Goal: Information Seeking & Learning: Learn about a topic

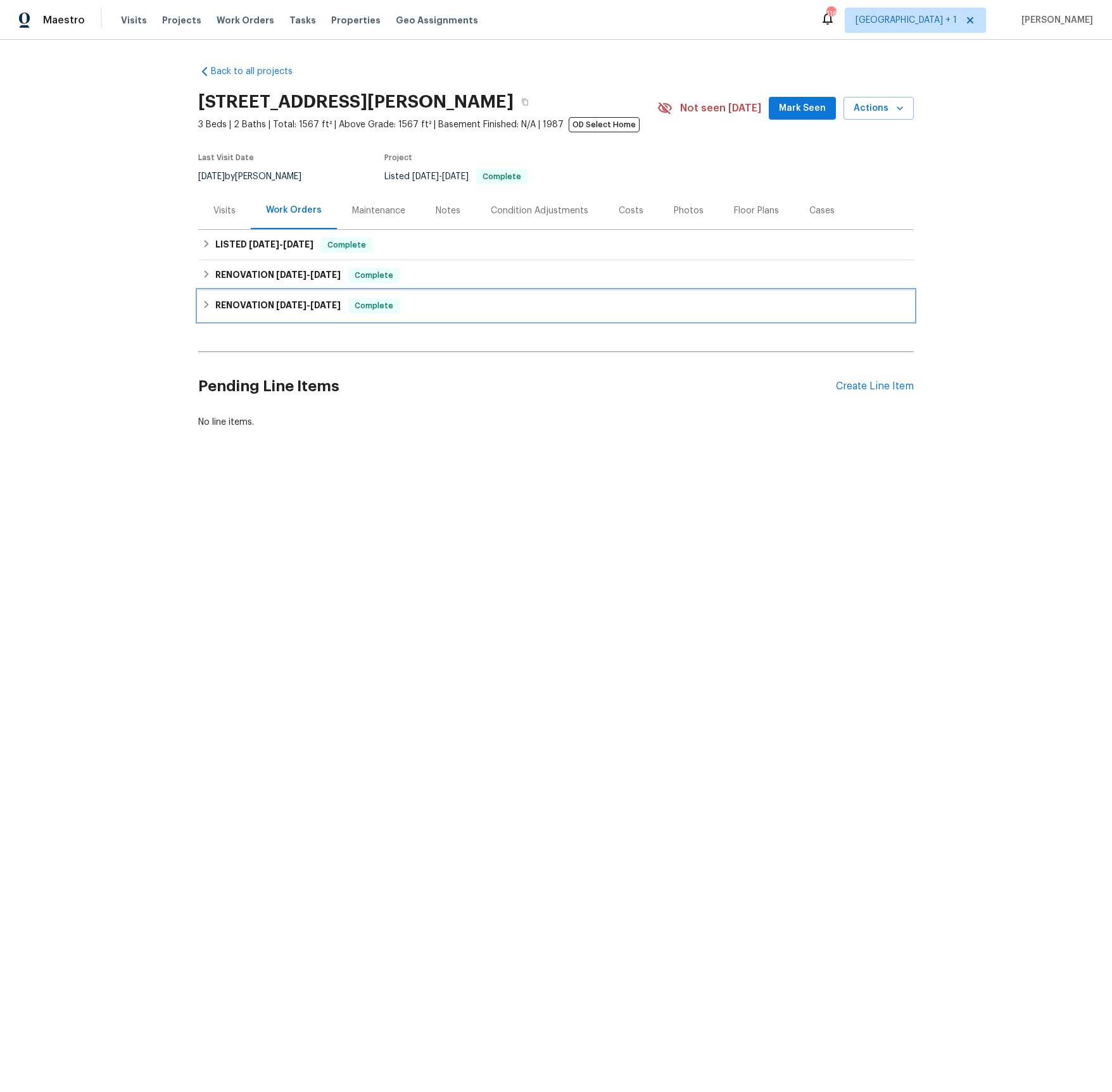
click at [292, 309] on span "[DATE]" at bounding box center [291, 305] width 31 height 9
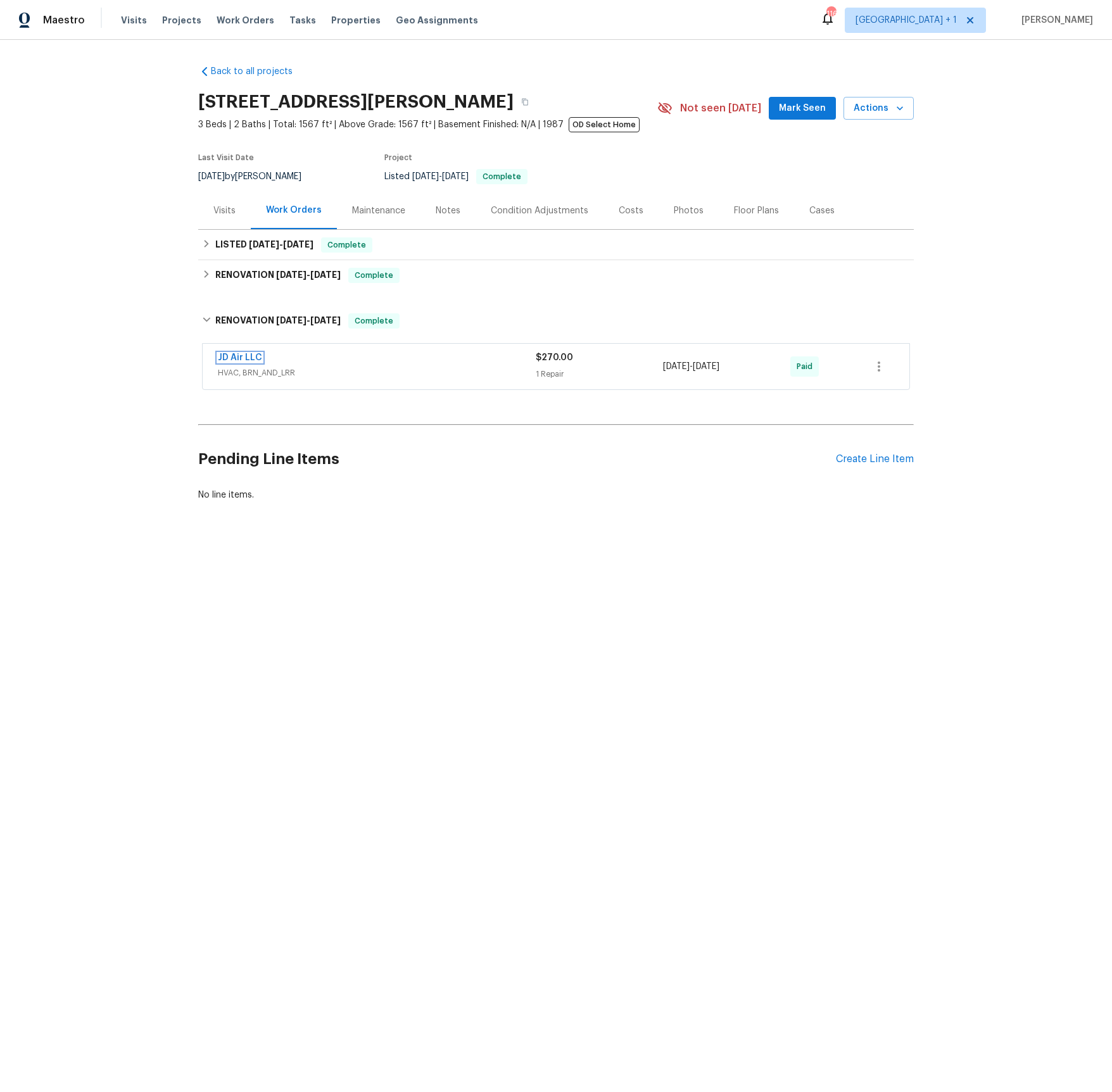
click at [251, 360] on link "JD Air LLC" at bounding box center [240, 357] width 45 height 9
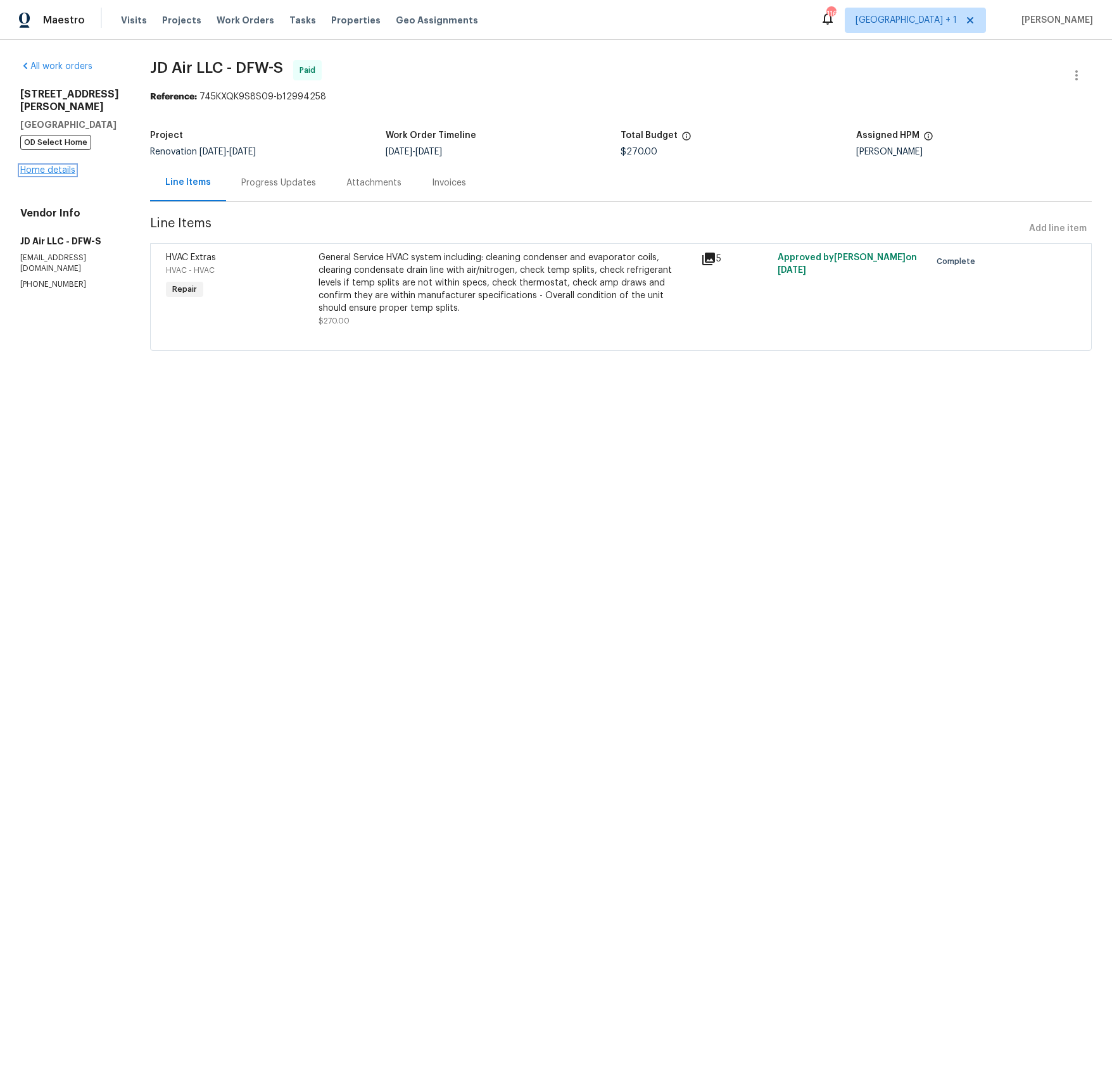
click at [58, 166] on link "Home details" at bounding box center [47, 170] width 55 height 9
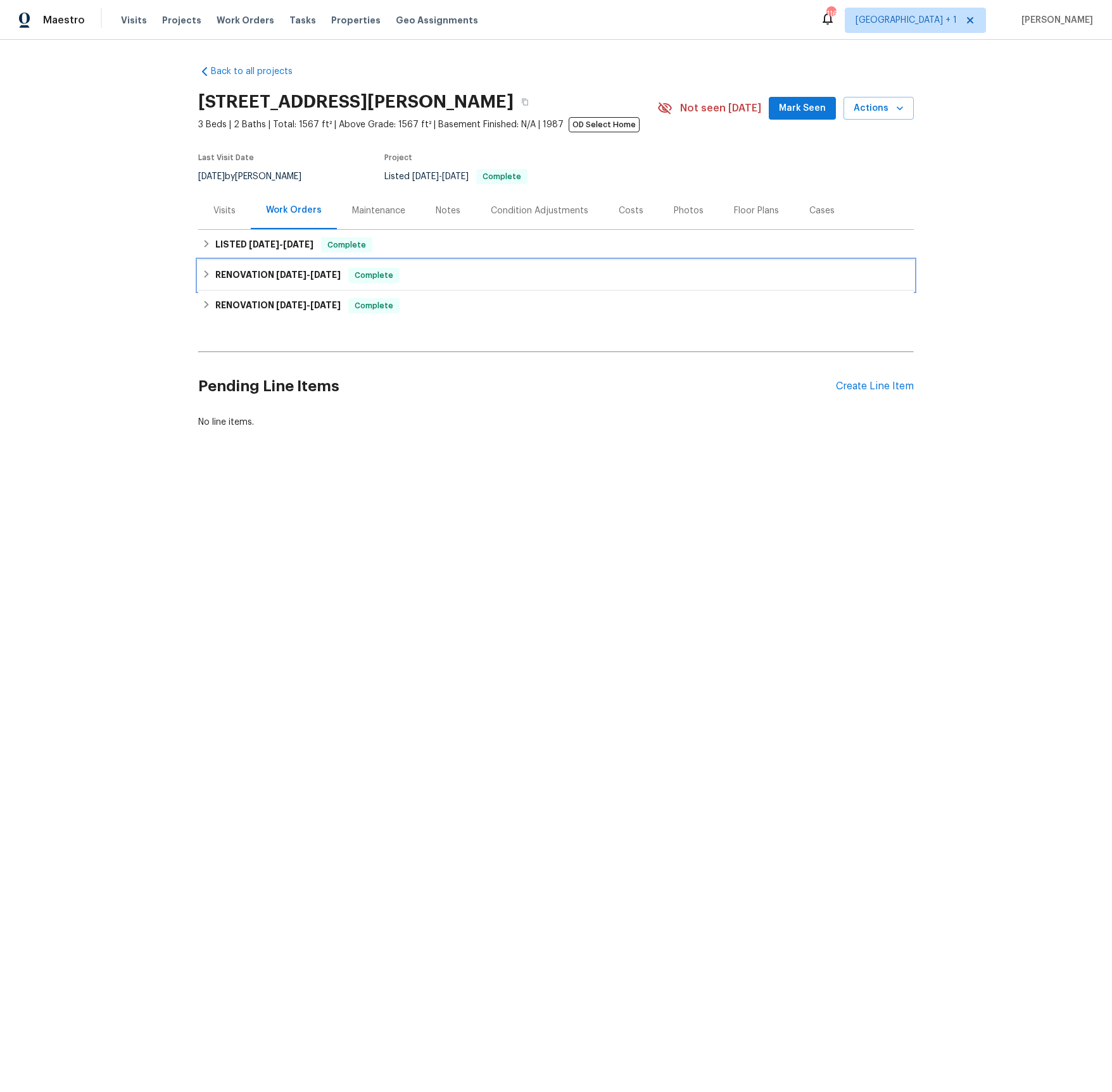
click at [256, 277] on h6 "RENOVATION [DATE] - [DATE]" at bounding box center [278, 276] width 126 height 15
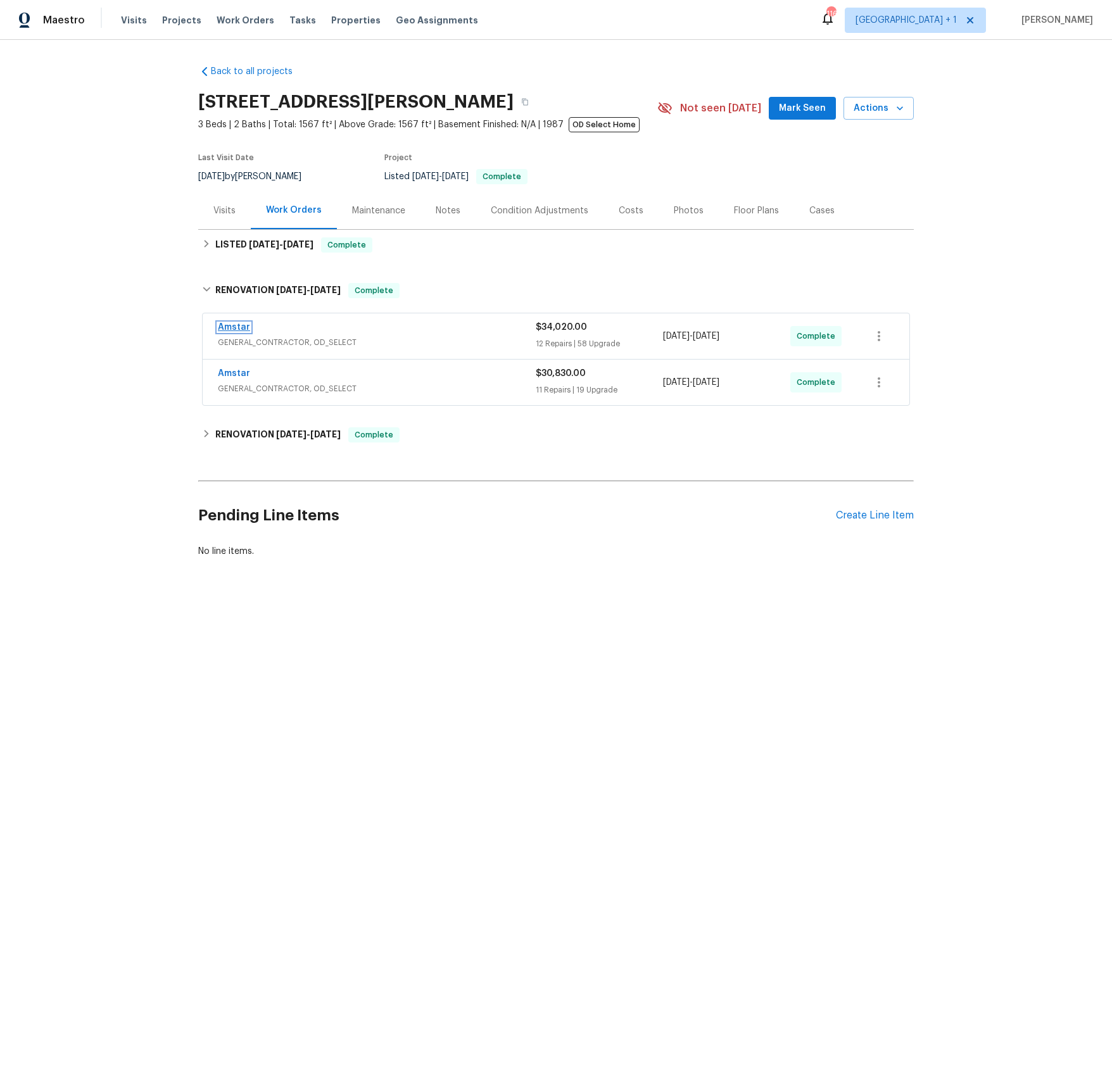
click at [237, 330] on link "Amstar" at bounding box center [234, 328] width 33 height 9
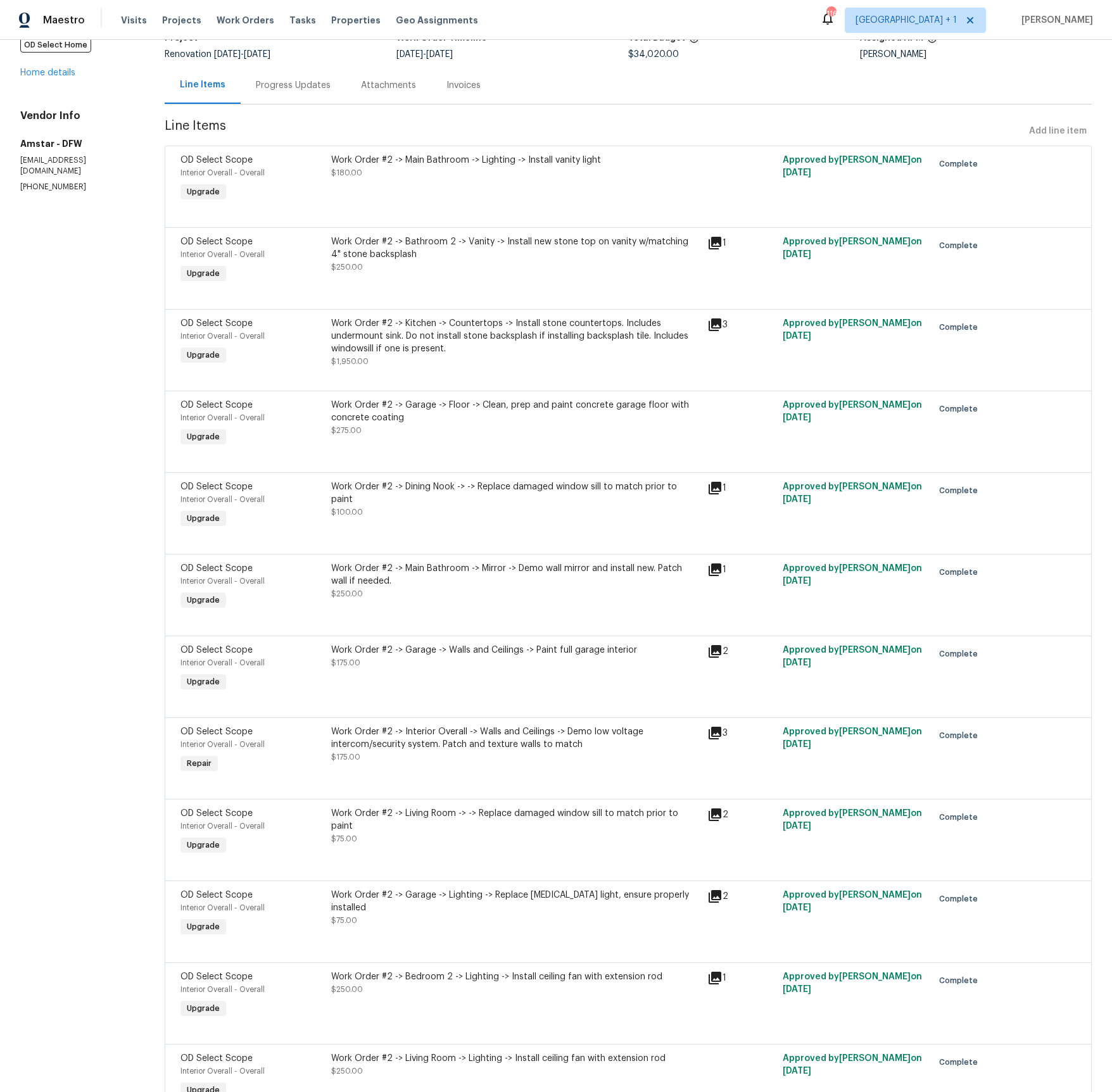
scroll to position [100, 0]
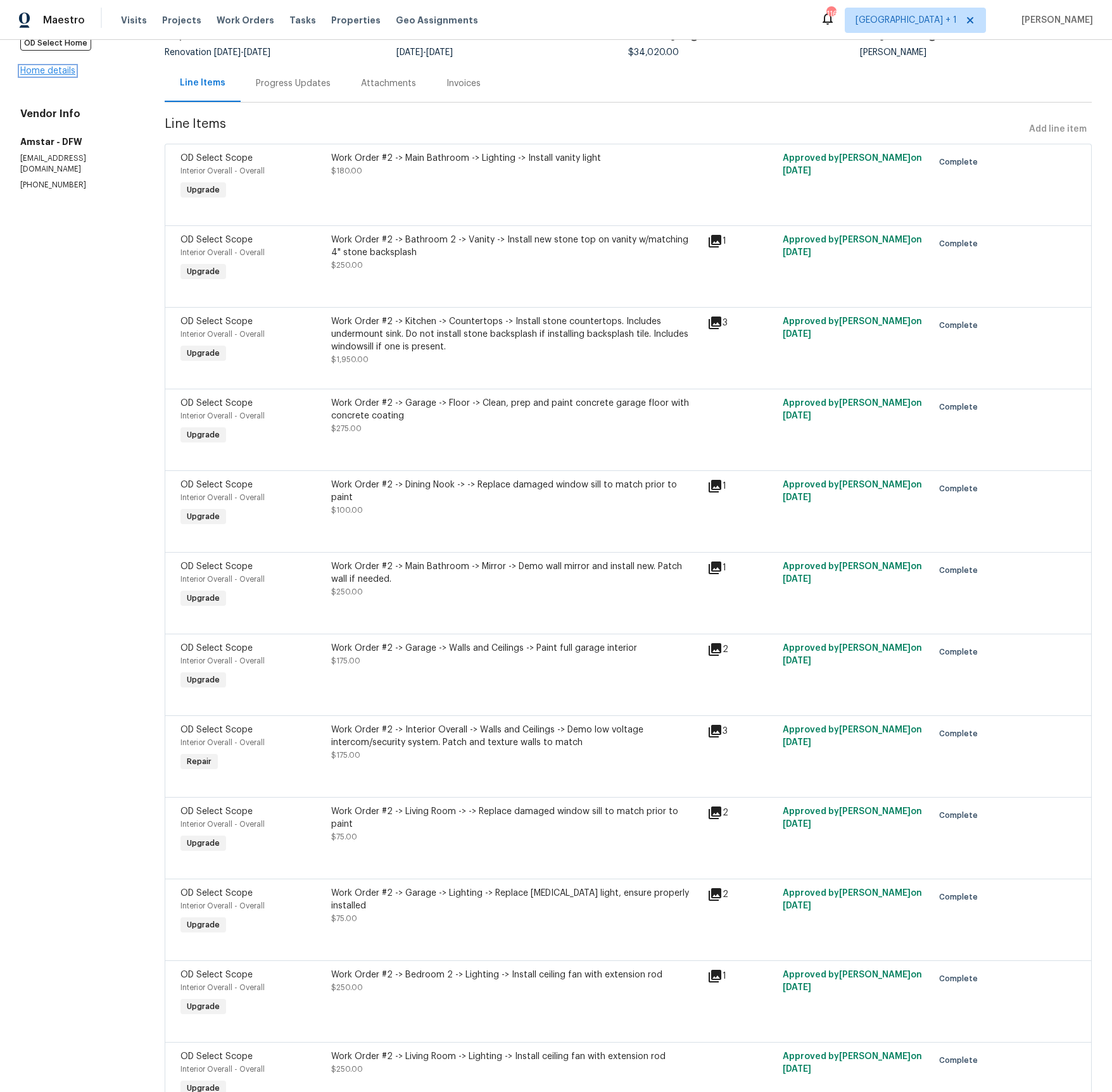
click at [61, 66] on link "Home details" at bounding box center [47, 71] width 55 height 9
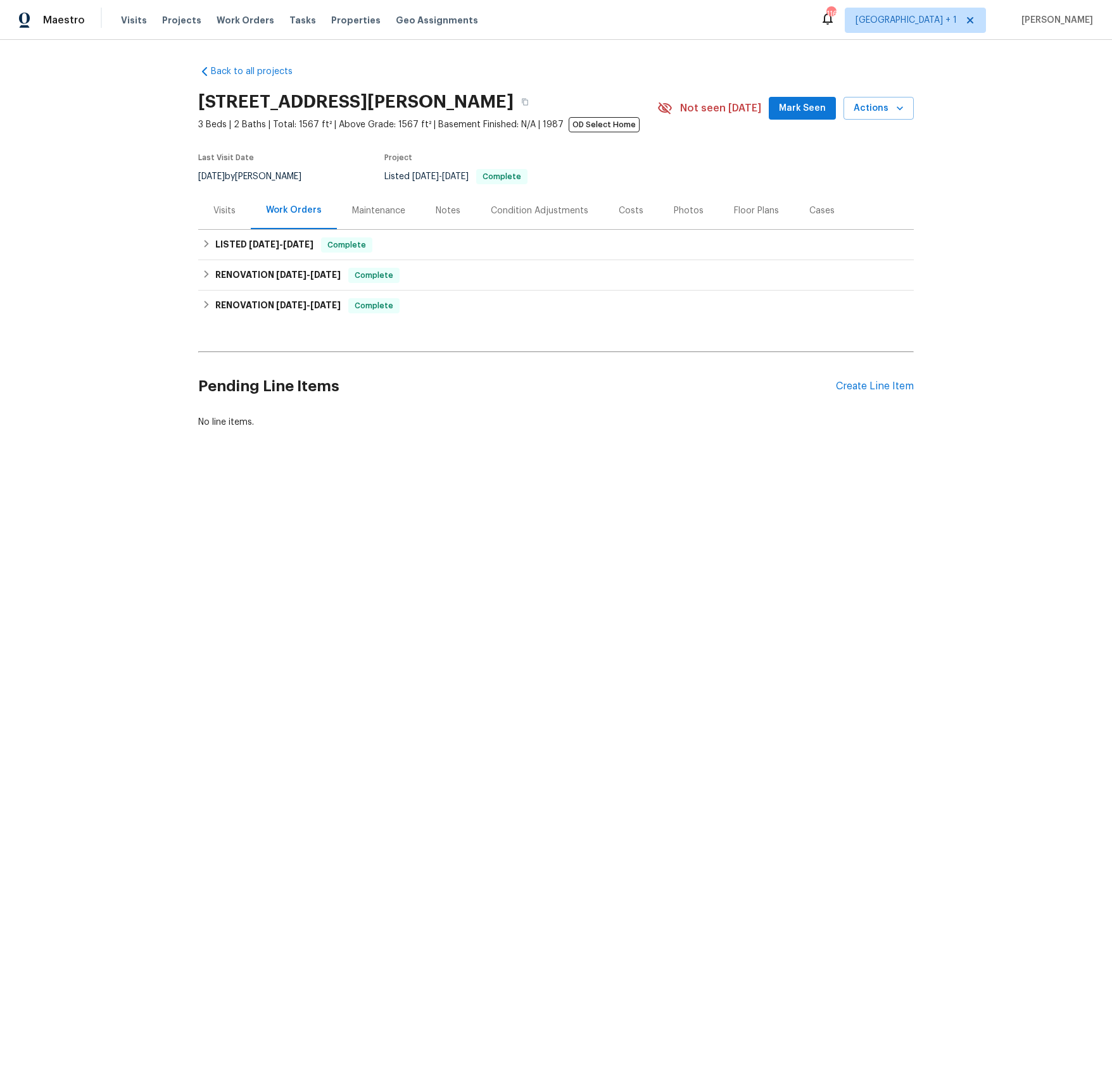
click at [209, 209] on div "Visits" at bounding box center [224, 210] width 52 height 37
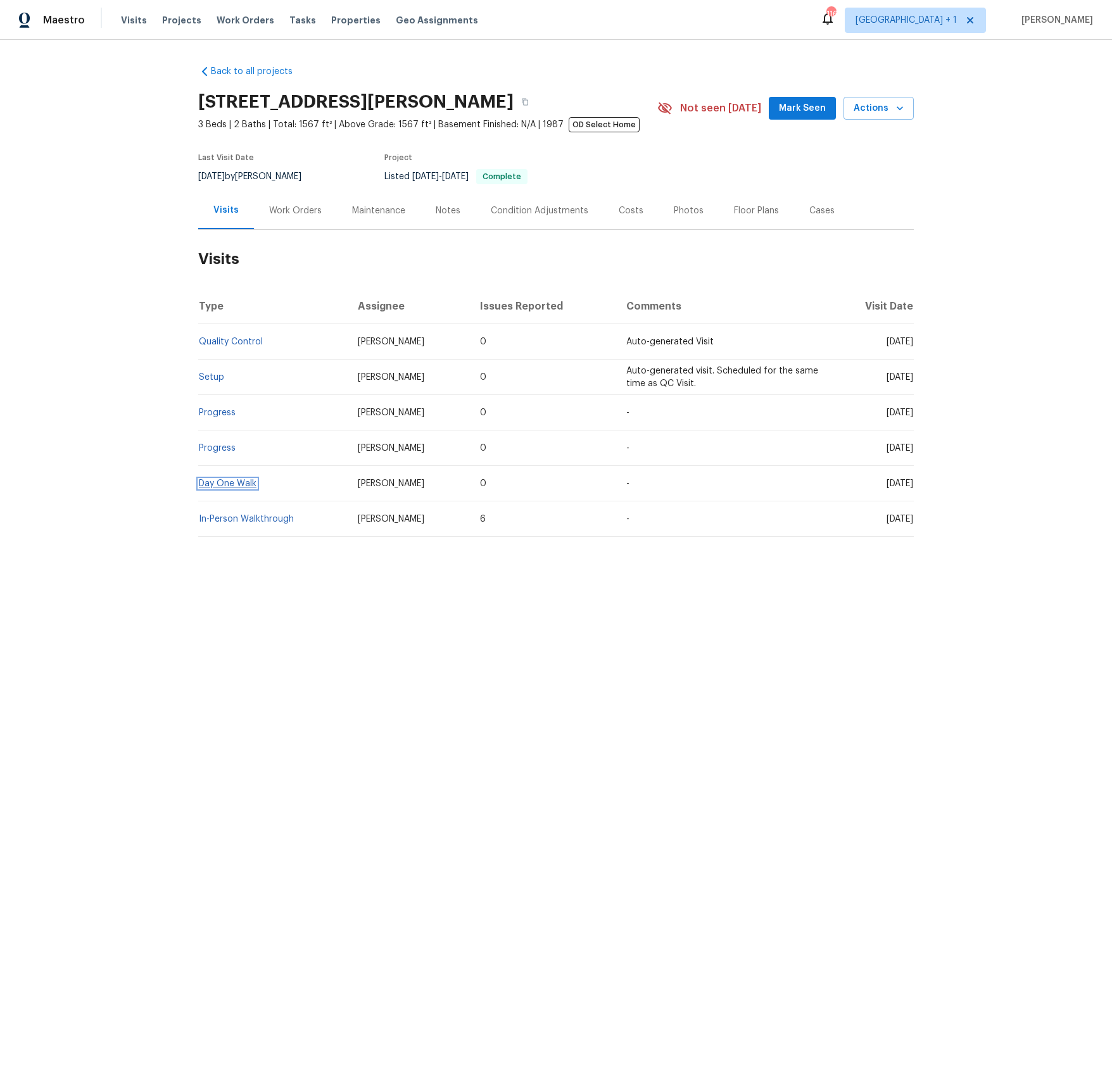
click at [230, 485] on link "Day One Walk" at bounding box center [227, 484] width 58 height 9
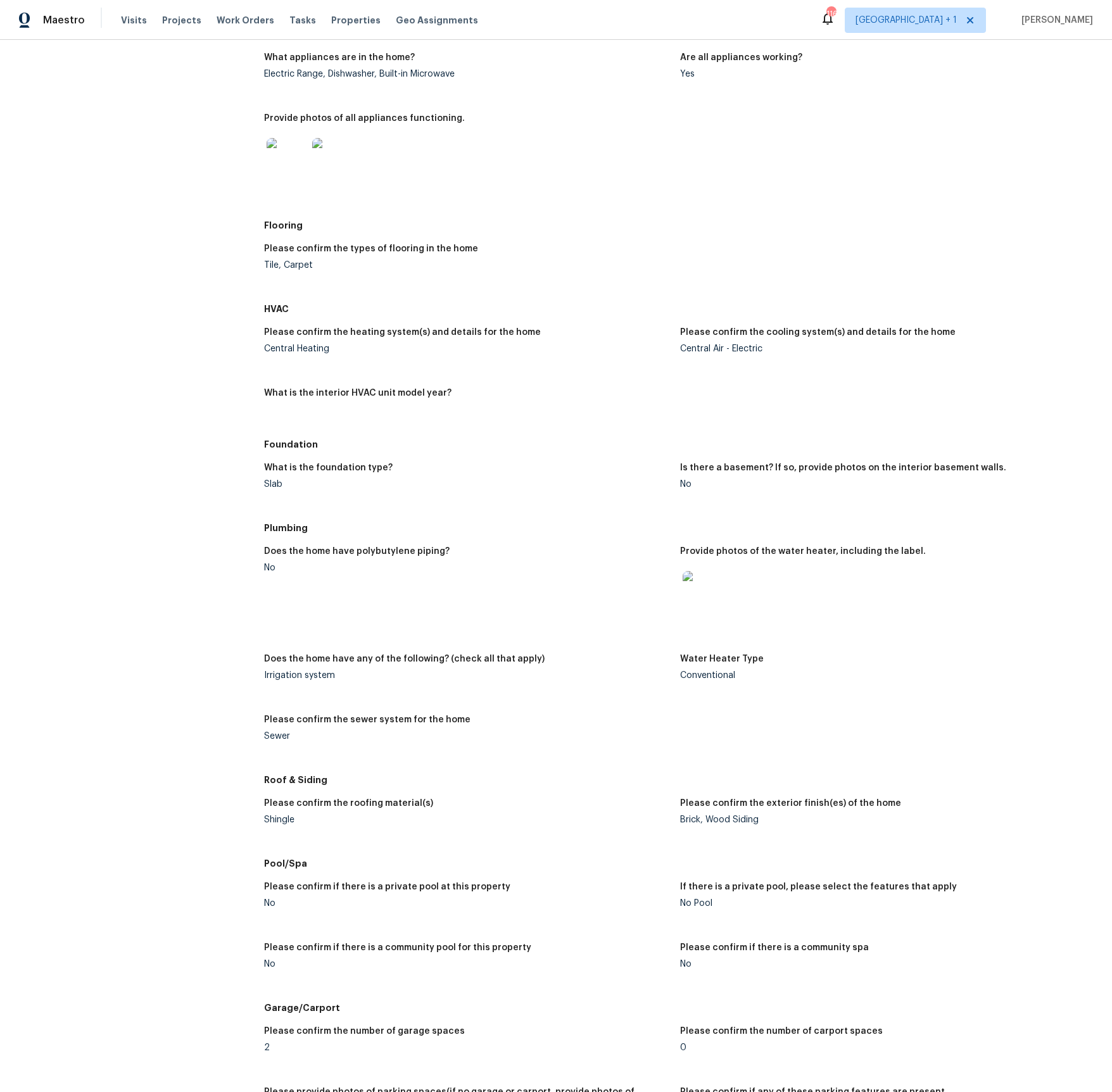
scroll to position [680, 0]
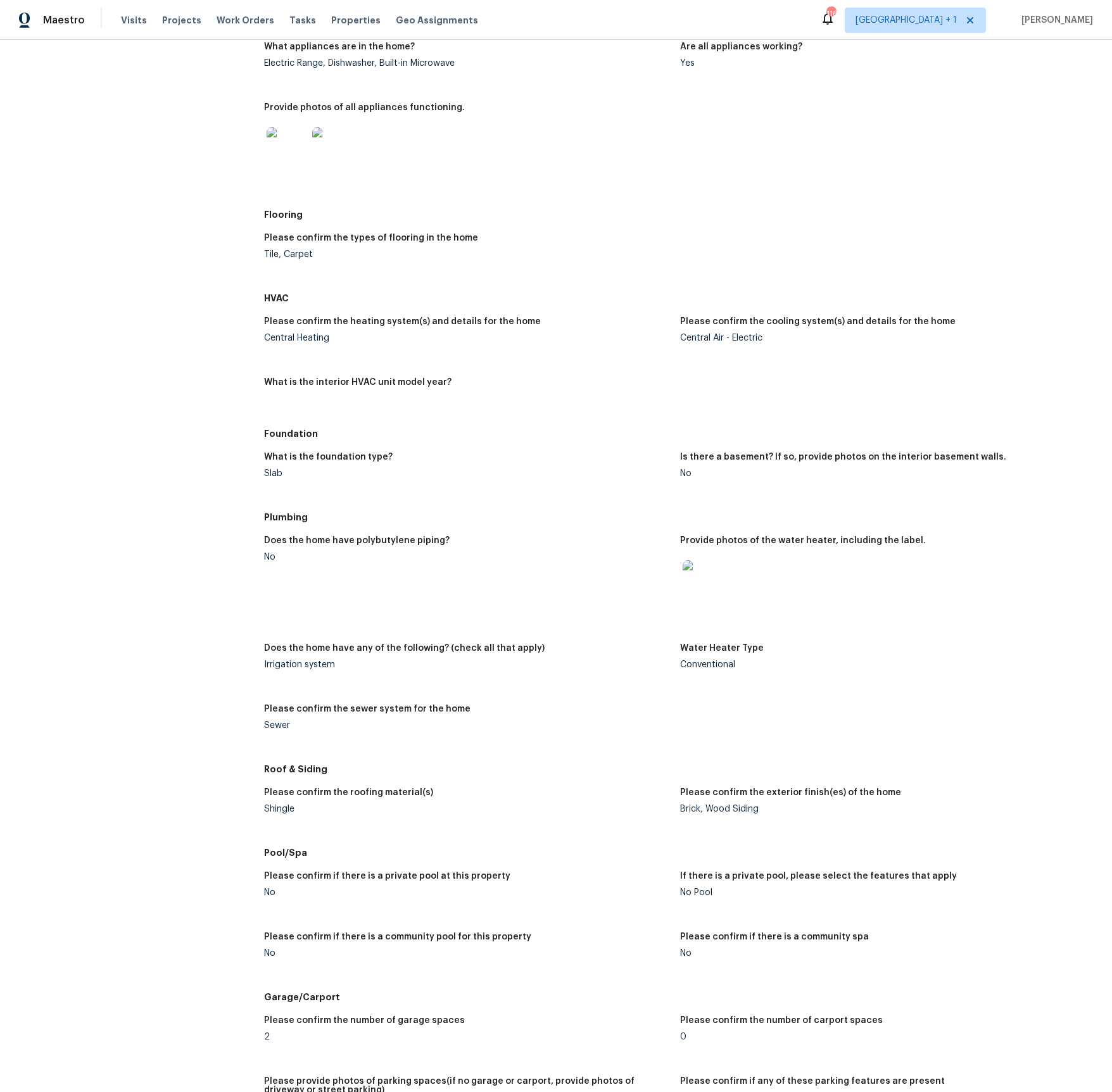
click at [715, 582] on img at bounding box center [703, 581] width 41 height 41
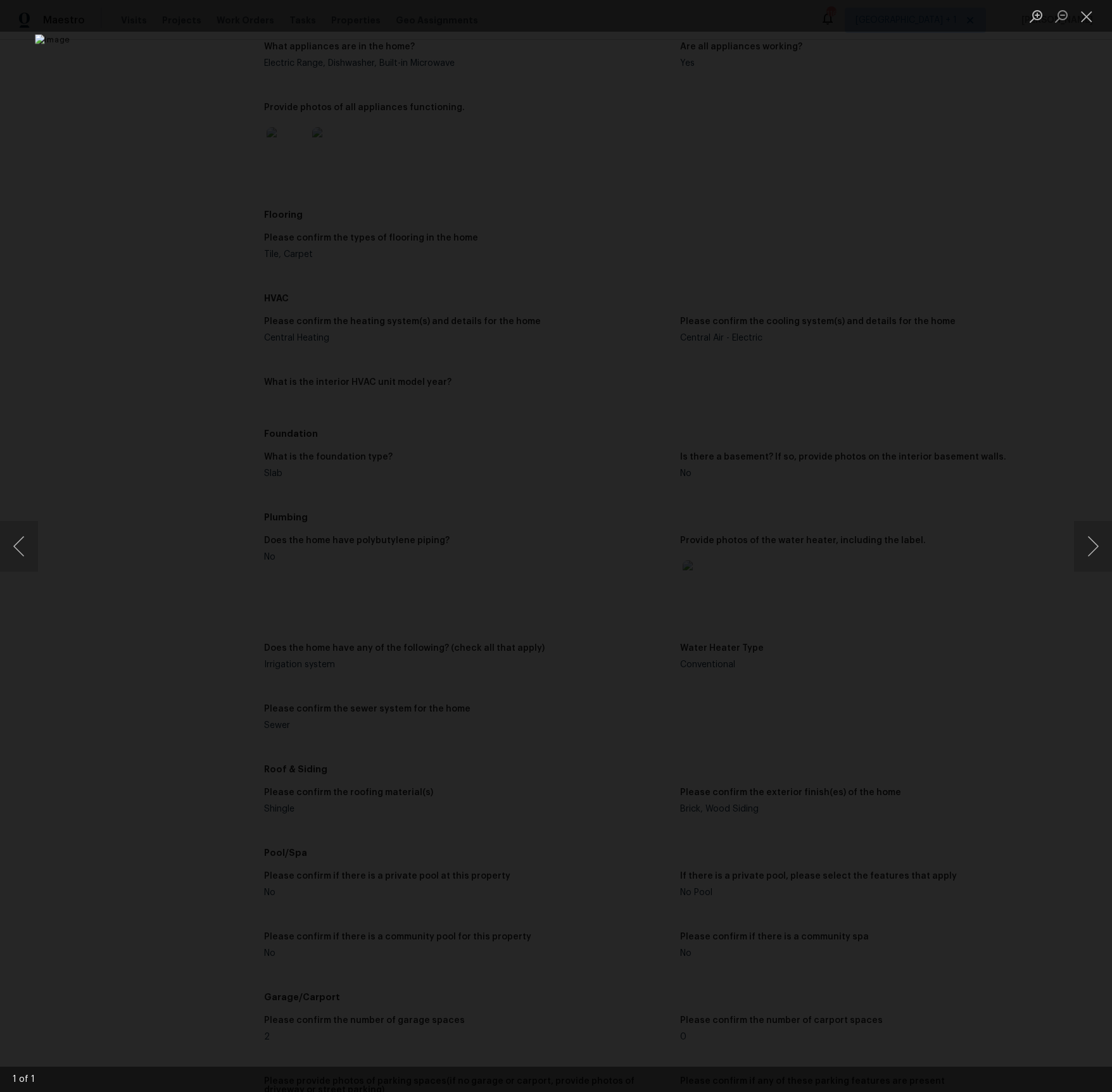
drag, startPoint x: 48, startPoint y: 424, endPoint x: 109, endPoint y: 369, distance: 82.1
click at [47, 424] on div "Lightbox" at bounding box center [556, 546] width 1112 height 1092
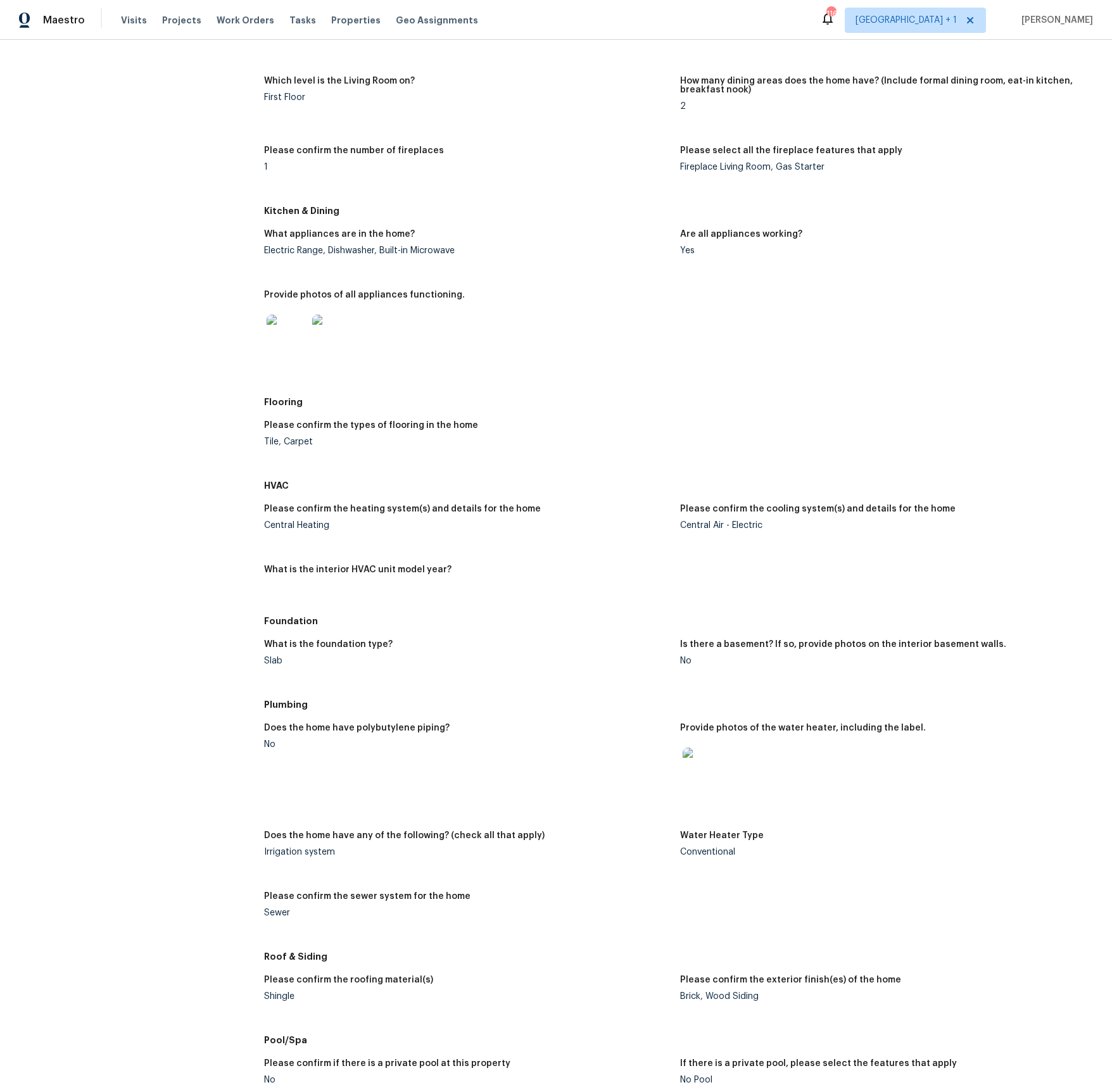
scroll to position [0, 0]
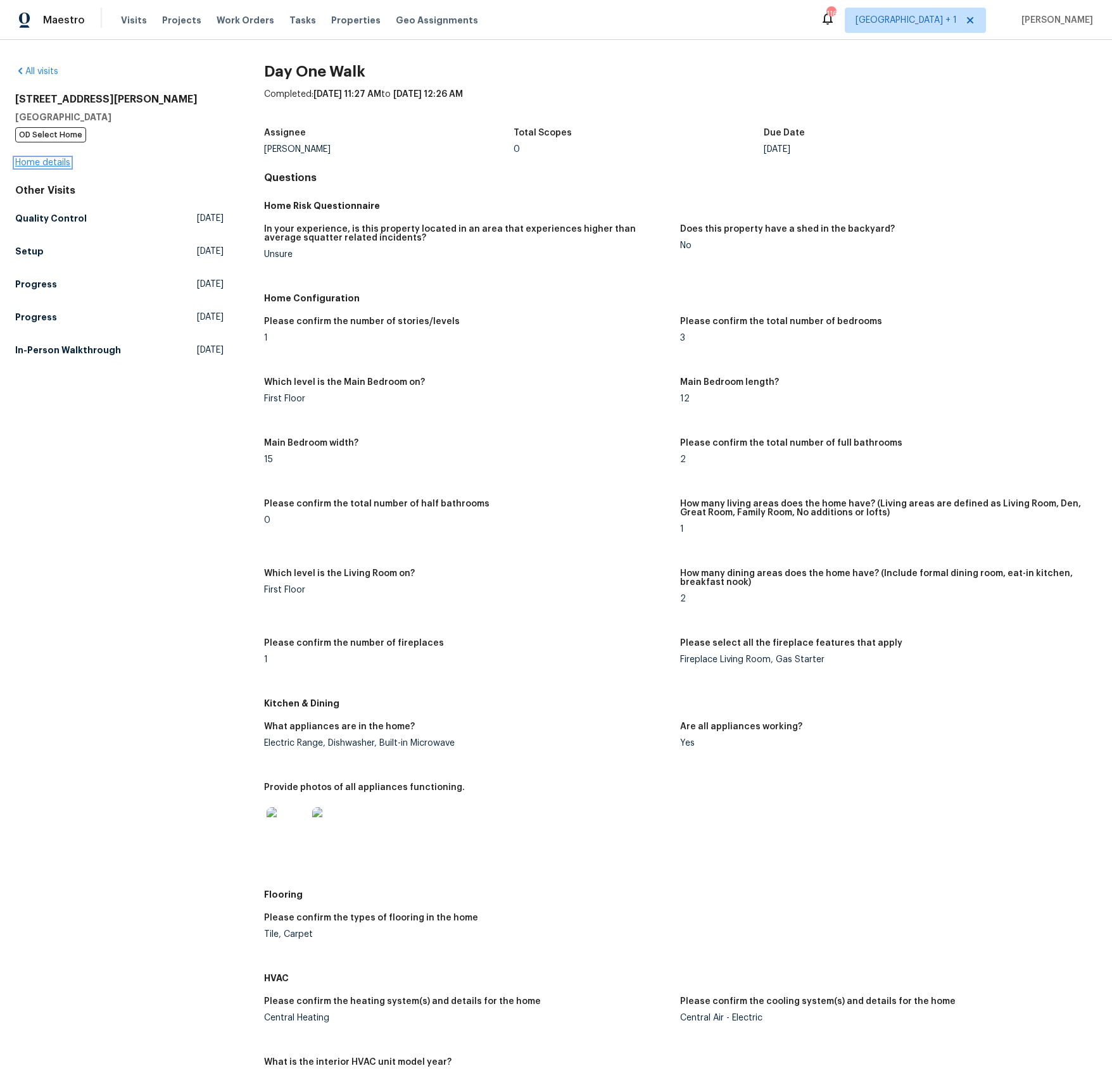
click at [57, 165] on link "Home details" at bounding box center [42, 163] width 55 height 9
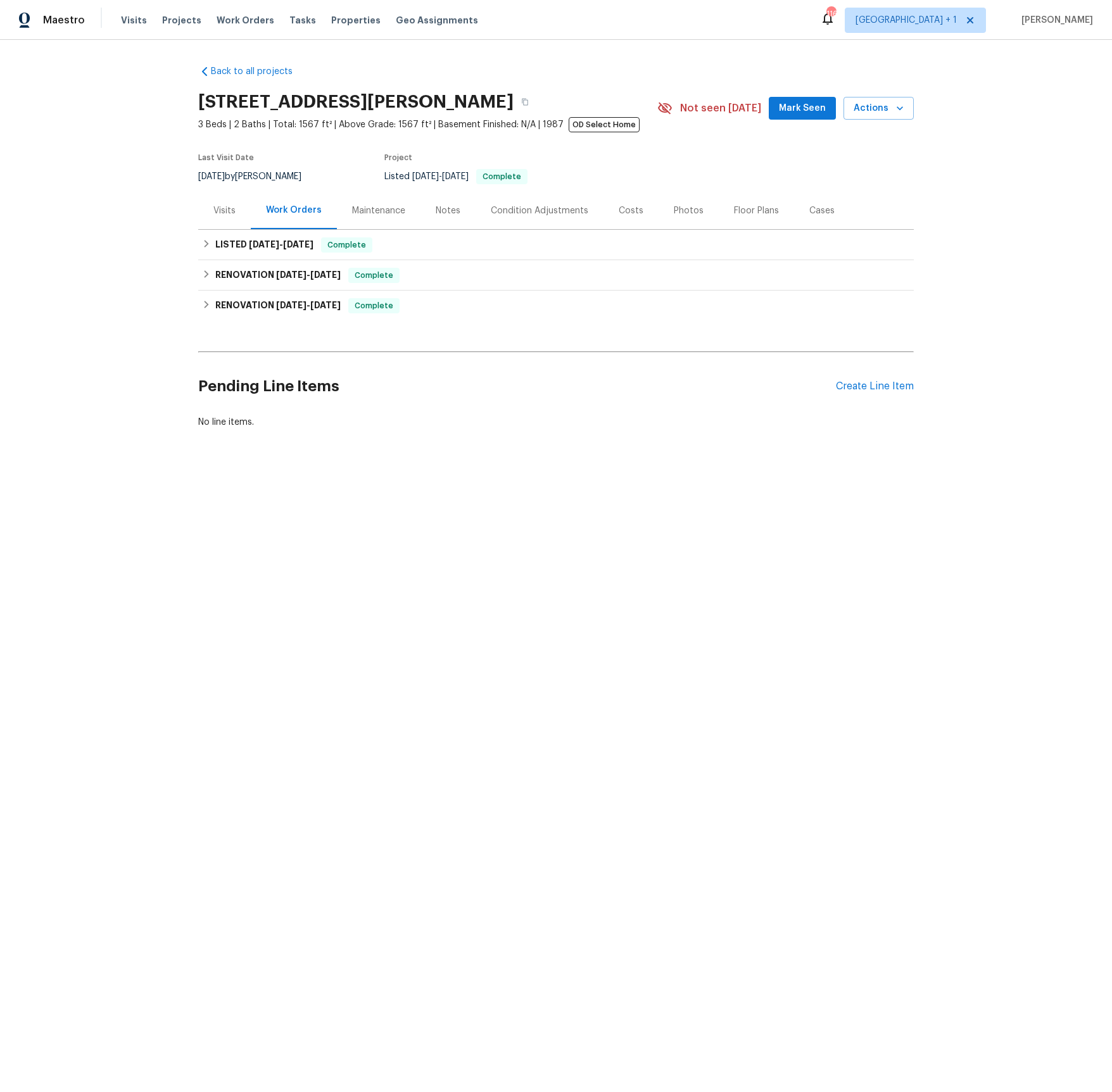
click at [230, 210] on div "Visits" at bounding box center [224, 211] width 22 height 13
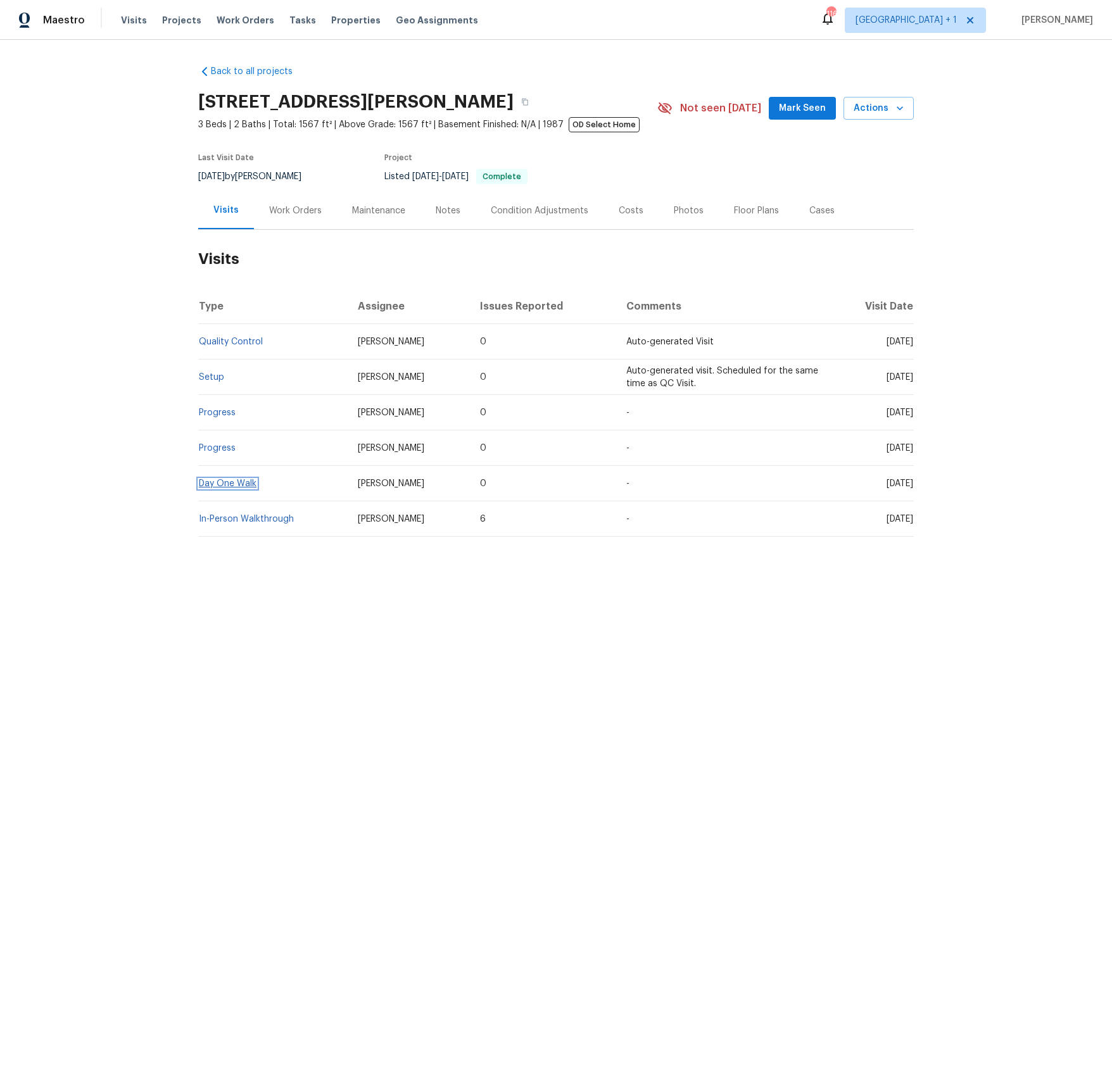
click at [210, 483] on link "Day One Walk" at bounding box center [227, 484] width 58 height 9
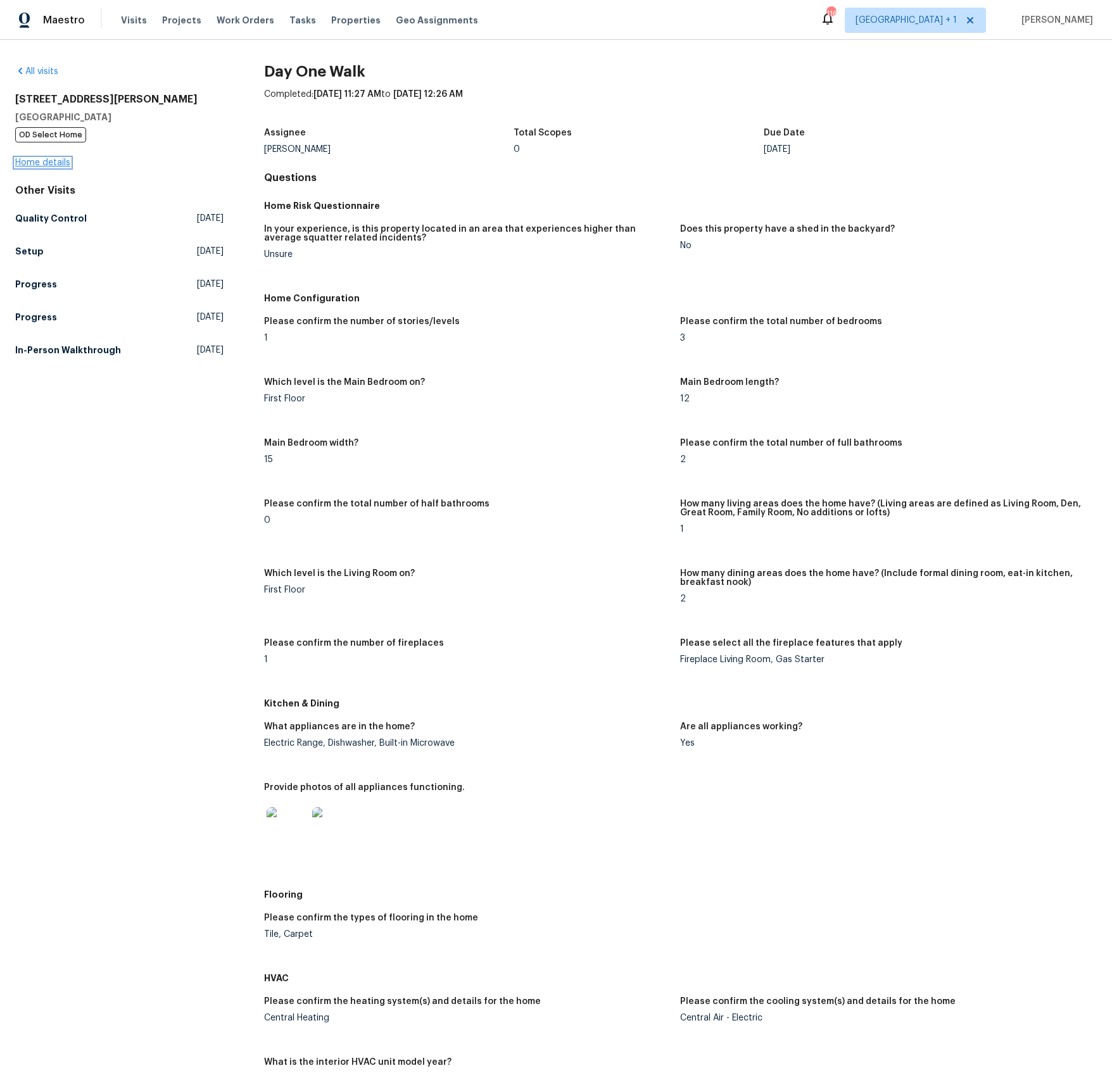
click at [50, 161] on link "Home details" at bounding box center [42, 163] width 55 height 9
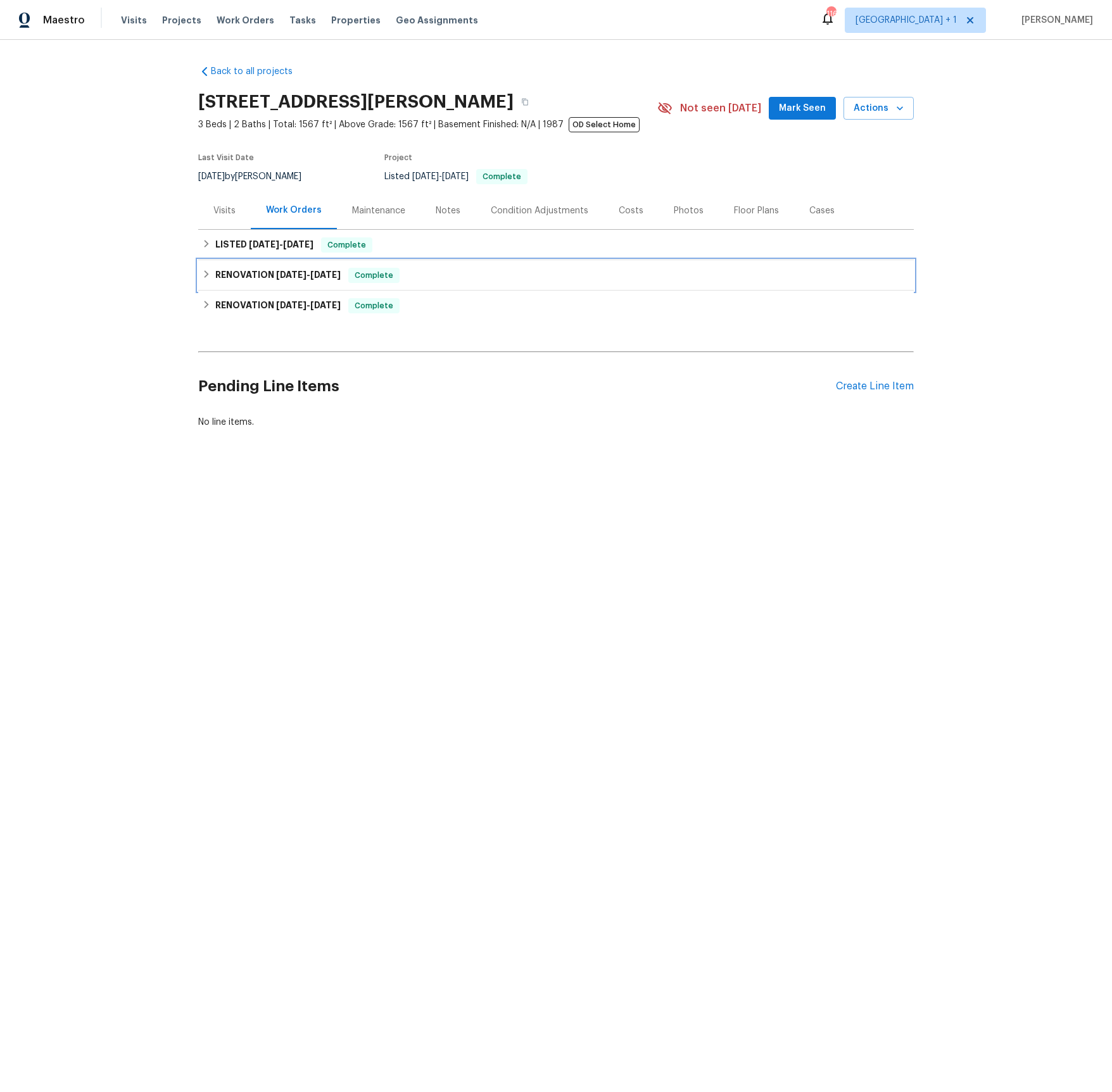
click at [251, 276] on h6 "RENOVATION [DATE] - [DATE]" at bounding box center [278, 276] width 126 height 15
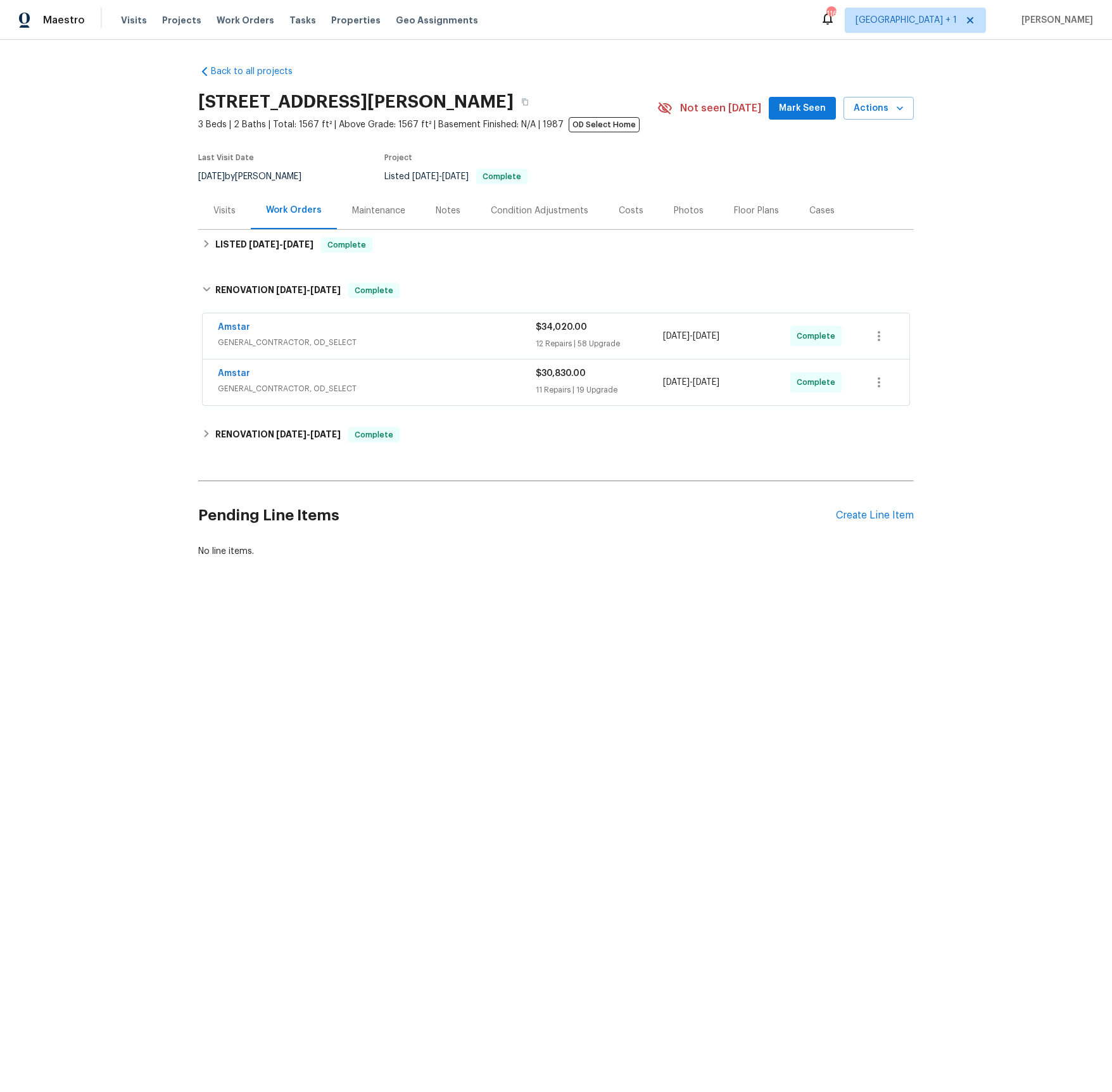
click at [231, 212] on div "Visits" at bounding box center [224, 211] width 22 height 13
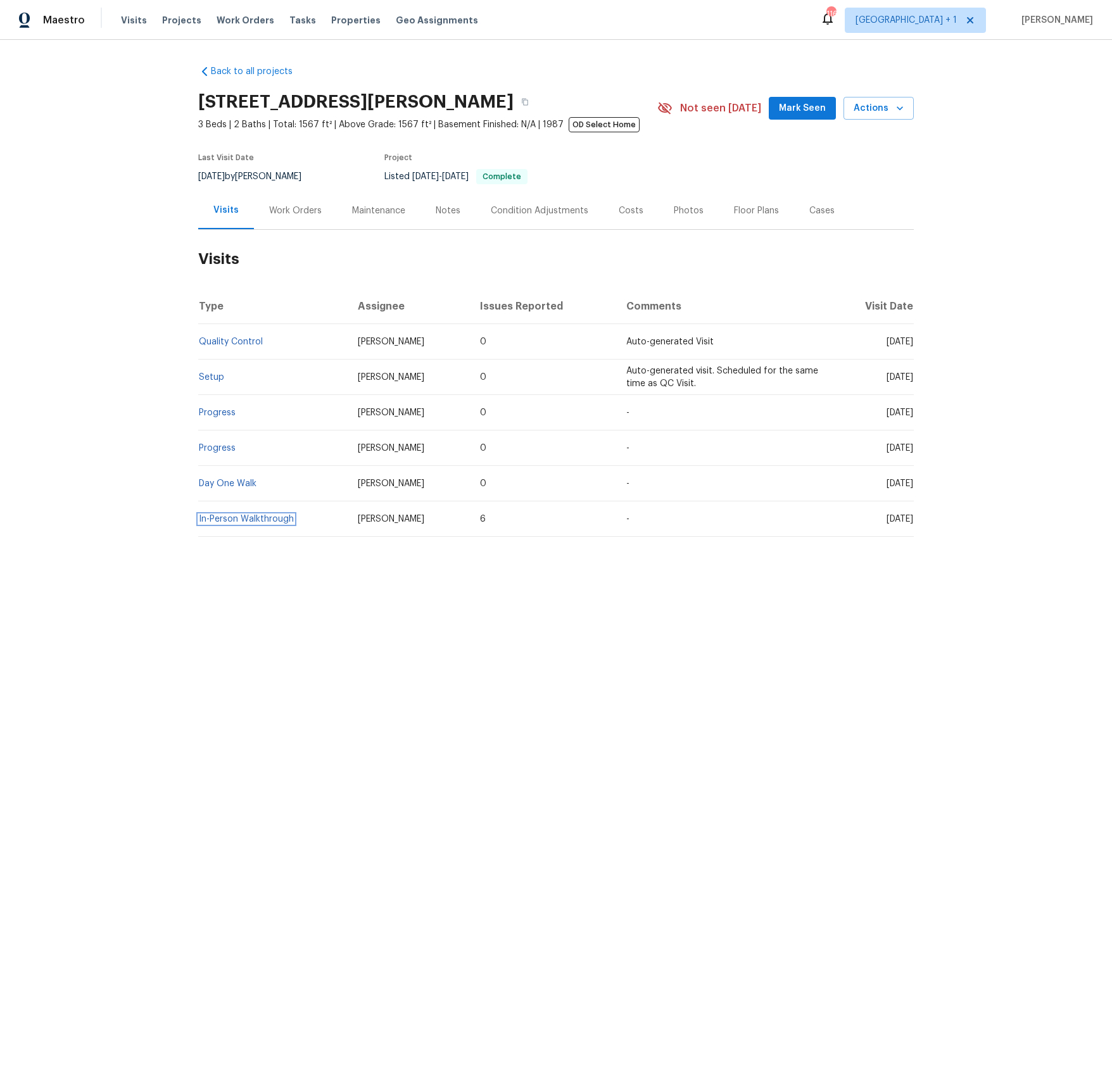
click at [270, 521] on link "In-Person Walkthrough" at bounding box center [246, 519] width 95 height 9
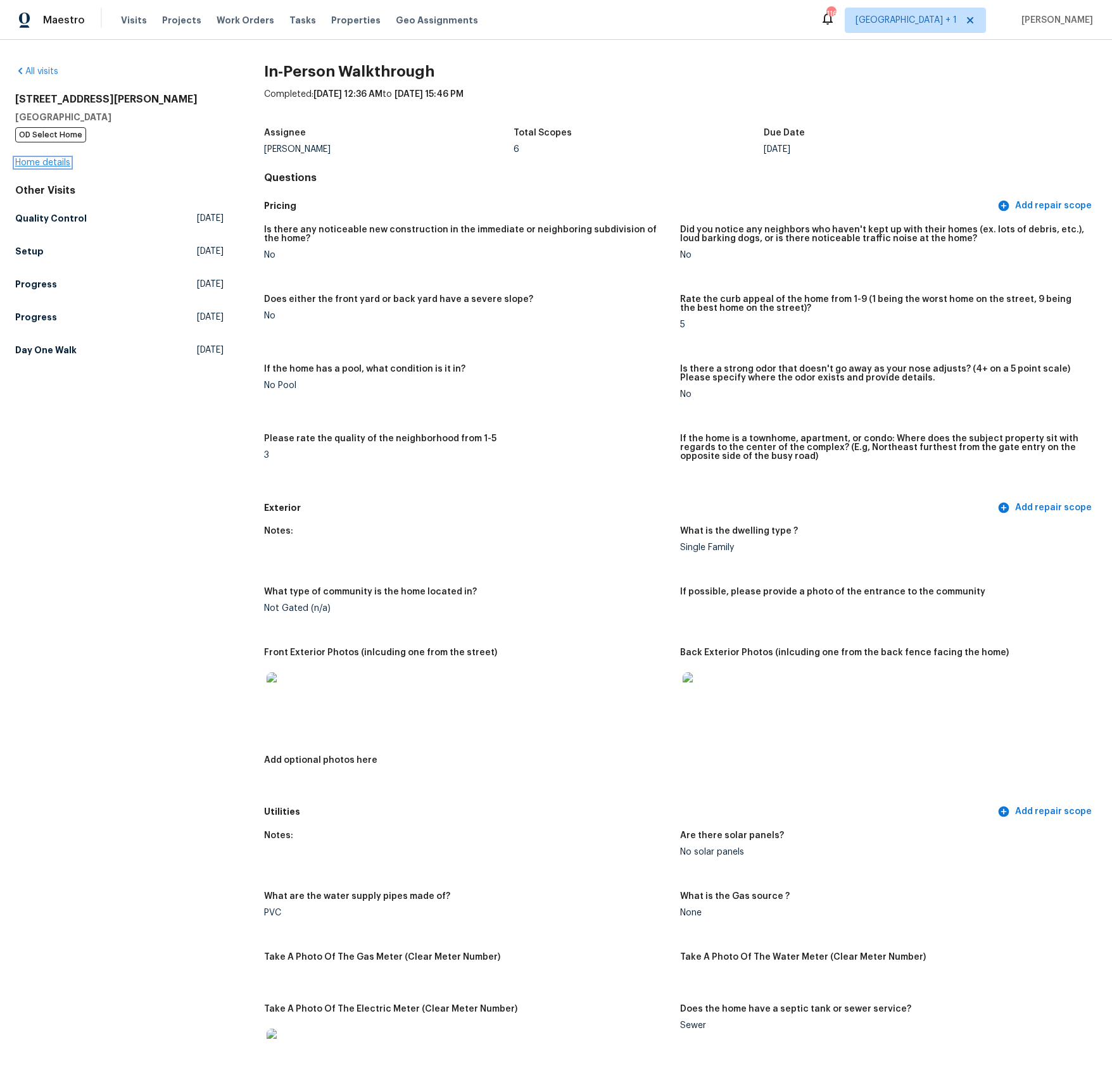
click at [50, 161] on link "Home details" at bounding box center [42, 163] width 55 height 9
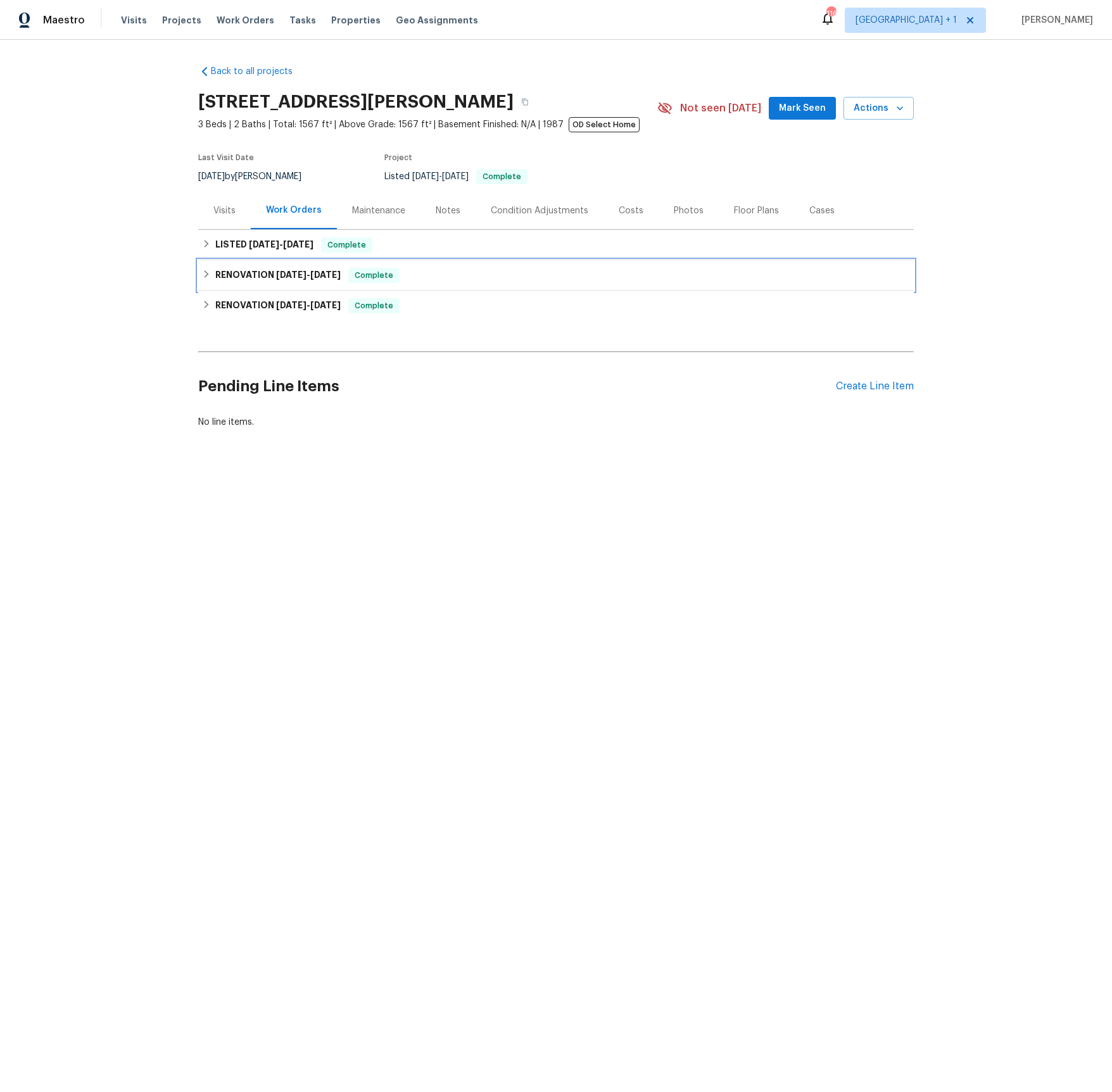
click at [306, 274] on span "[DATE]" at bounding box center [291, 275] width 31 height 9
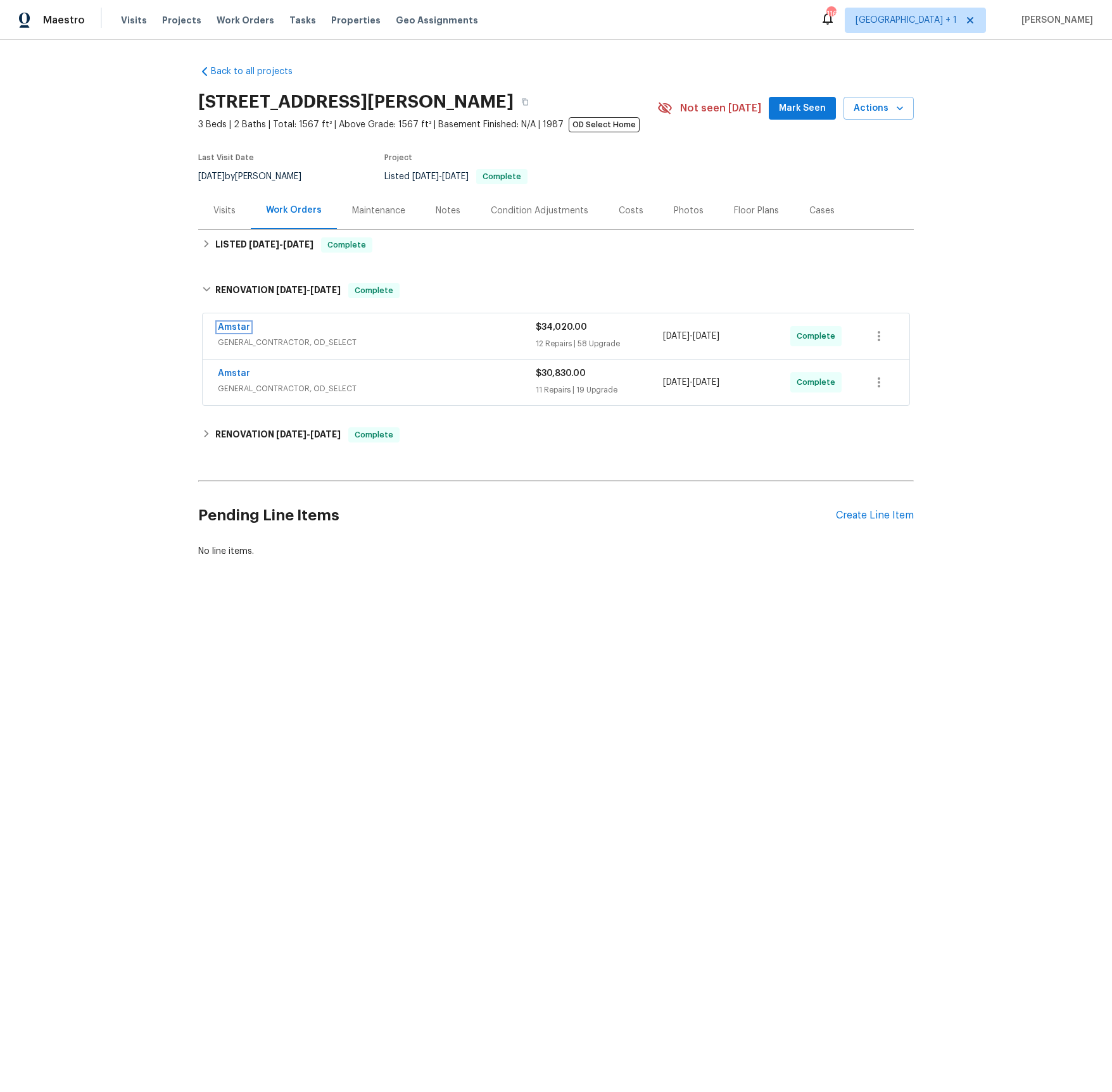
click at [239, 329] on link "Amstar" at bounding box center [234, 328] width 33 height 9
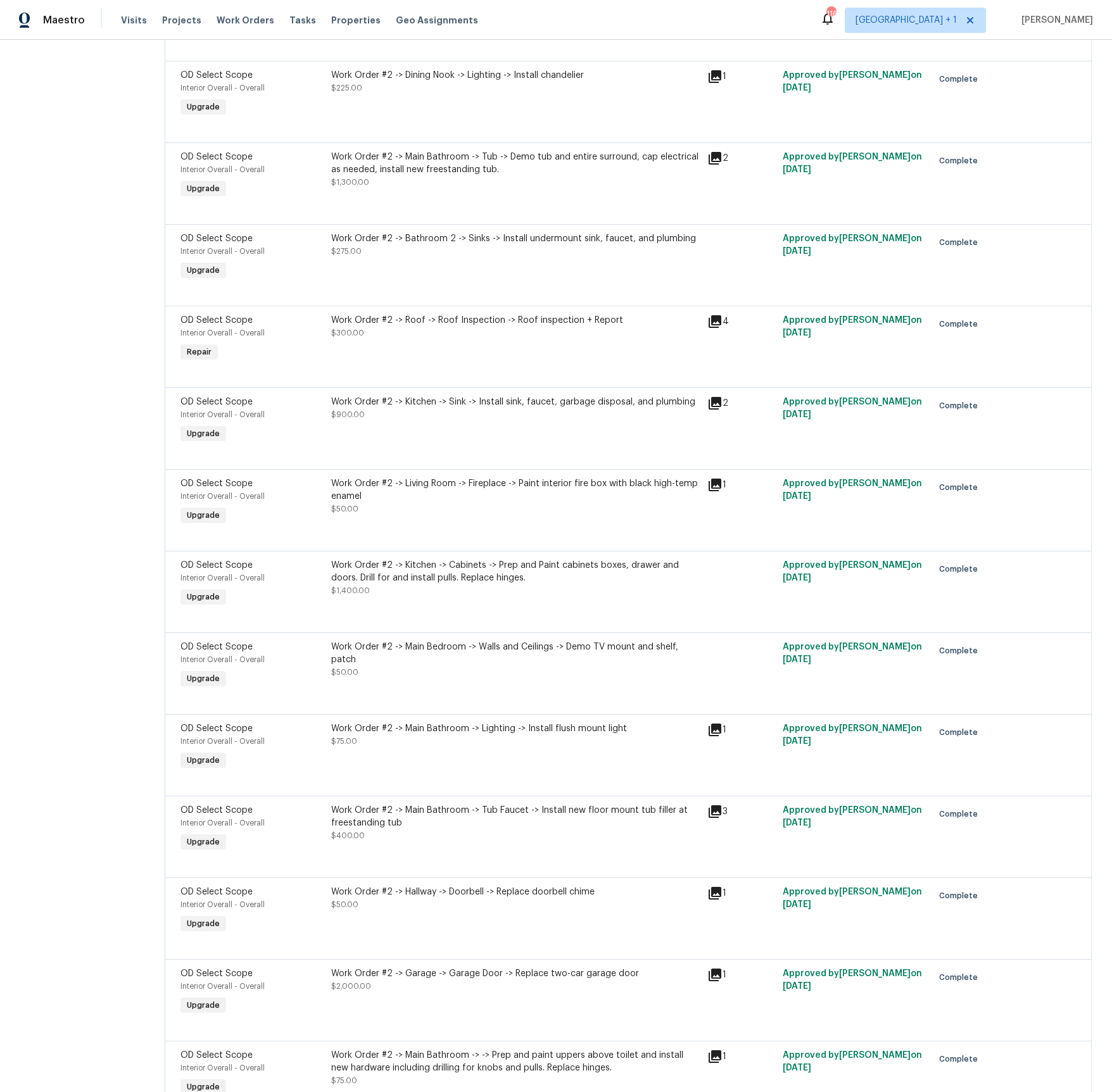
scroll to position [1335, 0]
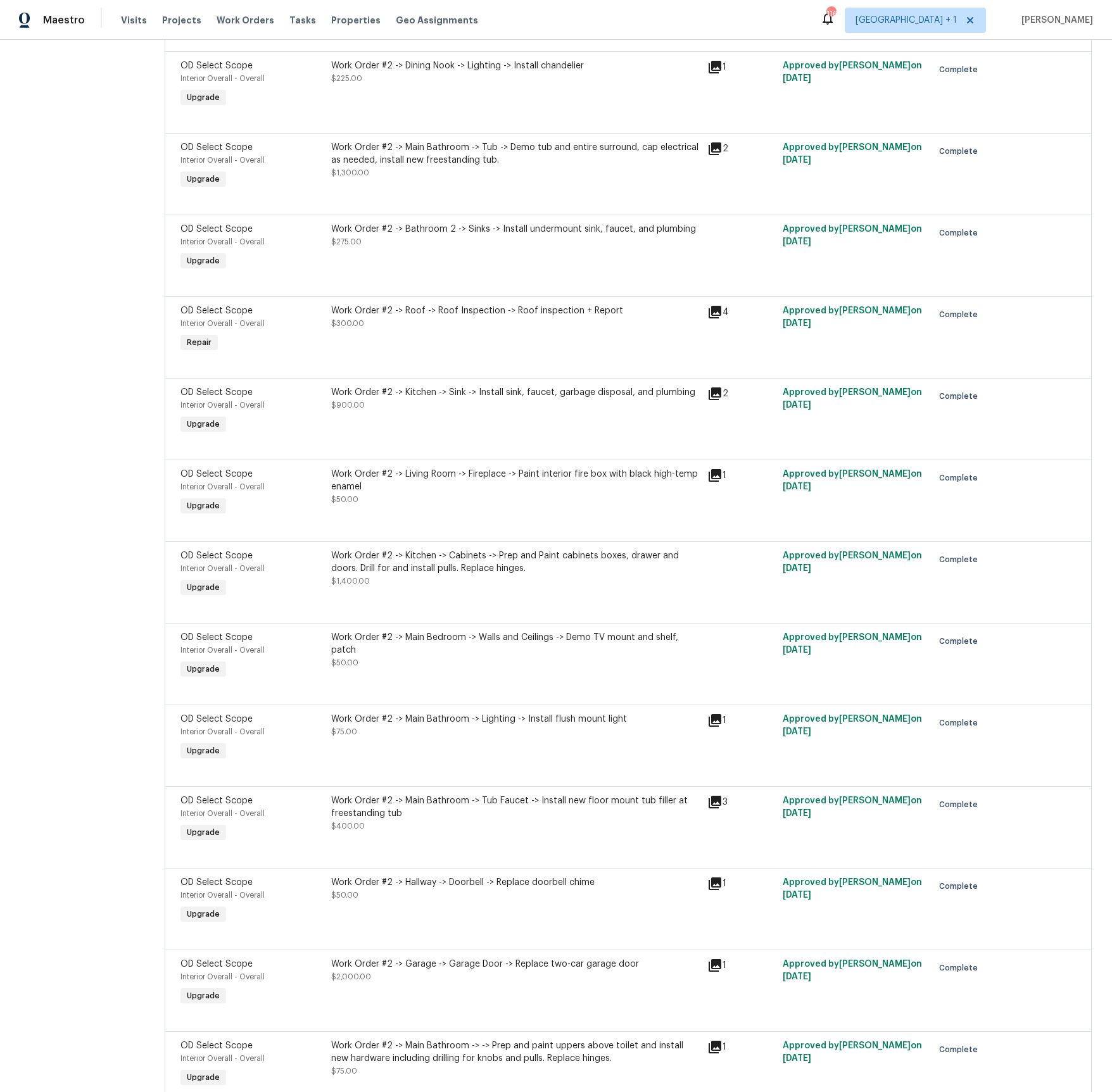
click at [714, 155] on icon at bounding box center [715, 149] width 13 height 13
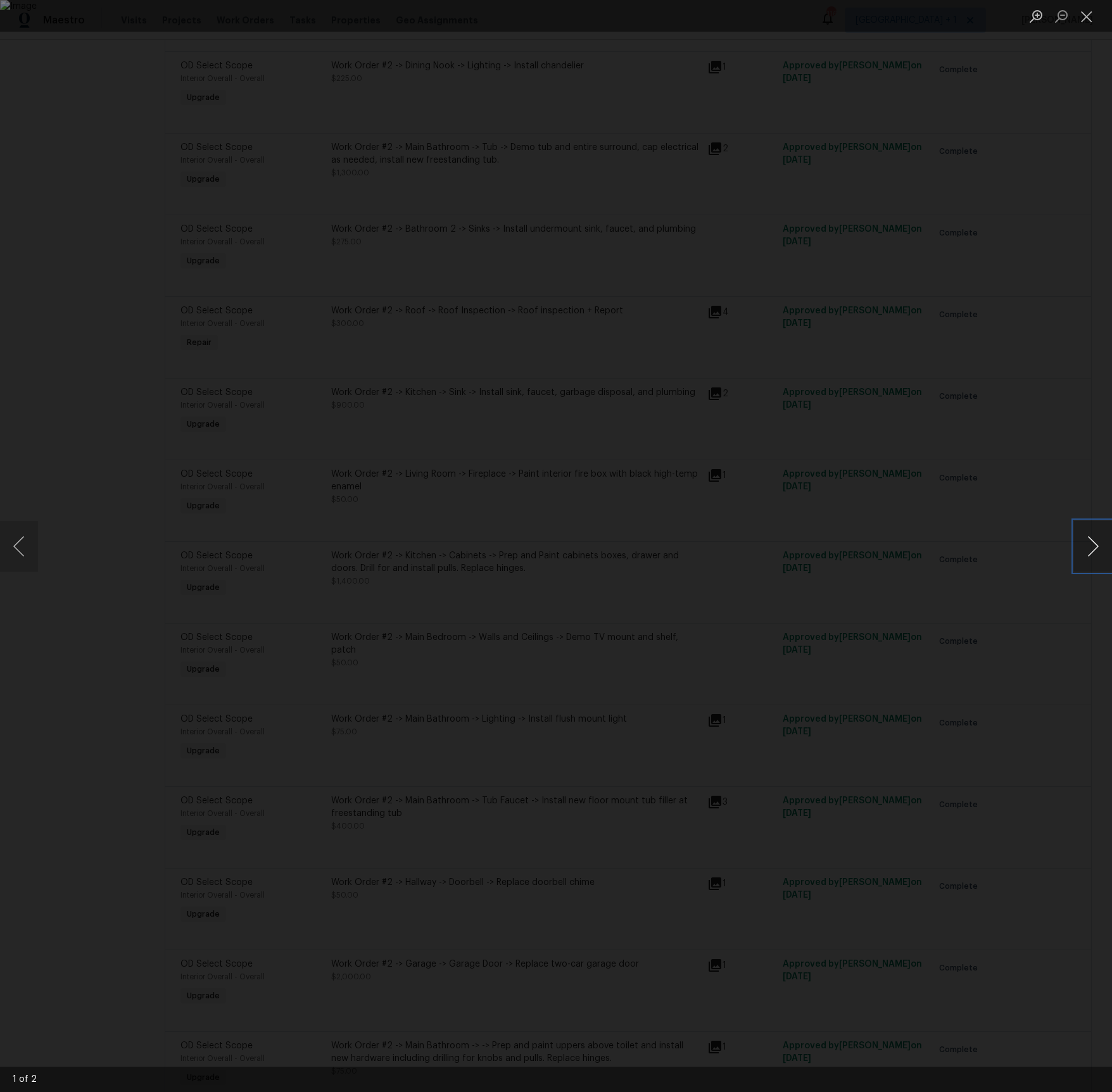
click at [1085, 542] on button "Next image" at bounding box center [1092, 546] width 38 height 50
click at [1091, 20] on button "Close lightbox" at bounding box center [1086, 16] width 25 height 22
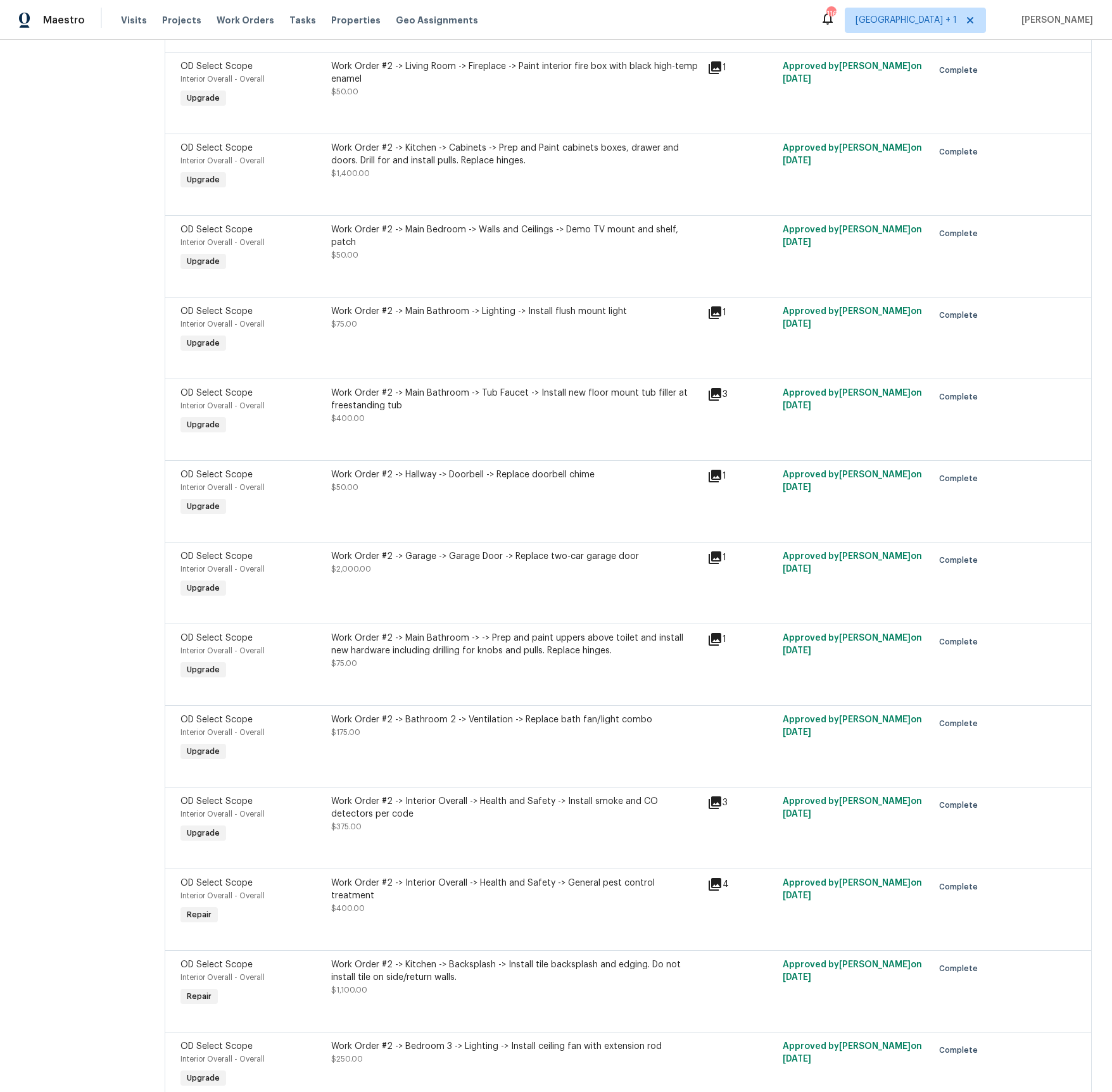
scroll to position [1745, 0]
click at [715, 398] on icon at bounding box center [715, 393] width 13 height 13
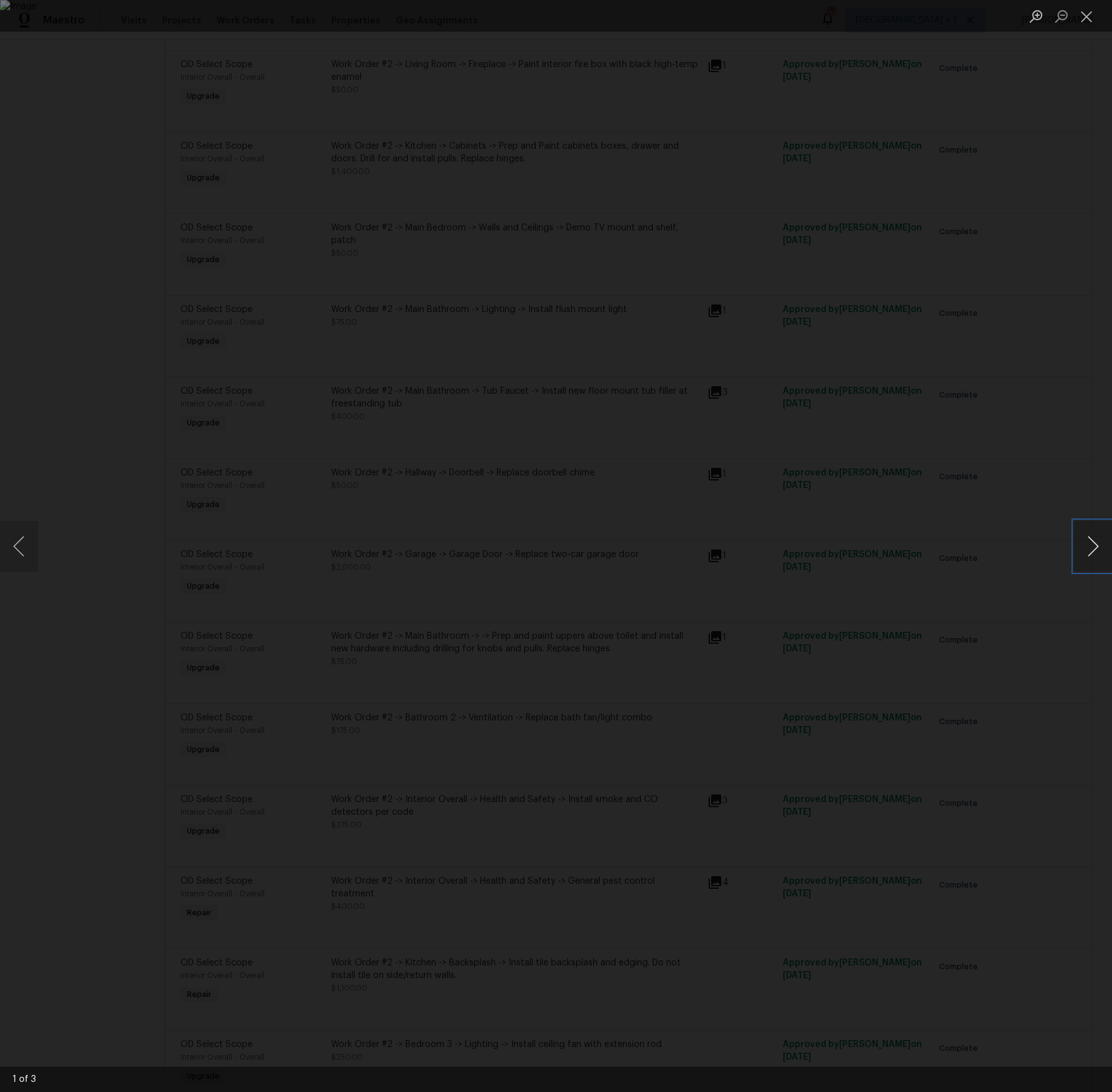
click at [1092, 553] on button "Next image" at bounding box center [1092, 546] width 38 height 50
drag, startPoint x: 1086, startPoint y: 15, endPoint x: 1002, endPoint y: 92, distance: 114.0
click at [1086, 15] on button "Close lightbox" at bounding box center [1086, 16] width 25 height 22
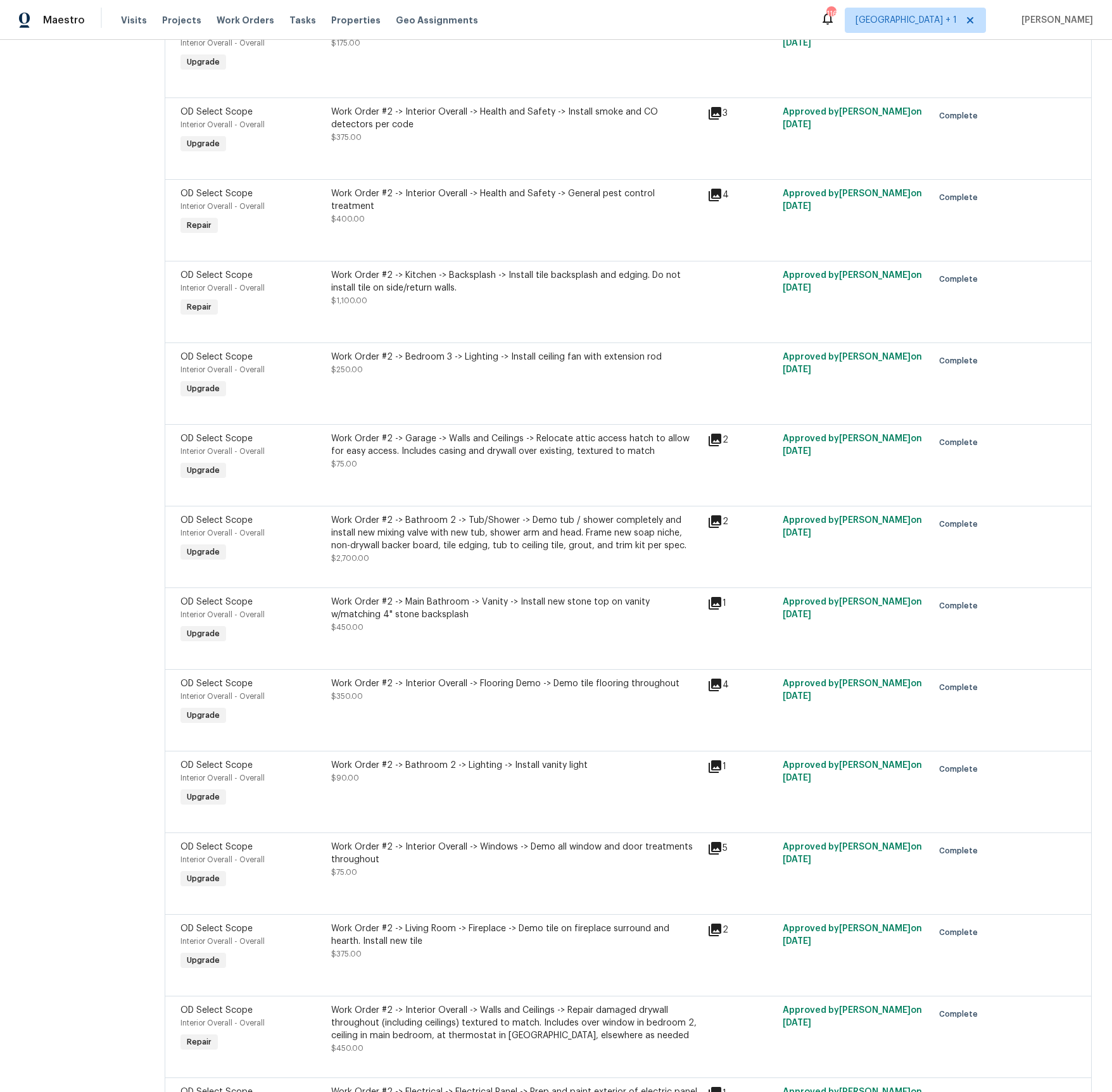
scroll to position [2474, 0]
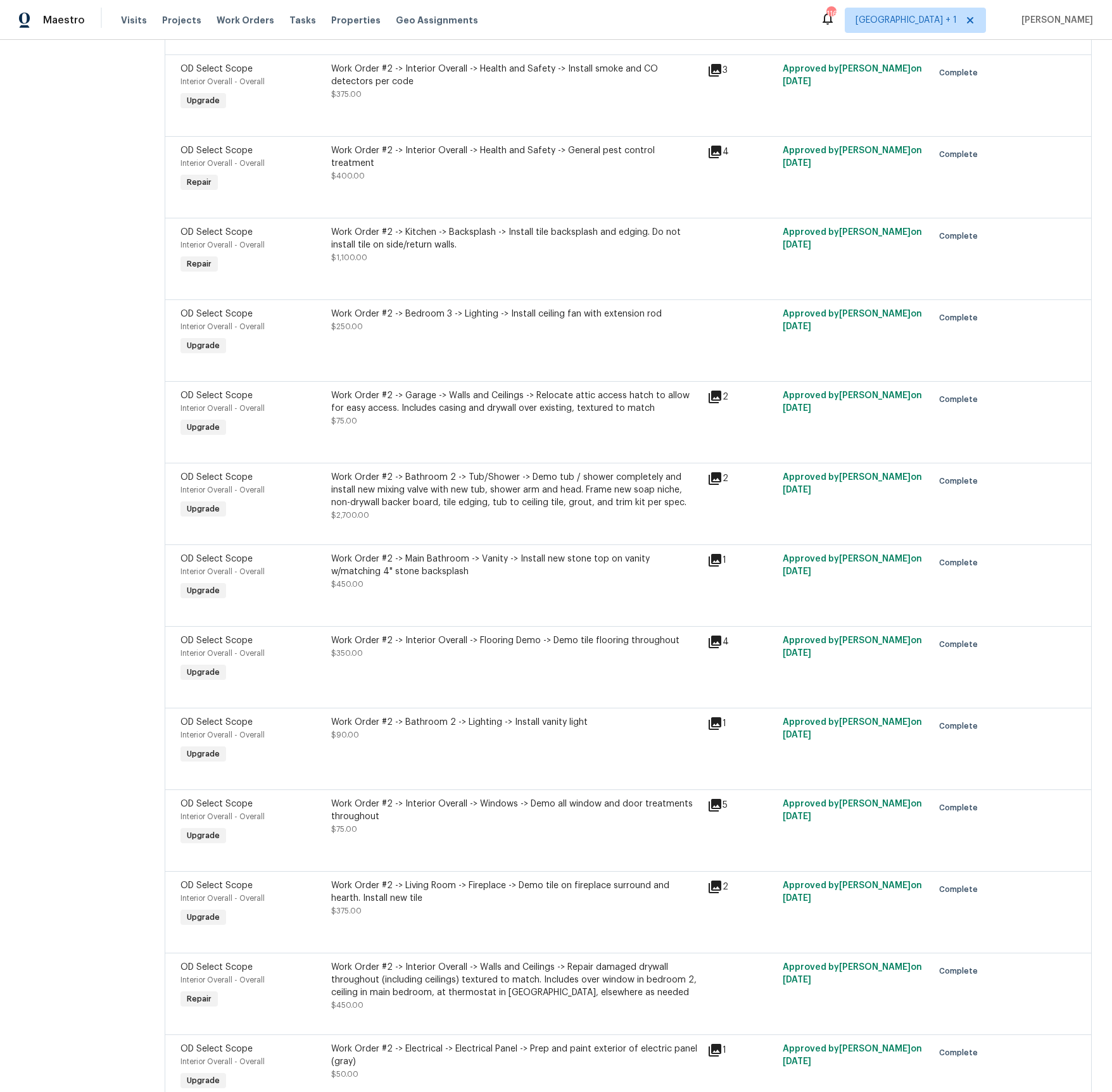
click at [717, 485] on icon at bounding box center [715, 479] width 13 height 13
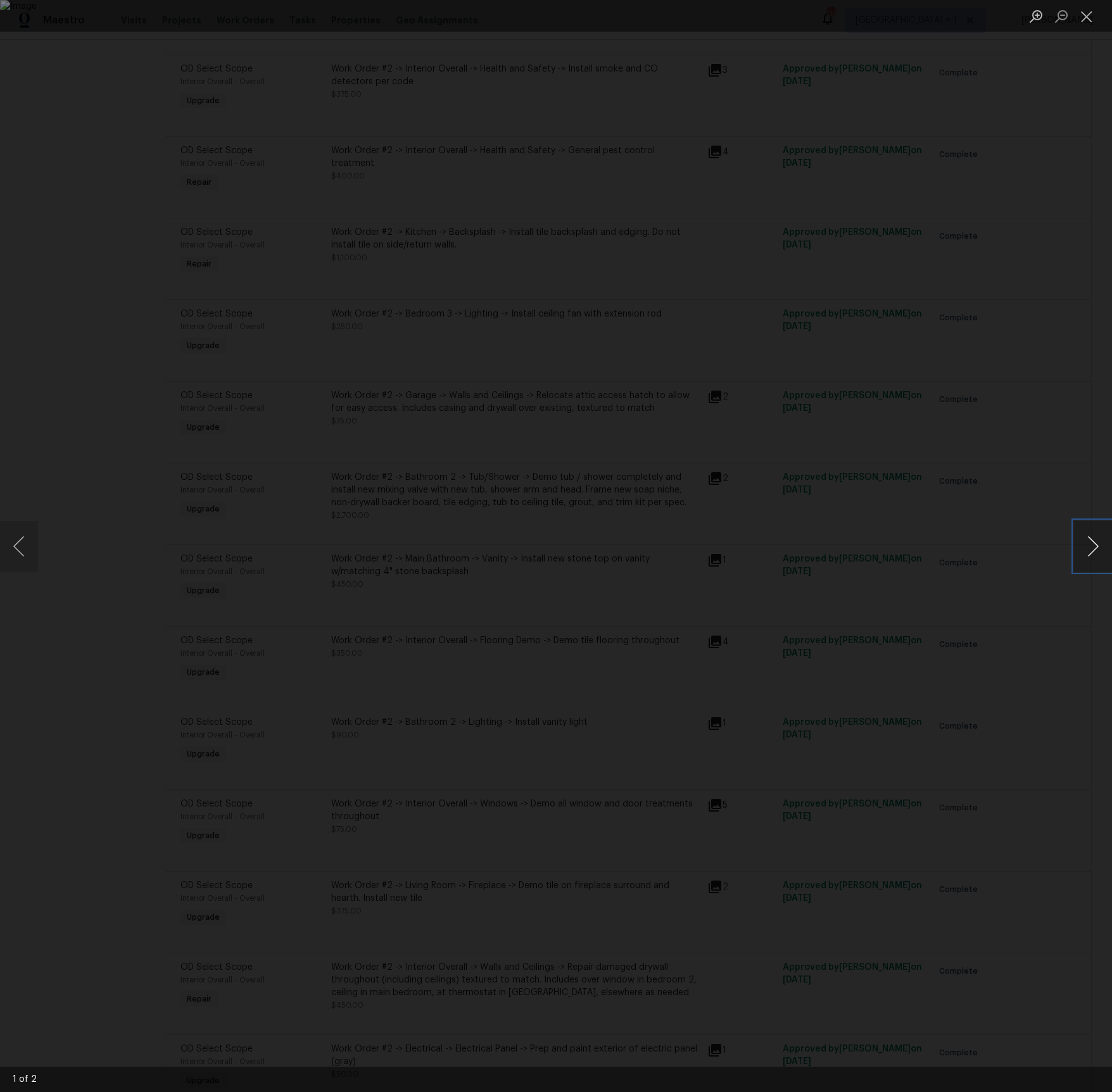
click at [1091, 540] on button "Next image" at bounding box center [1092, 546] width 38 height 50
drag, startPoint x: 1087, startPoint y: 15, endPoint x: 1050, endPoint y: 52, distance: 52.3
click at [1087, 15] on button "Close lightbox" at bounding box center [1086, 16] width 25 height 22
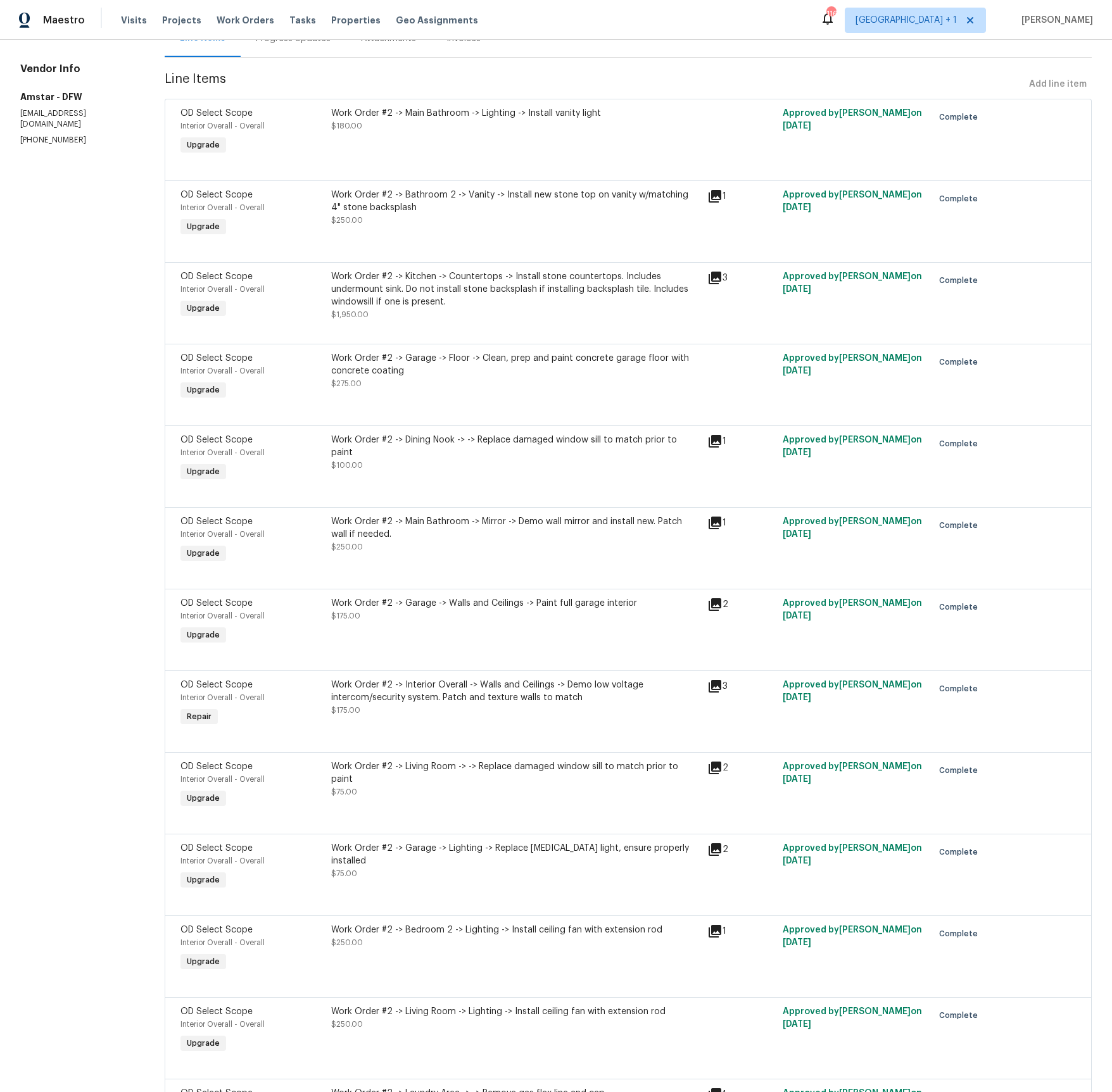
scroll to position [0, 0]
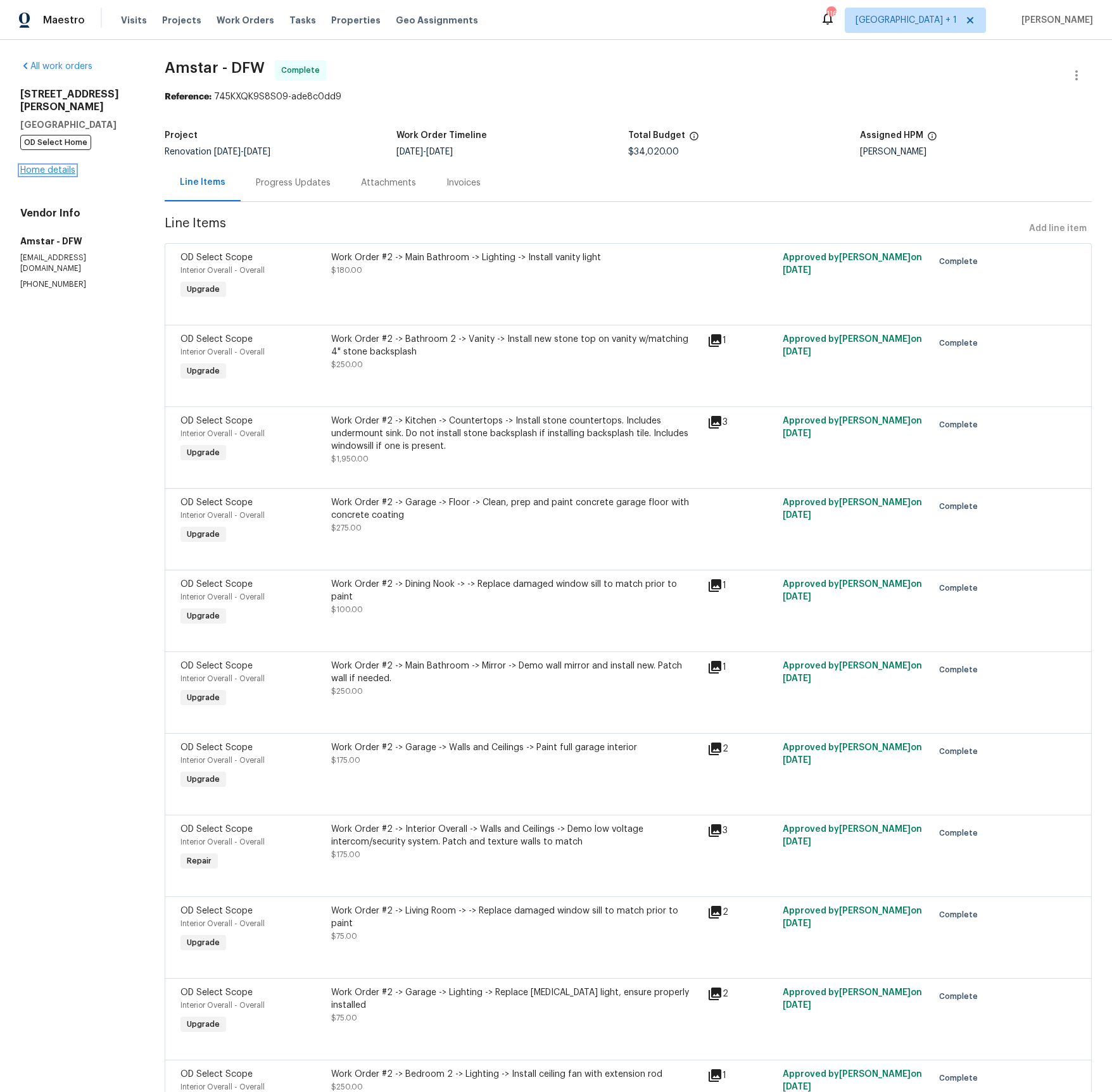
click at [57, 166] on link "Home details" at bounding box center [47, 170] width 55 height 9
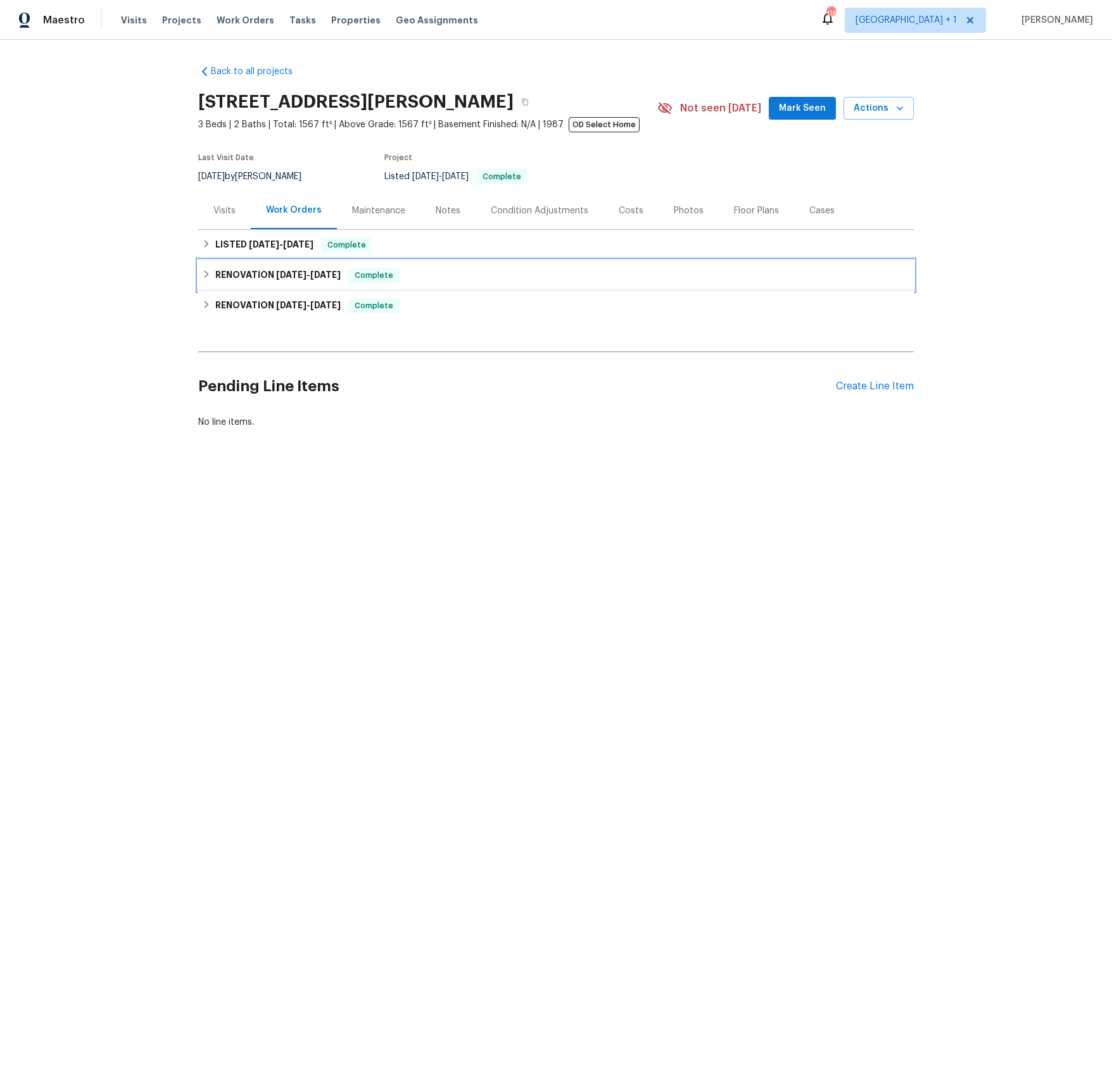
drag, startPoint x: 268, startPoint y: 269, endPoint x: 273, endPoint y: 302, distance: 33.4
click at [268, 269] on h6 "RENOVATION [DATE] - [DATE]" at bounding box center [278, 276] width 126 height 15
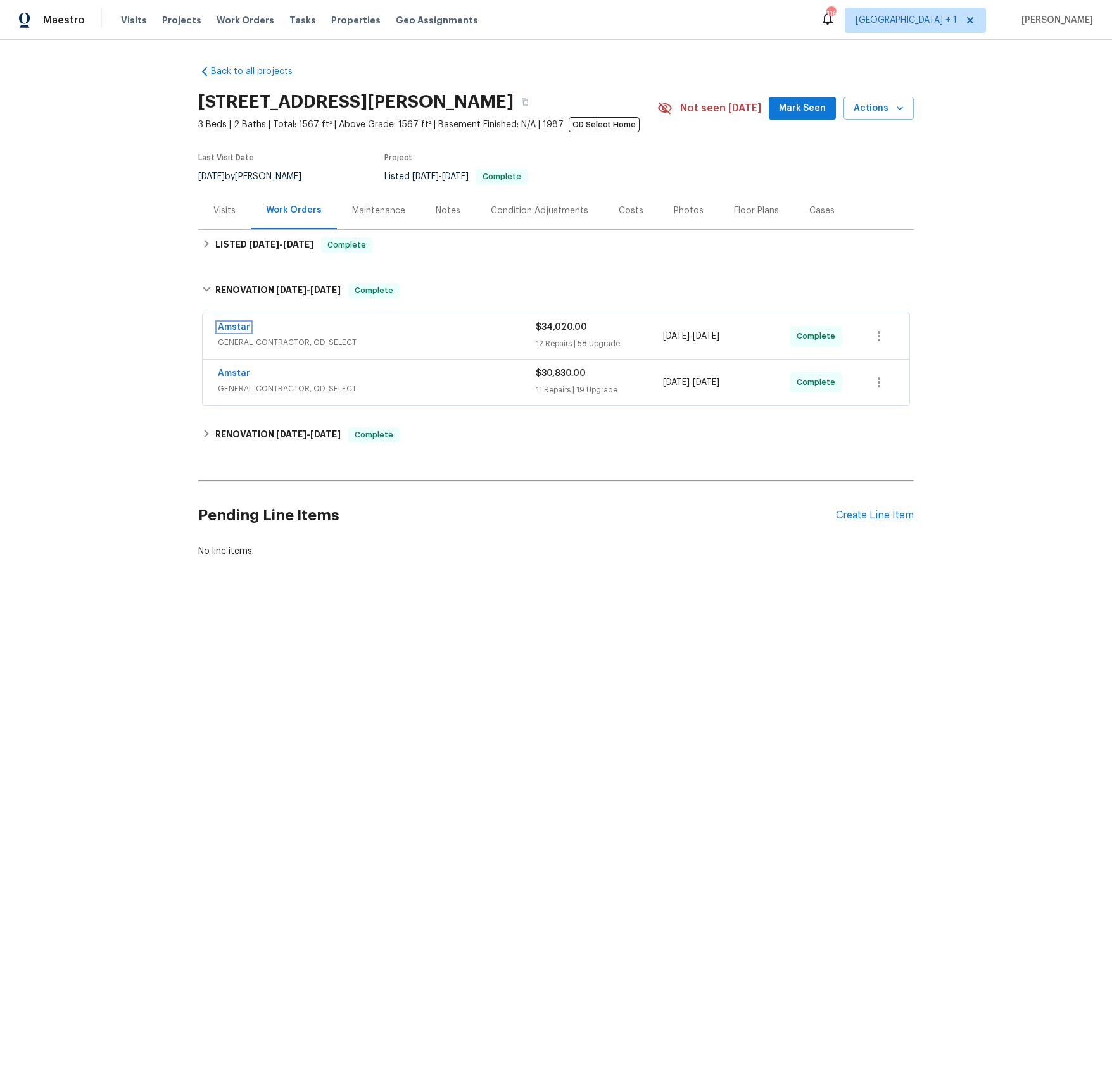
click at [230, 326] on link "Amstar" at bounding box center [234, 328] width 33 height 9
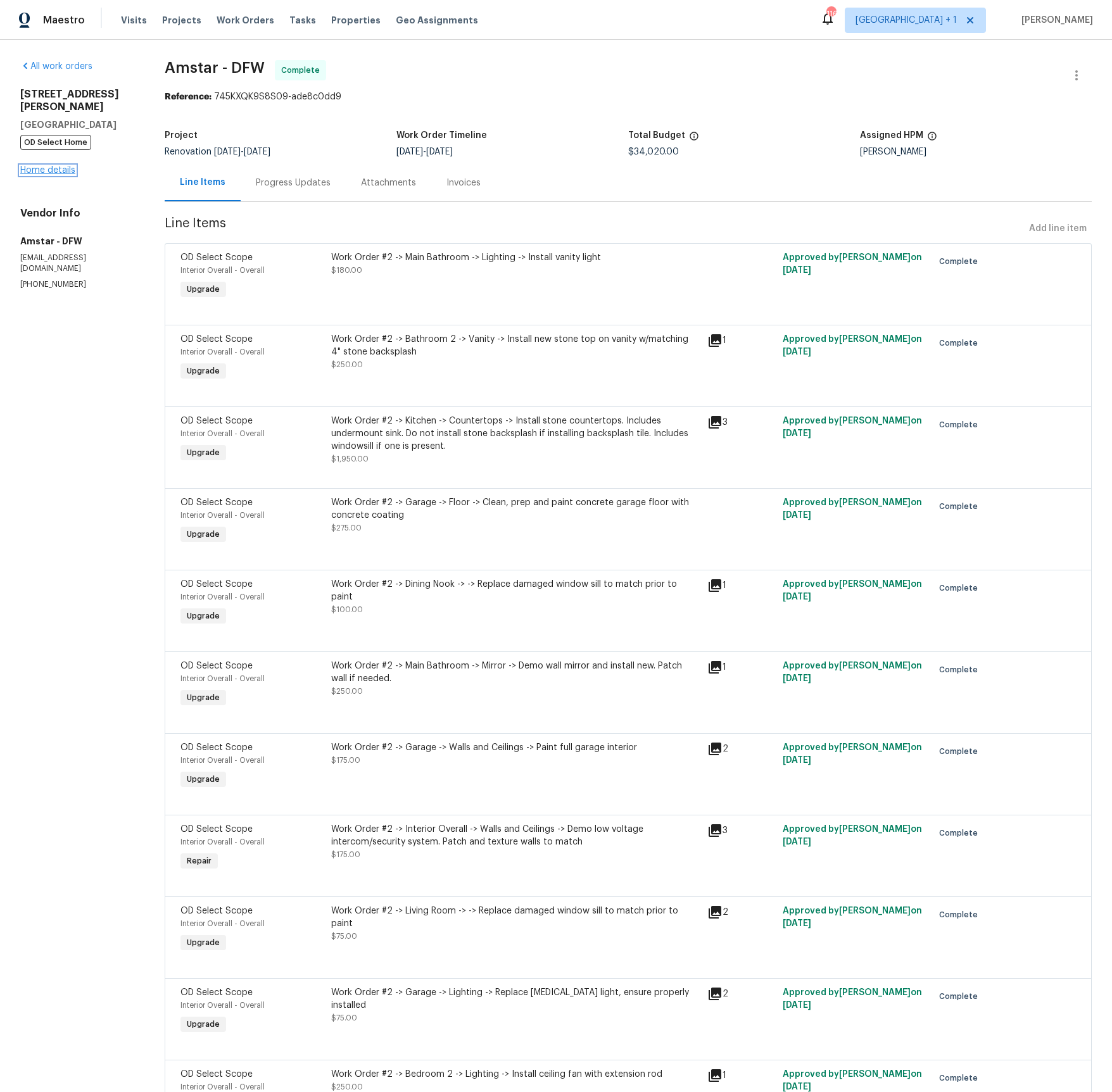
click at [44, 166] on link "Home details" at bounding box center [47, 170] width 55 height 9
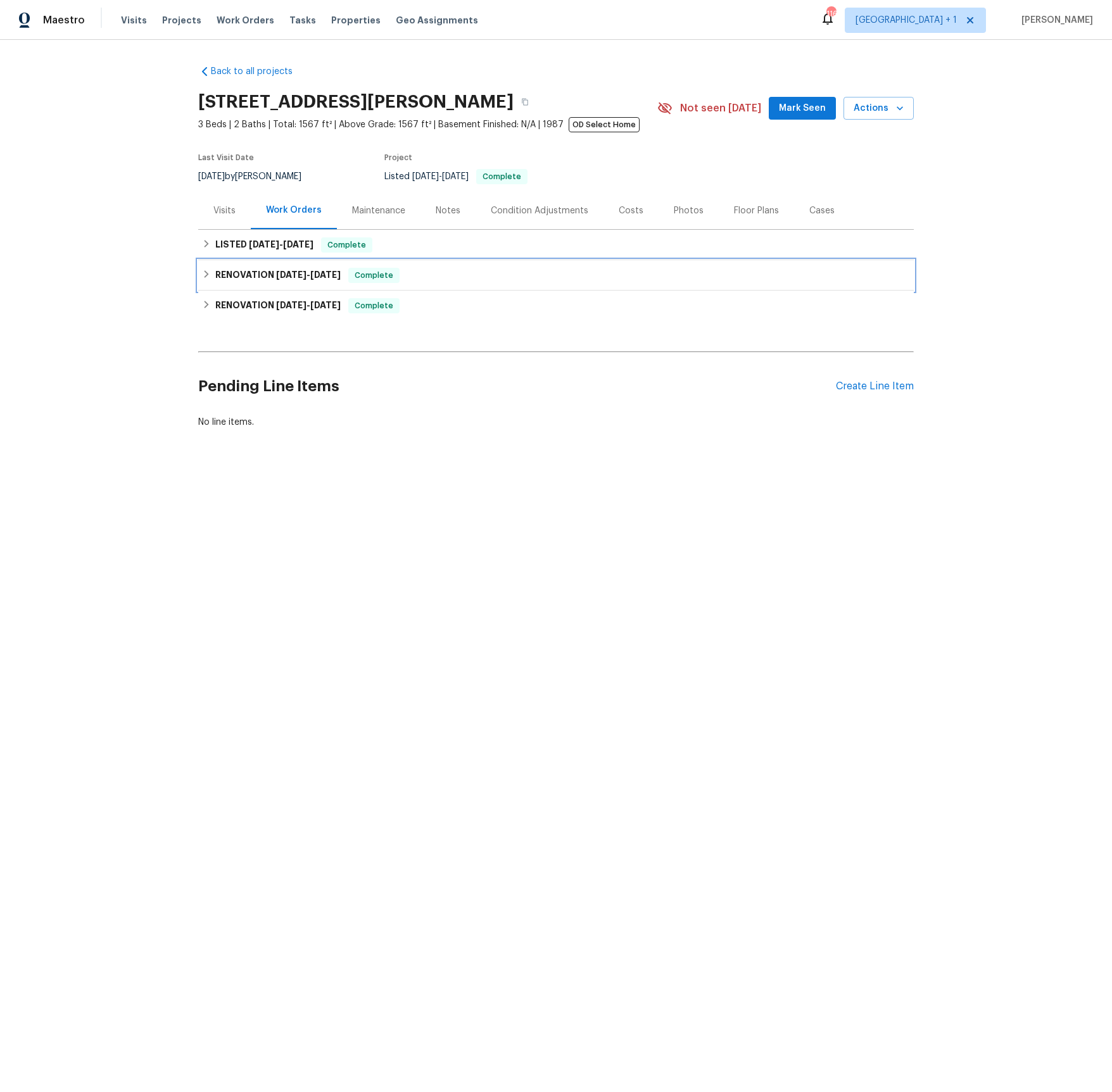
click at [226, 281] on h6 "RENOVATION [DATE] - [DATE]" at bounding box center [278, 276] width 126 height 15
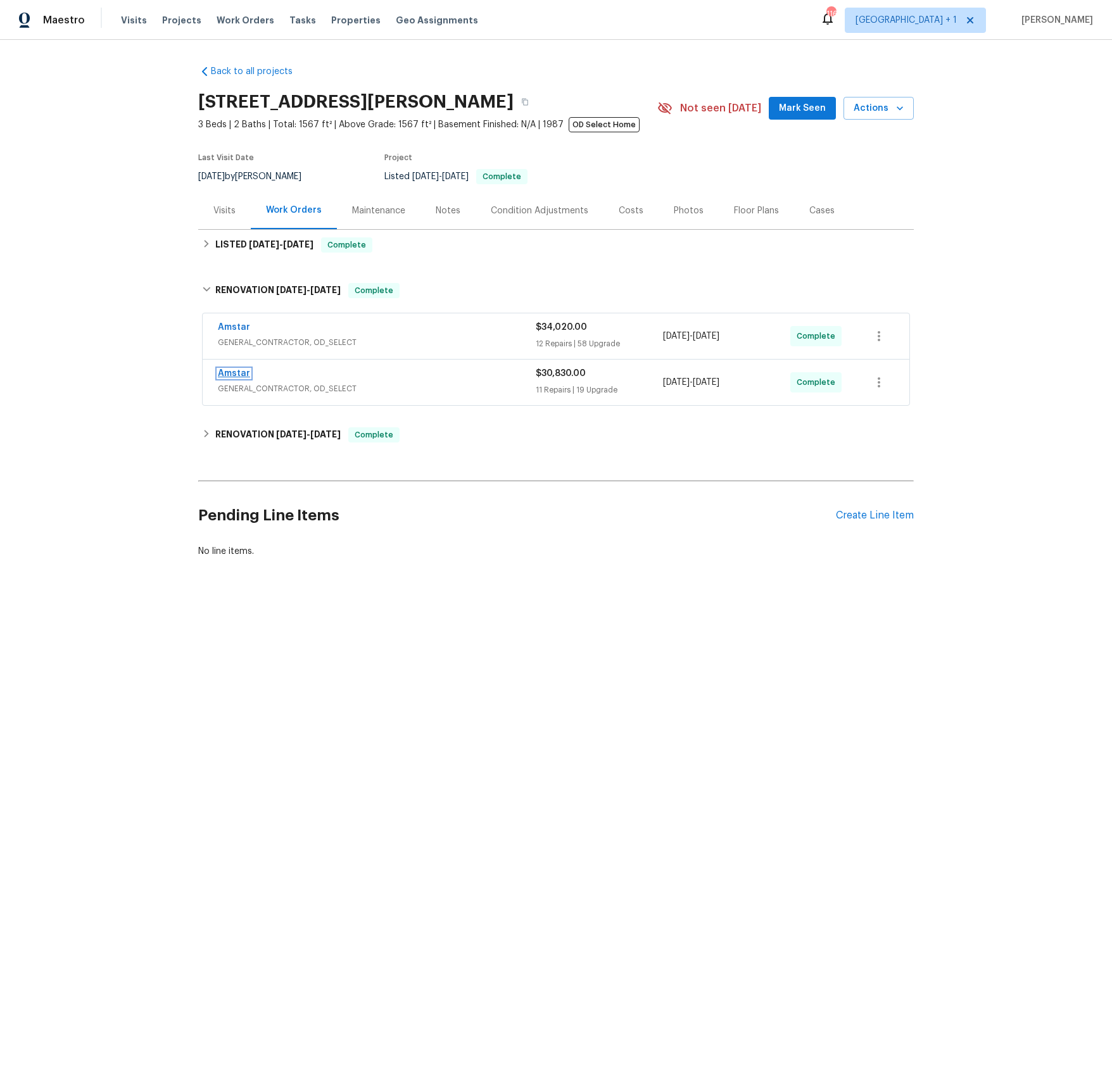
click at [237, 374] on link "Amstar" at bounding box center [234, 373] width 33 height 9
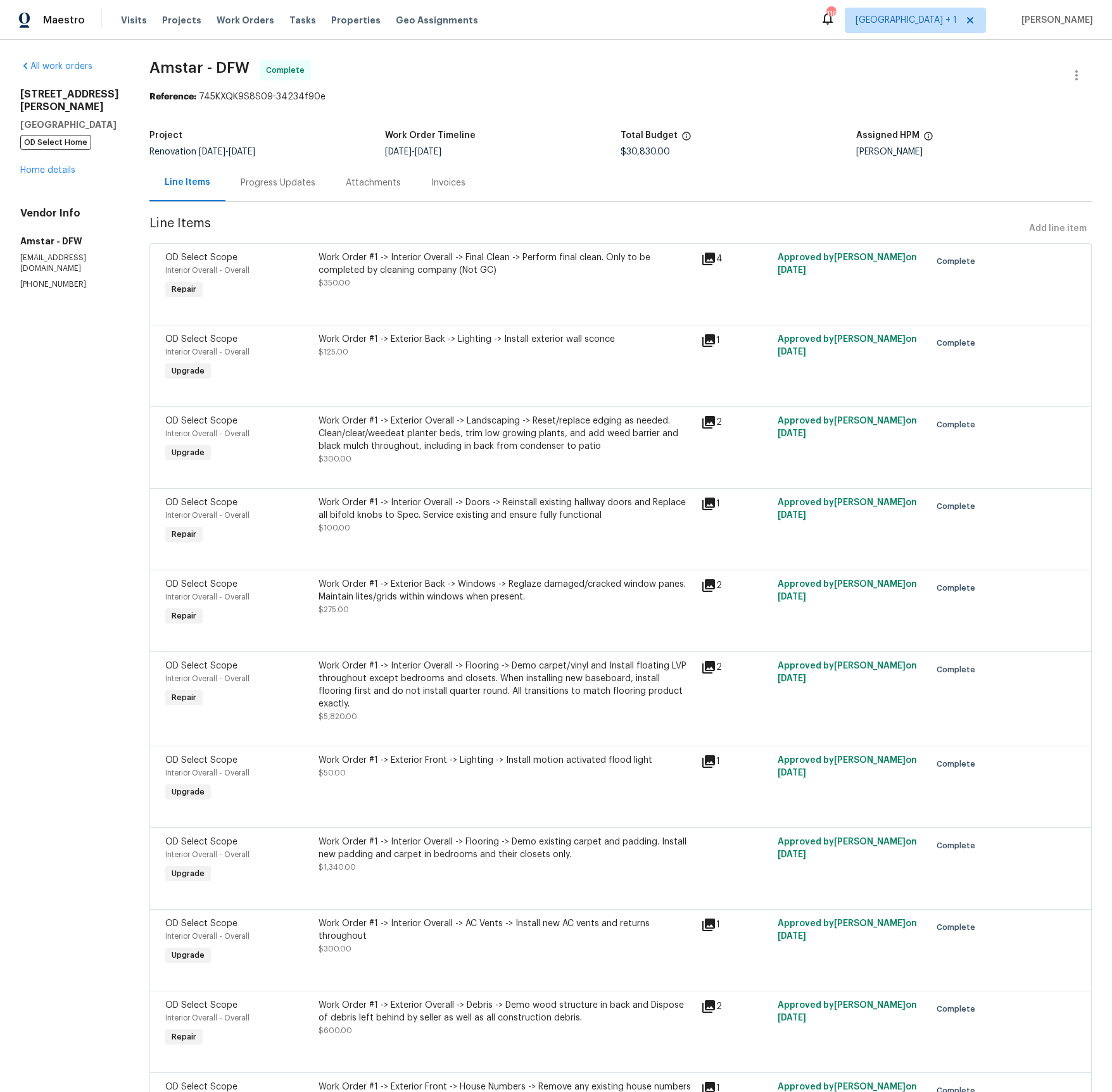
click at [702, 587] on icon at bounding box center [709, 586] width 13 height 13
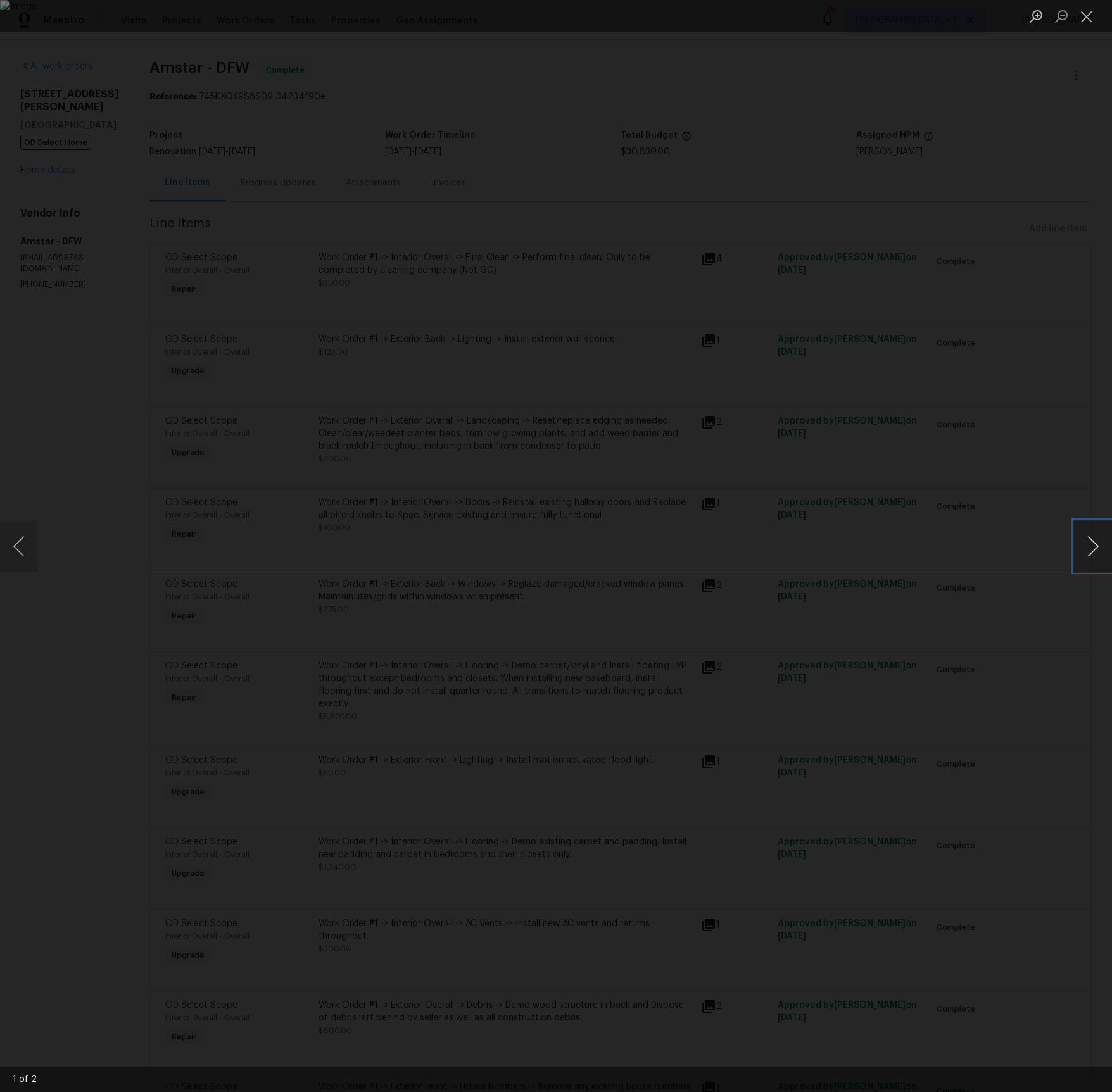
click at [1098, 545] on button "Next image" at bounding box center [1092, 546] width 38 height 50
drag, startPoint x: 1091, startPoint y: 10, endPoint x: 1081, endPoint y: 22, distance: 15.6
click at [1090, 10] on button "Close lightbox" at bounding box center [1086, 16] width 25 height 22
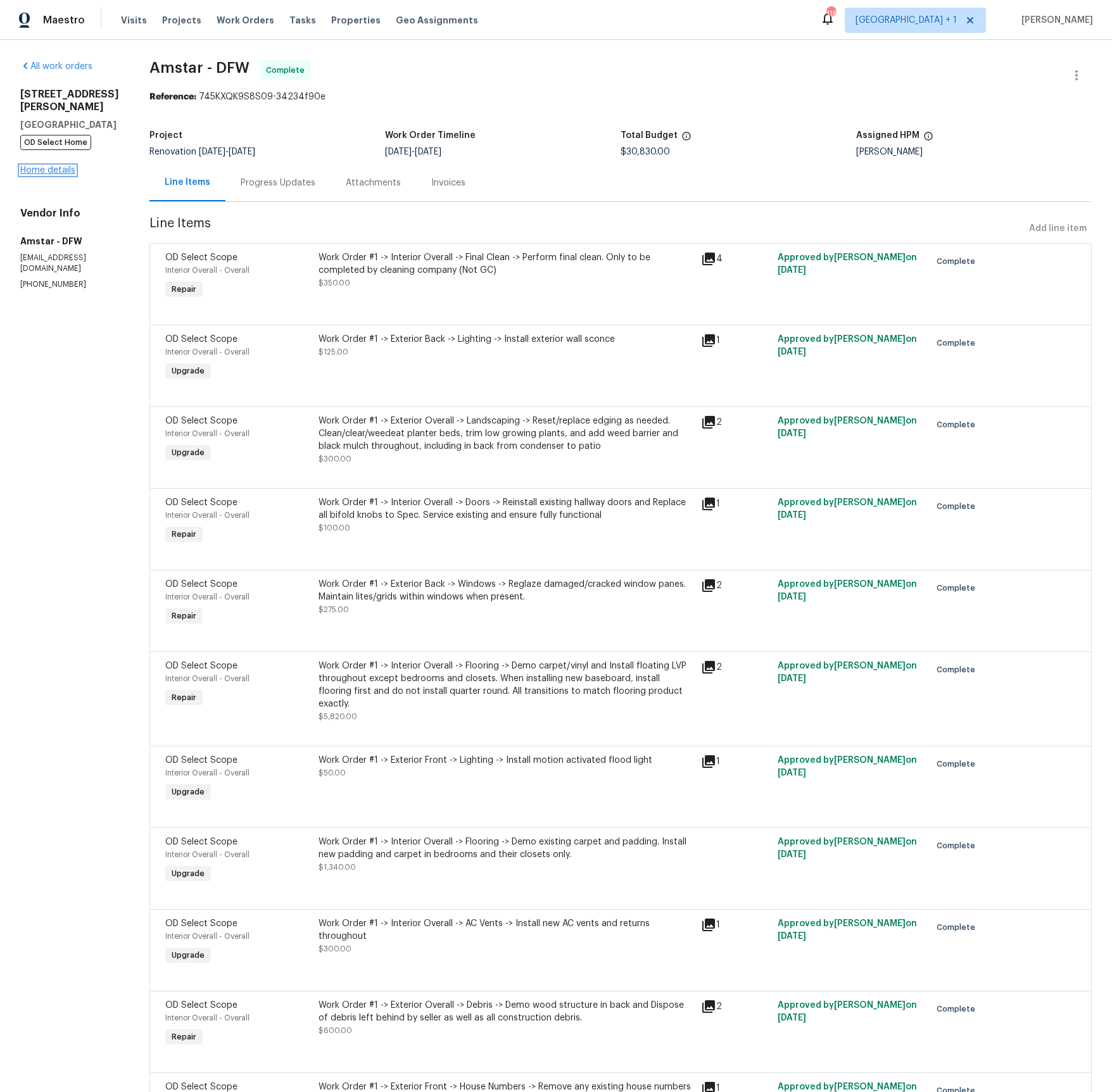
click at [57, 170] on link "Home details" at bounding box center [47, 170] width 55 height 9
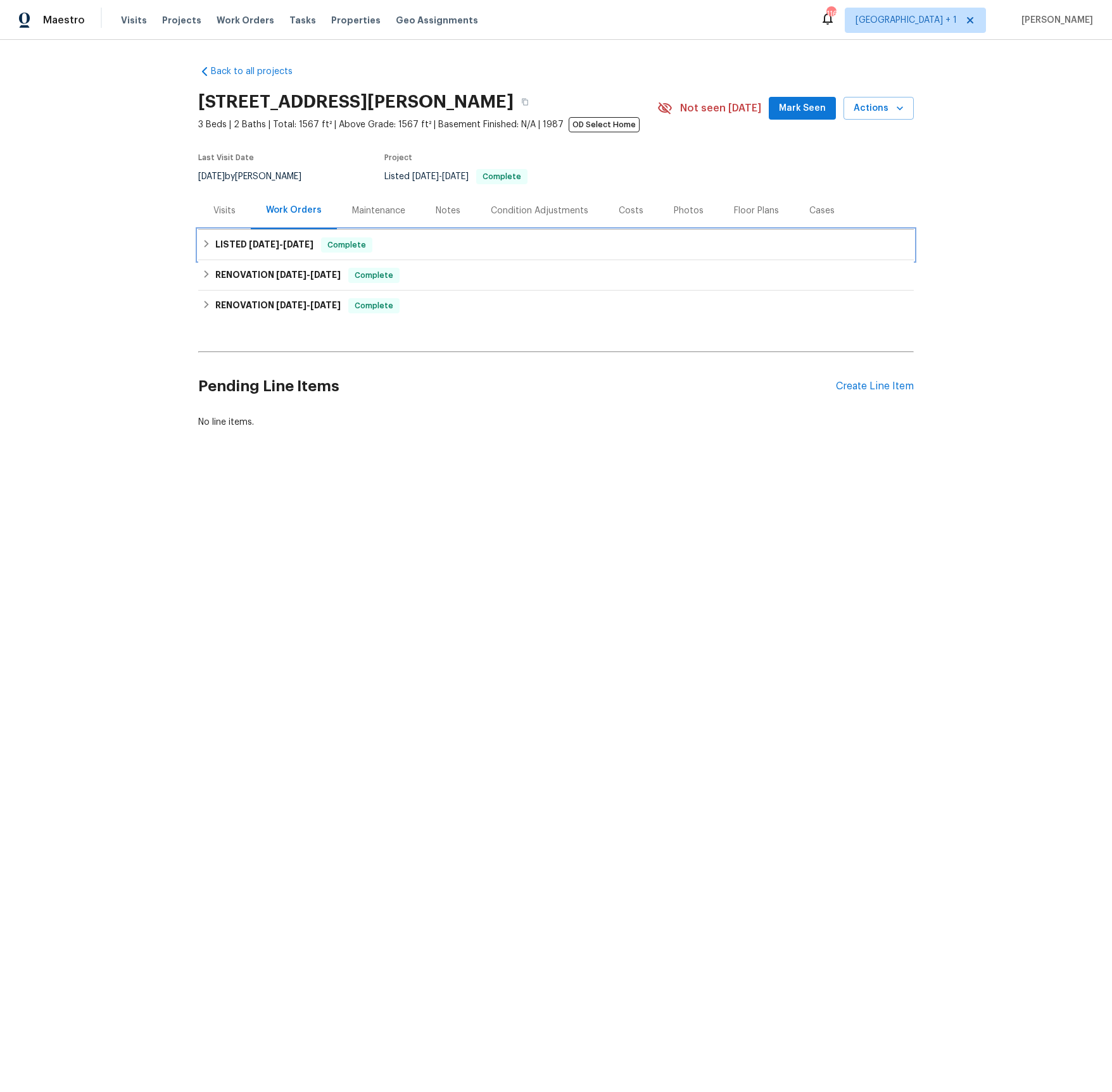
click at [298, 247] on span "[DATE]" at bounding box center [298, 245] width 31 height 9
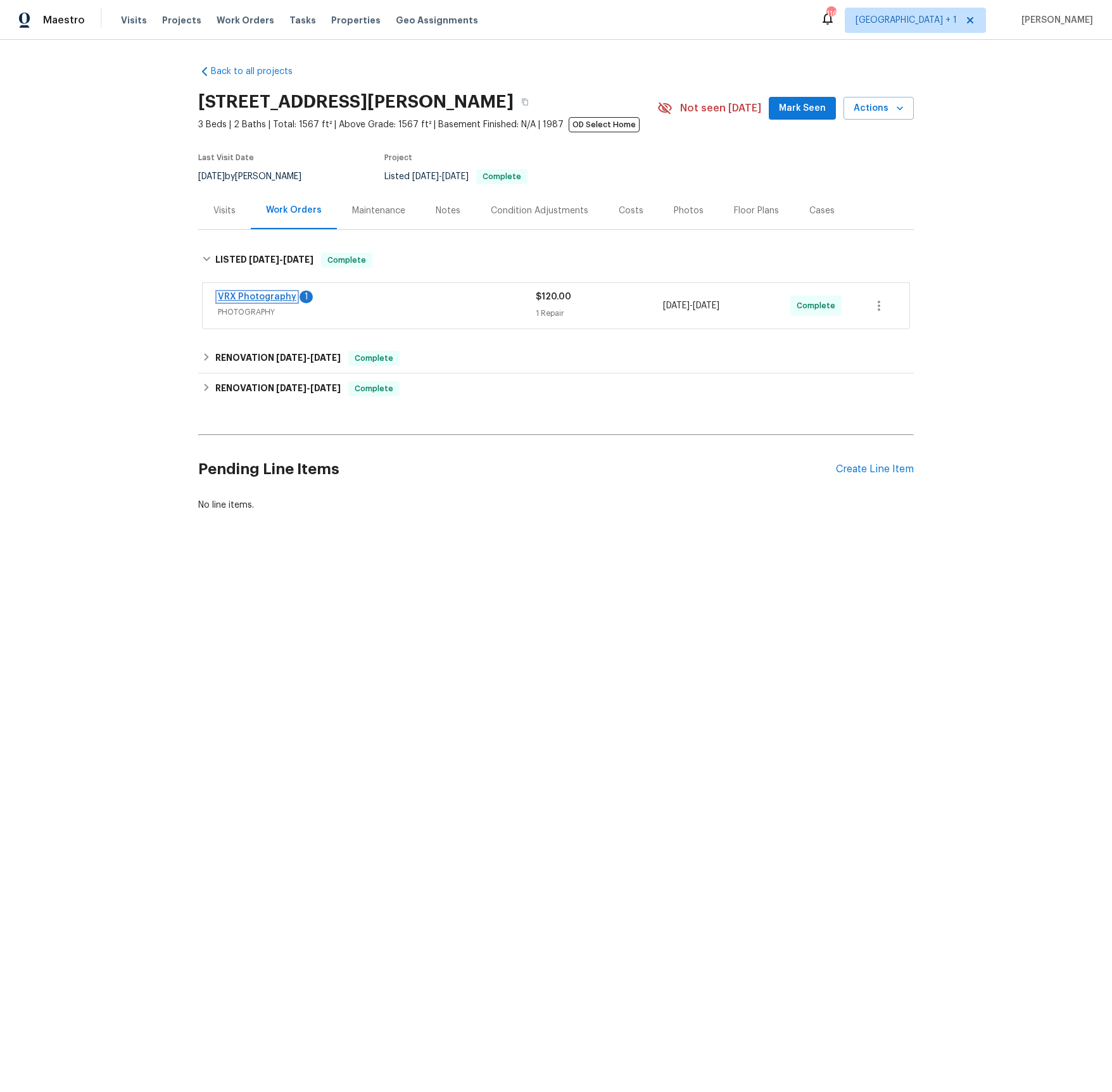
click at [260, 296] on link "VRX Photography" at bounding box center [257, 297] width 78 height 9
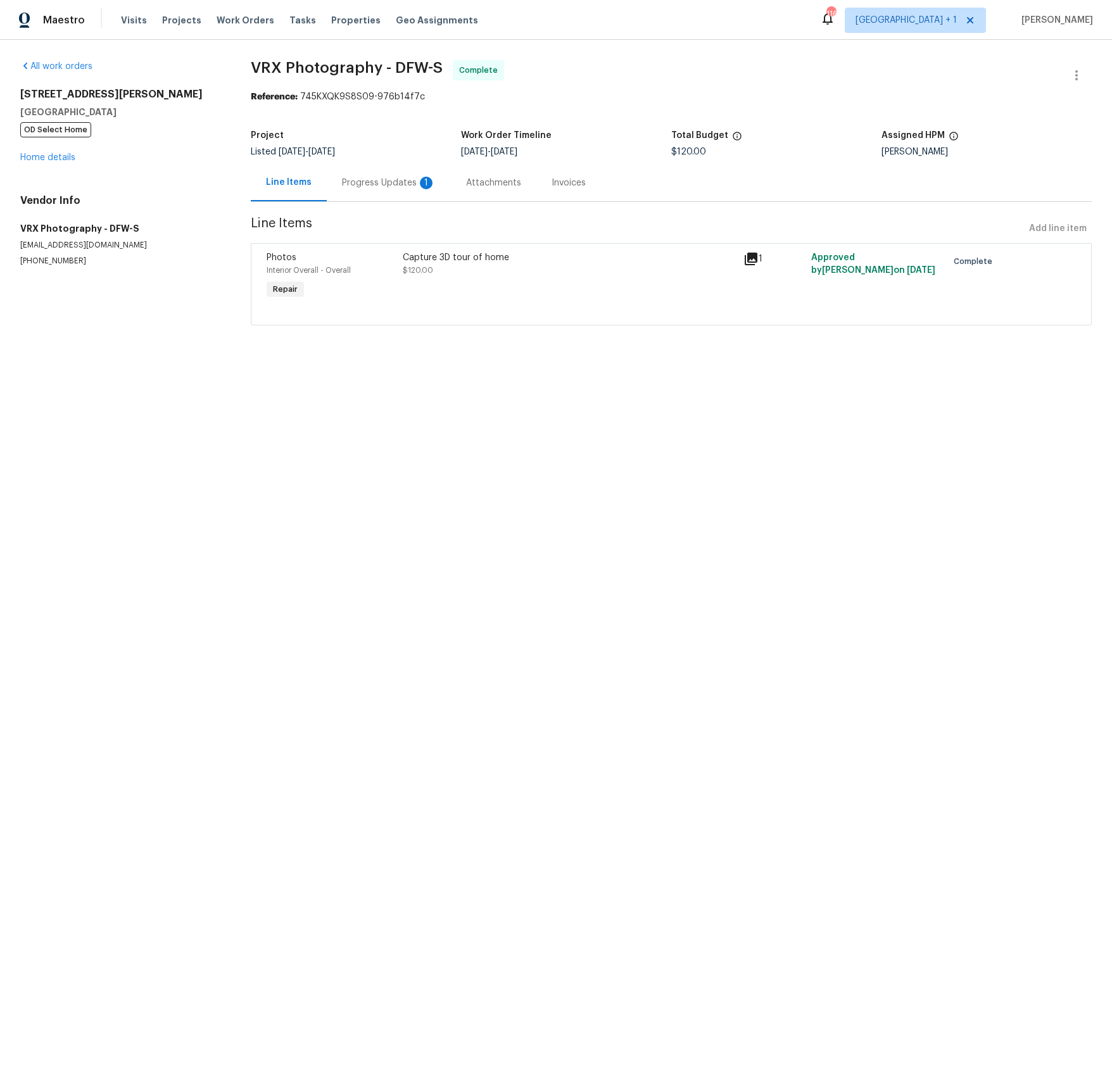
click at [374, 185] on div "Progress Updates 1" at bounding box center [388, 183] width 94 height 13
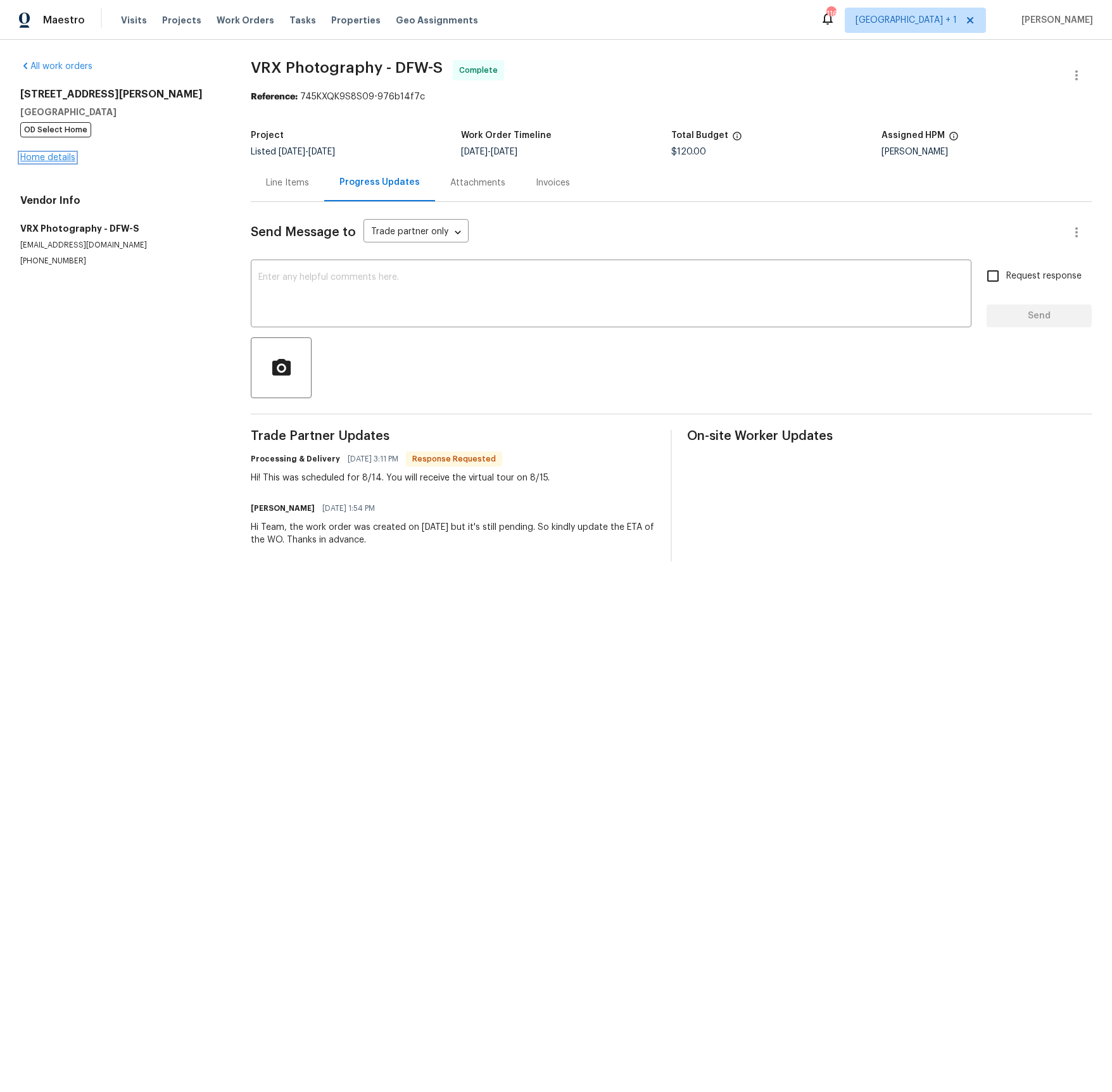
click at [66, 157] on link "Home details" at bounding box center [47, 158] width 55 height 9
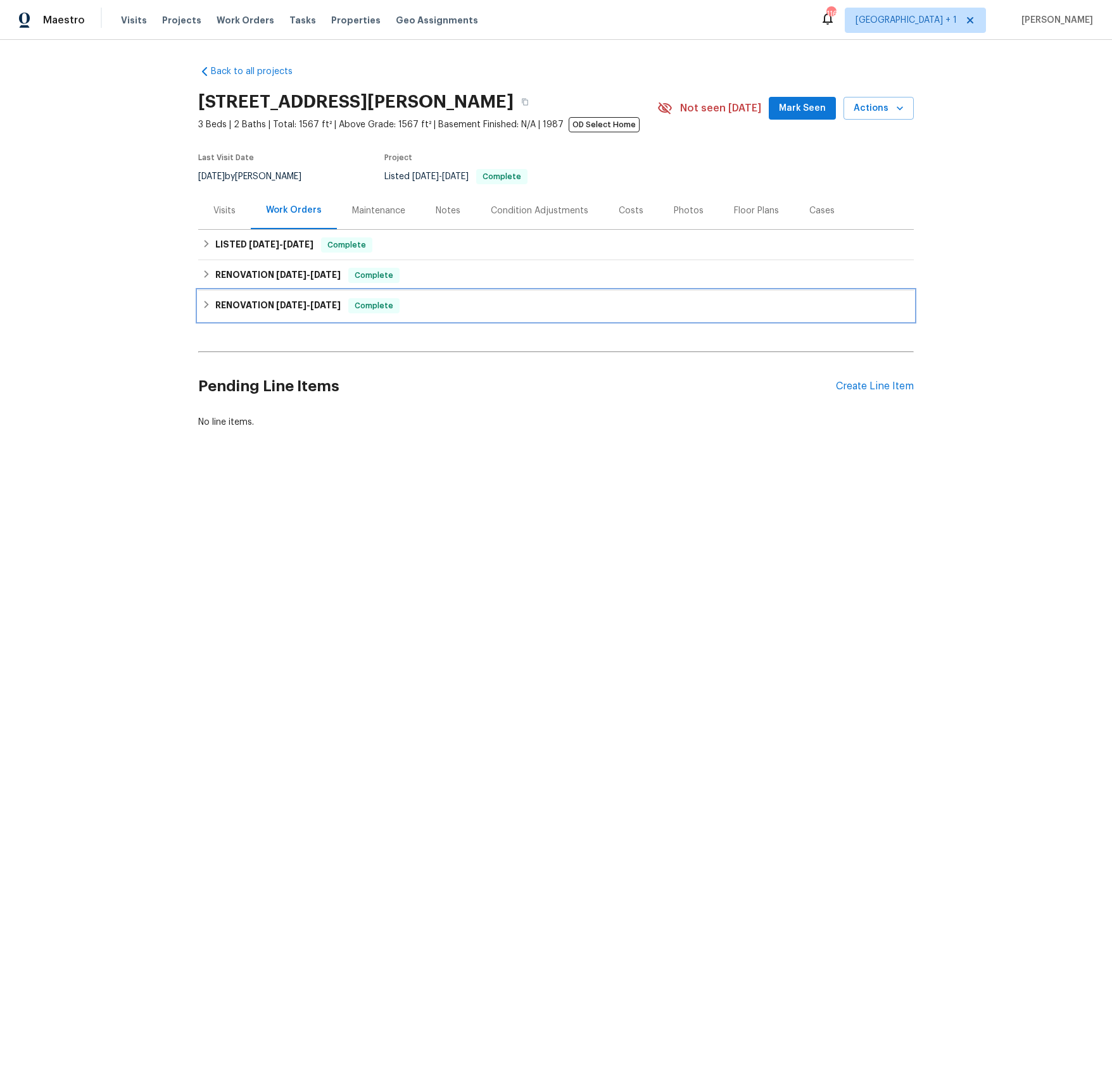
drag, startPoint x: 305, startPoint y: 307, endPoint x: 305, endPoint y: 293, distance: 14.0
click at [305, 307] on span "[DATE] - [DATE]" at bounding box center [307, 305] width 64 height 9
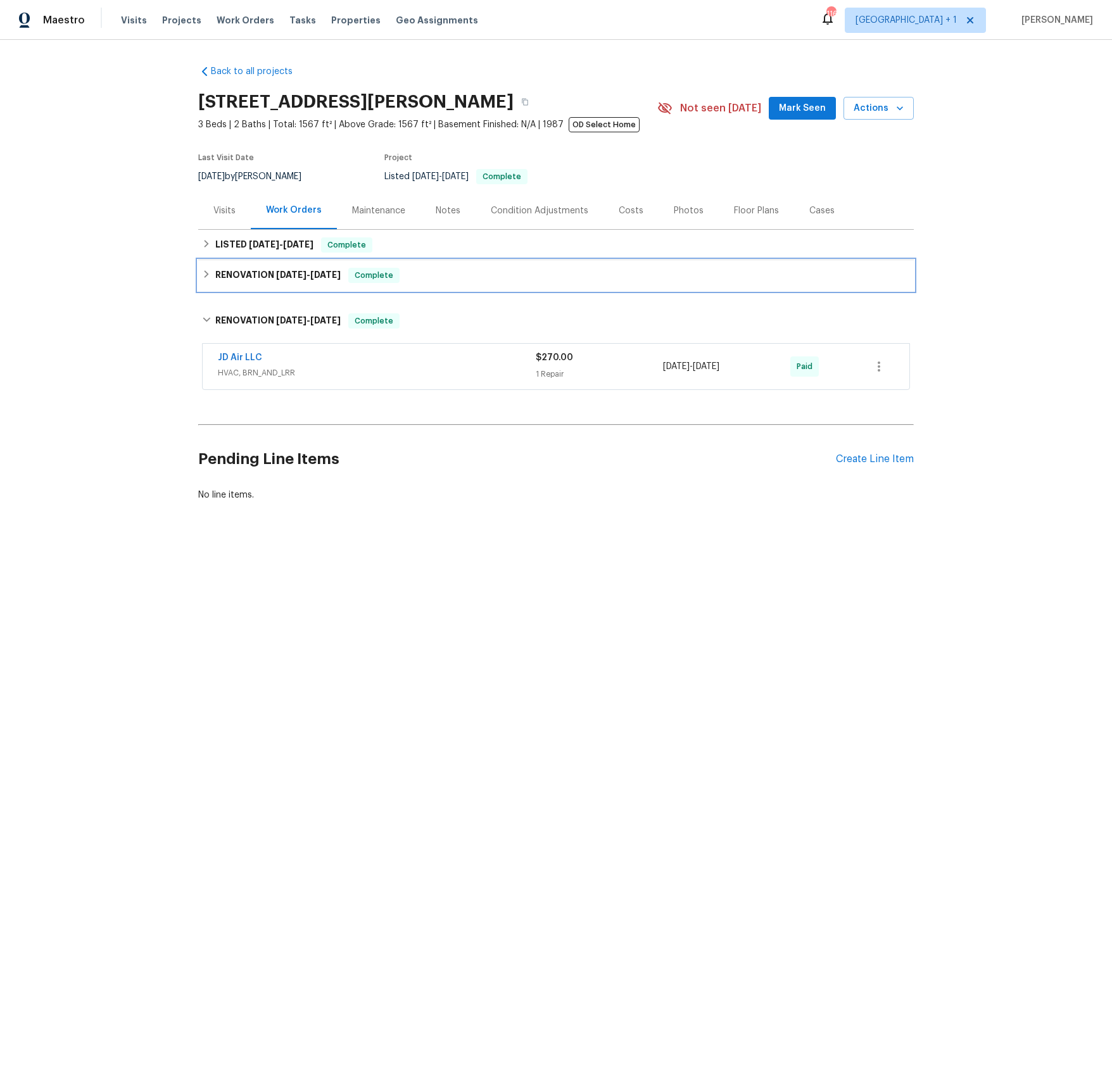
click at [305, 281] on h6 "RENOVATION [DATE] - [DATE]" at bounding box center [278, 276] width 126 height 15
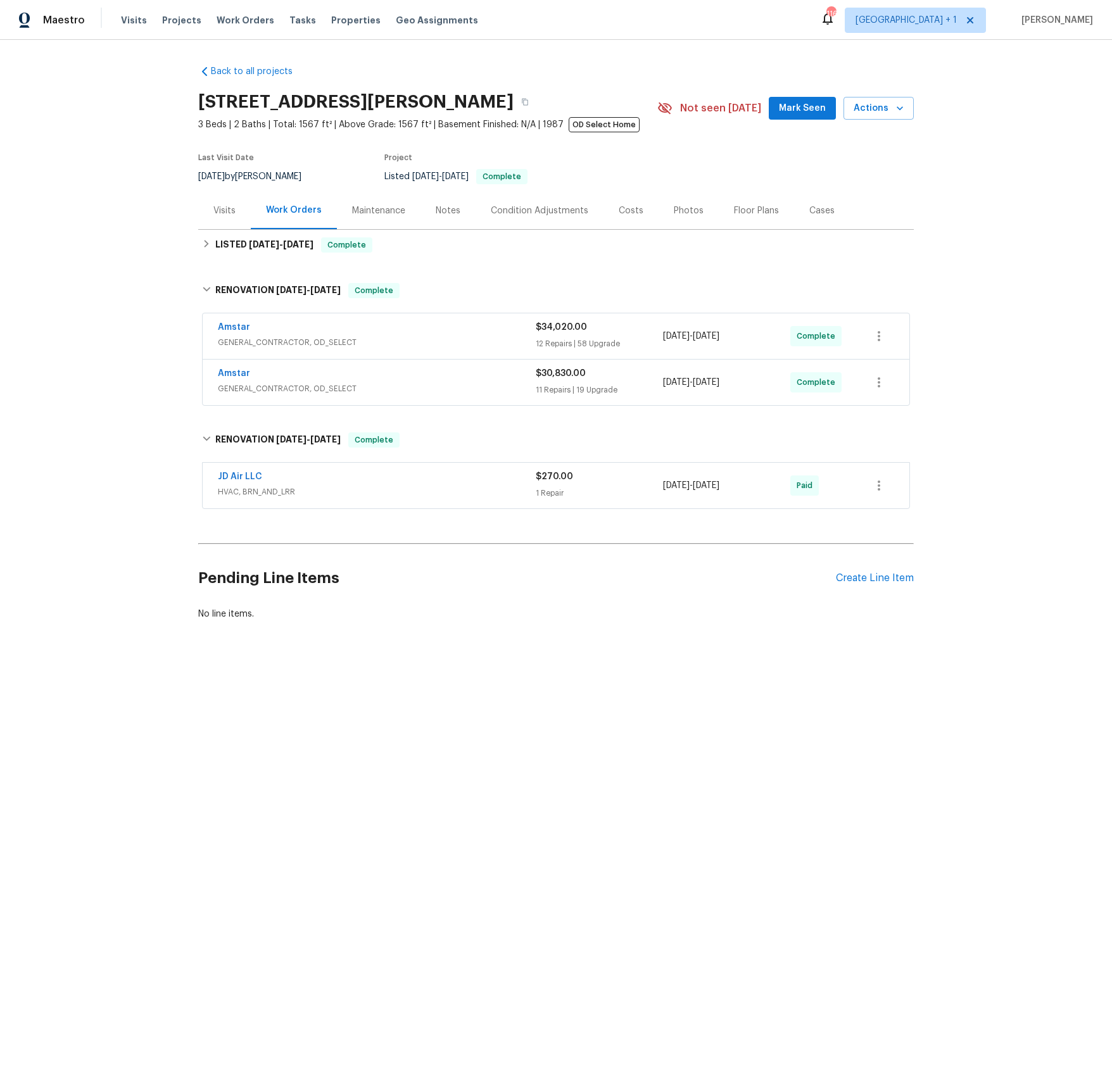
drag, startPoint x: 220, startPoint y: 210, endPoint x: 233, endPoint y: 220, distance: 16.4
click at [220, 210] on div "Visits" at bounding box center [224, 211] width 22 height 13
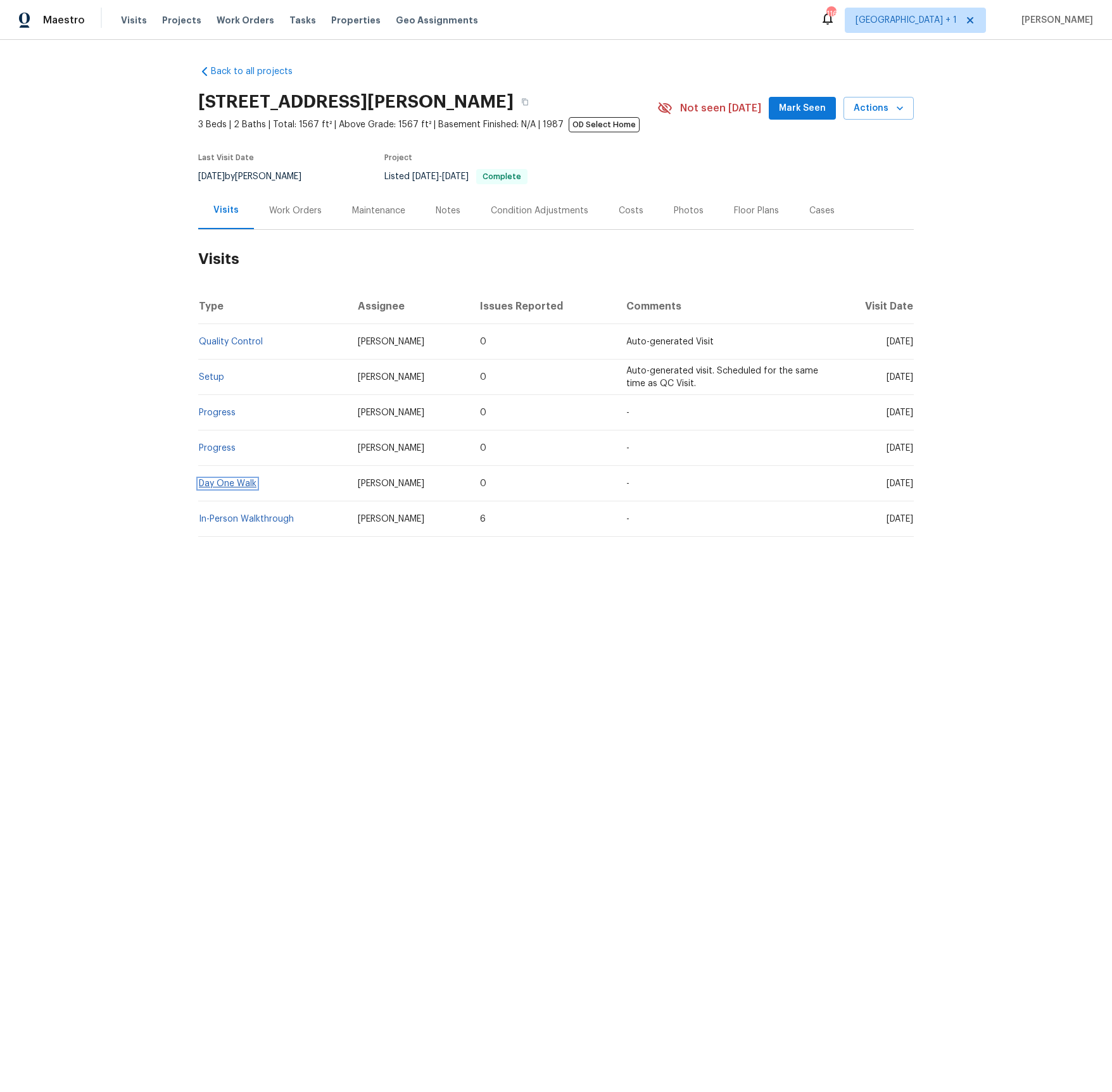
click at [234, 479] on link "Day One Walk" at bounding box center [227, 484] width 58 height 9
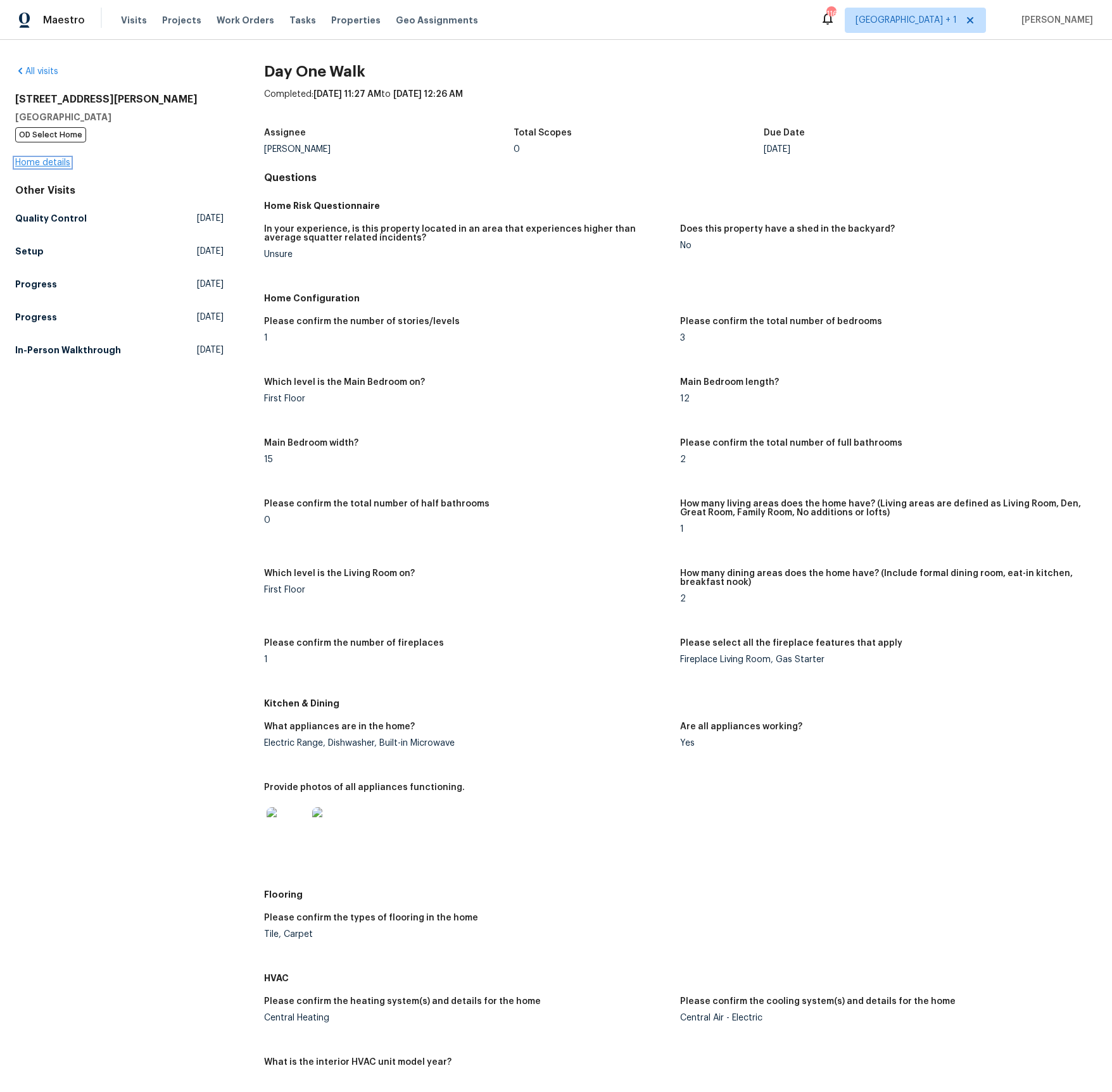
click at [50, 165] on link "Home details" at bounding box center [42, 163] width 55 height 9
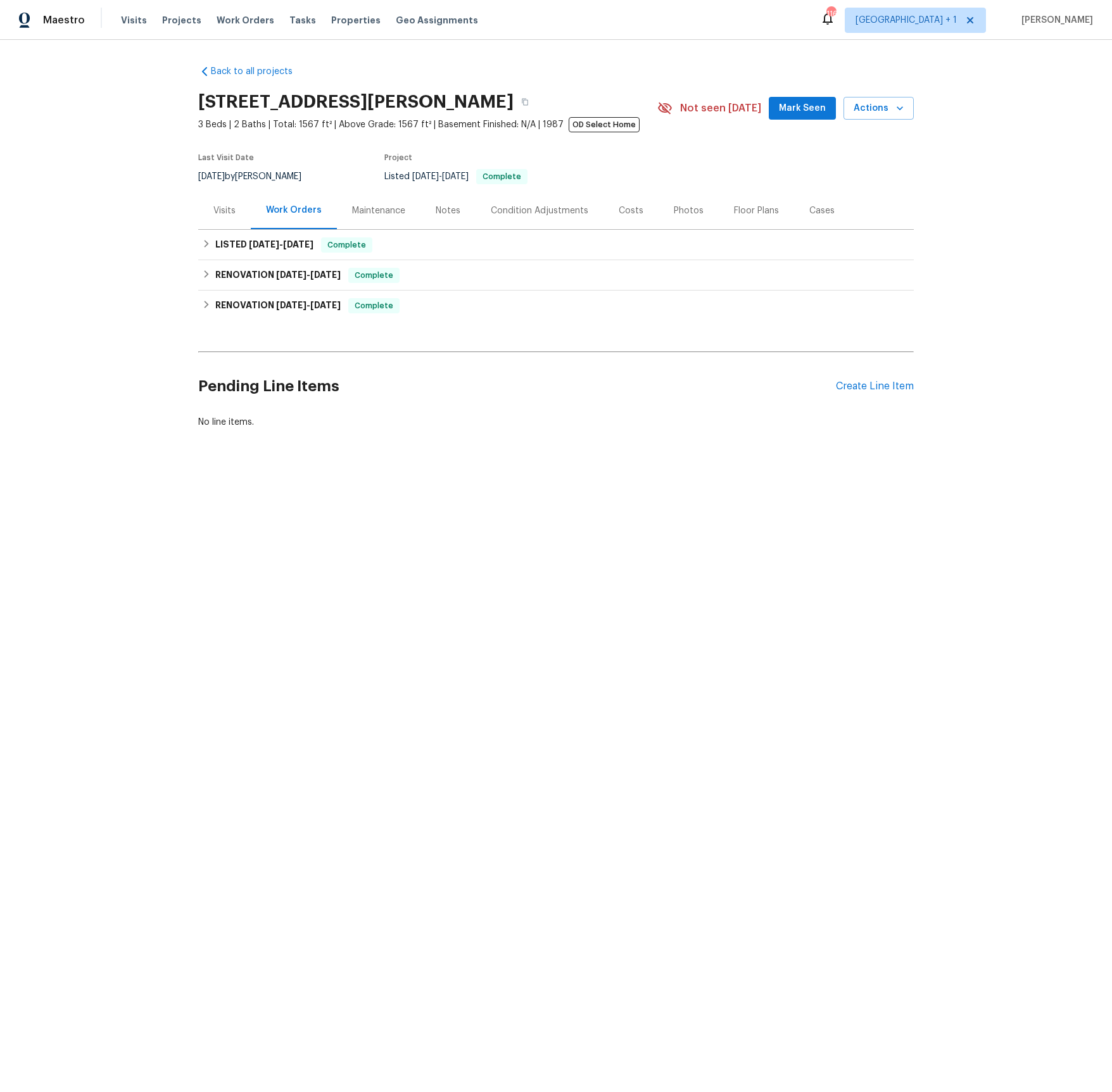
click at [226, 213] on div "Visits" at bounding box center [224, 211] width 22 height 13
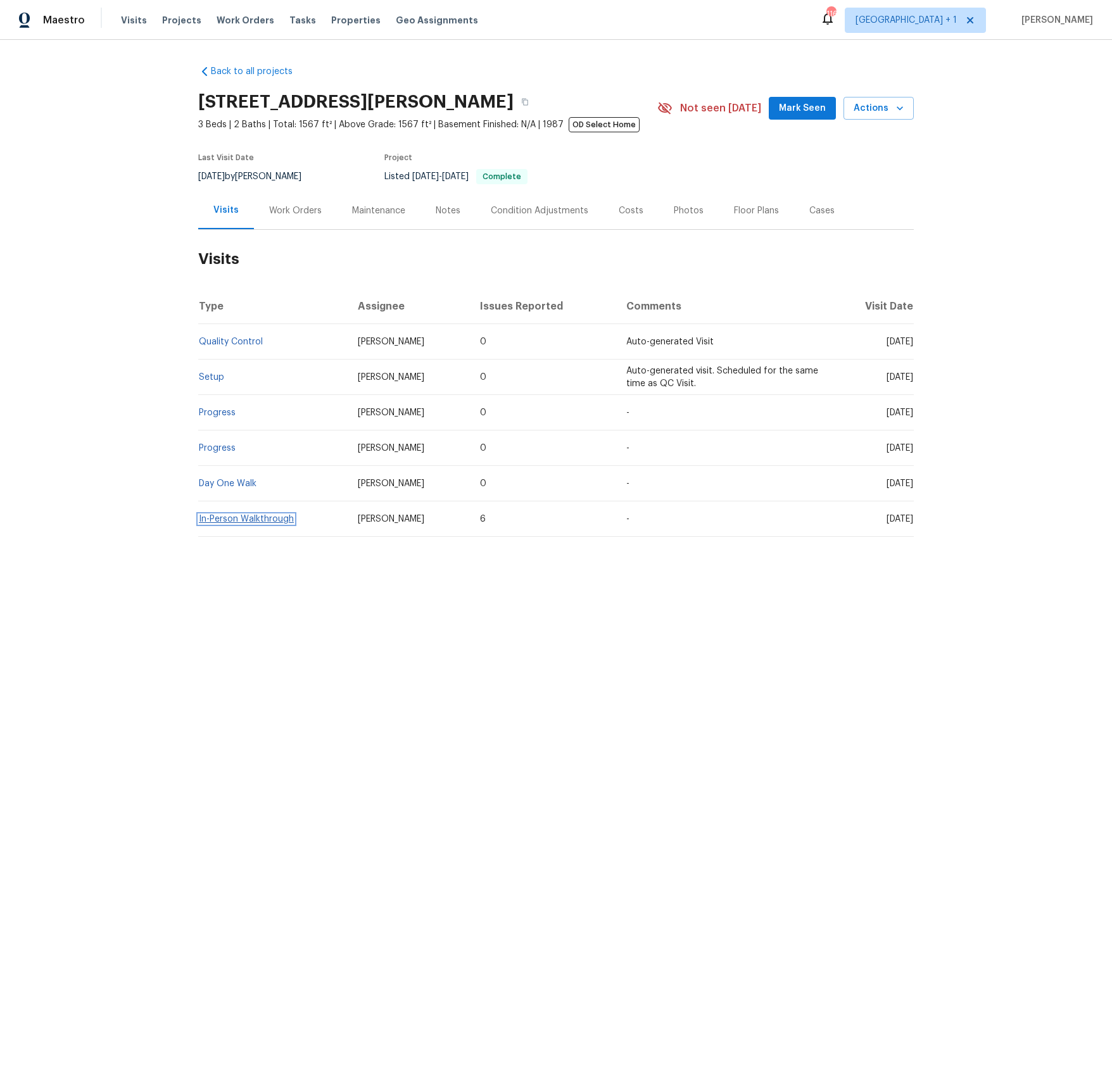
click at [252, 519] on link "In-Person Walkthrough" at bounding box center [246, 519] width 95 height 9
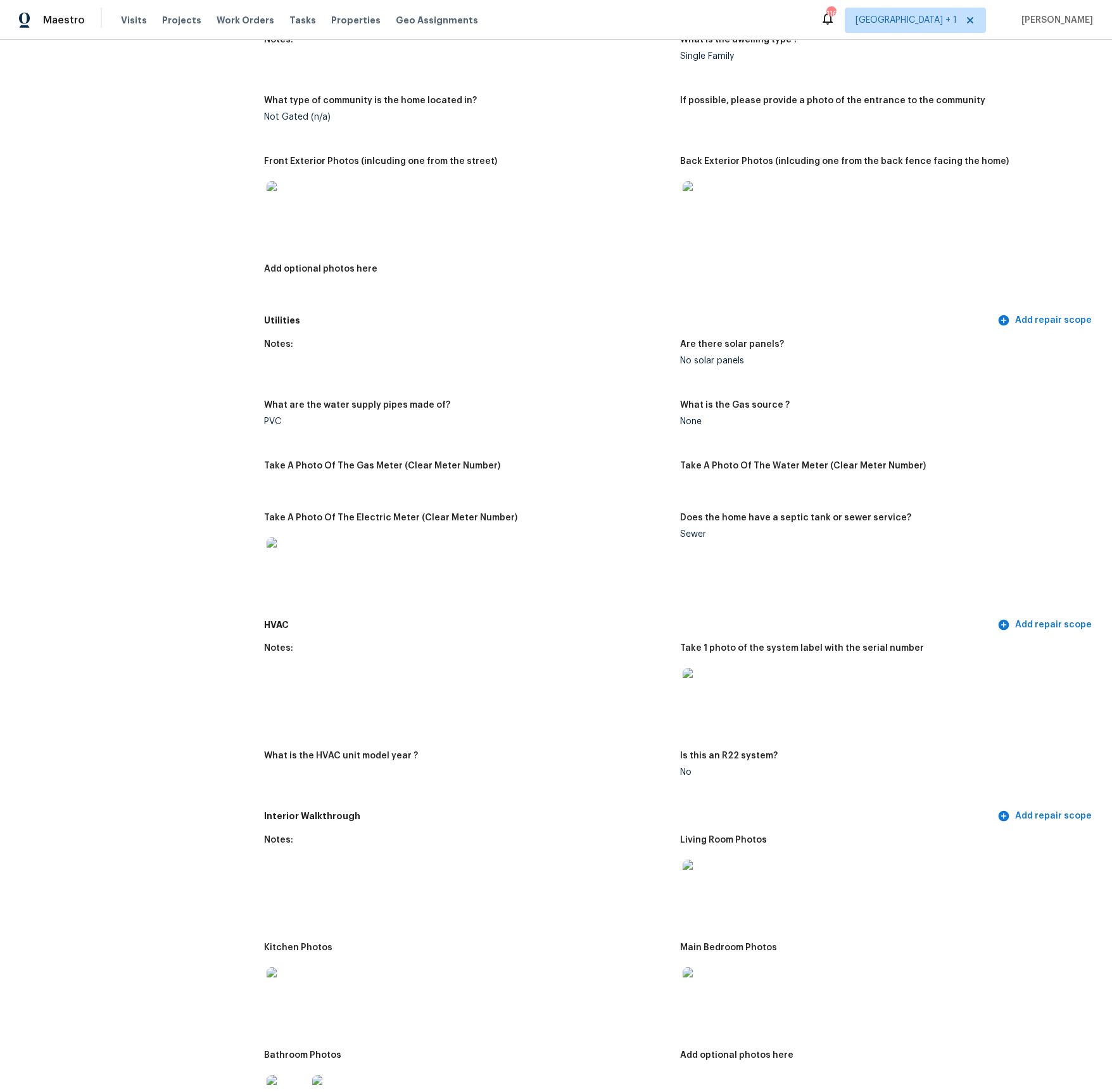
scroll to position [571, 0]
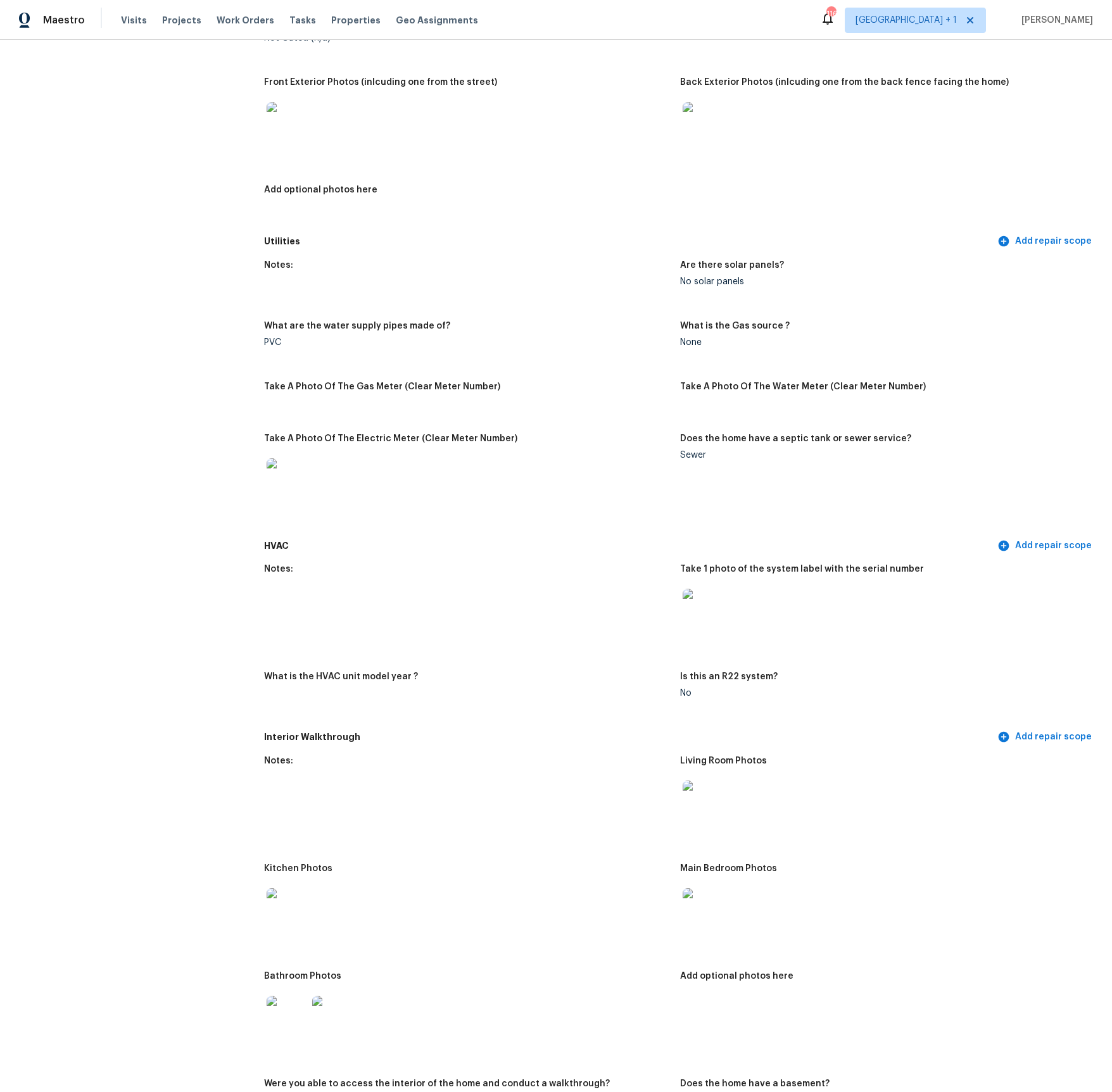
click at [291, 479] on img at bounding box center [287, 479] width 41 height 41
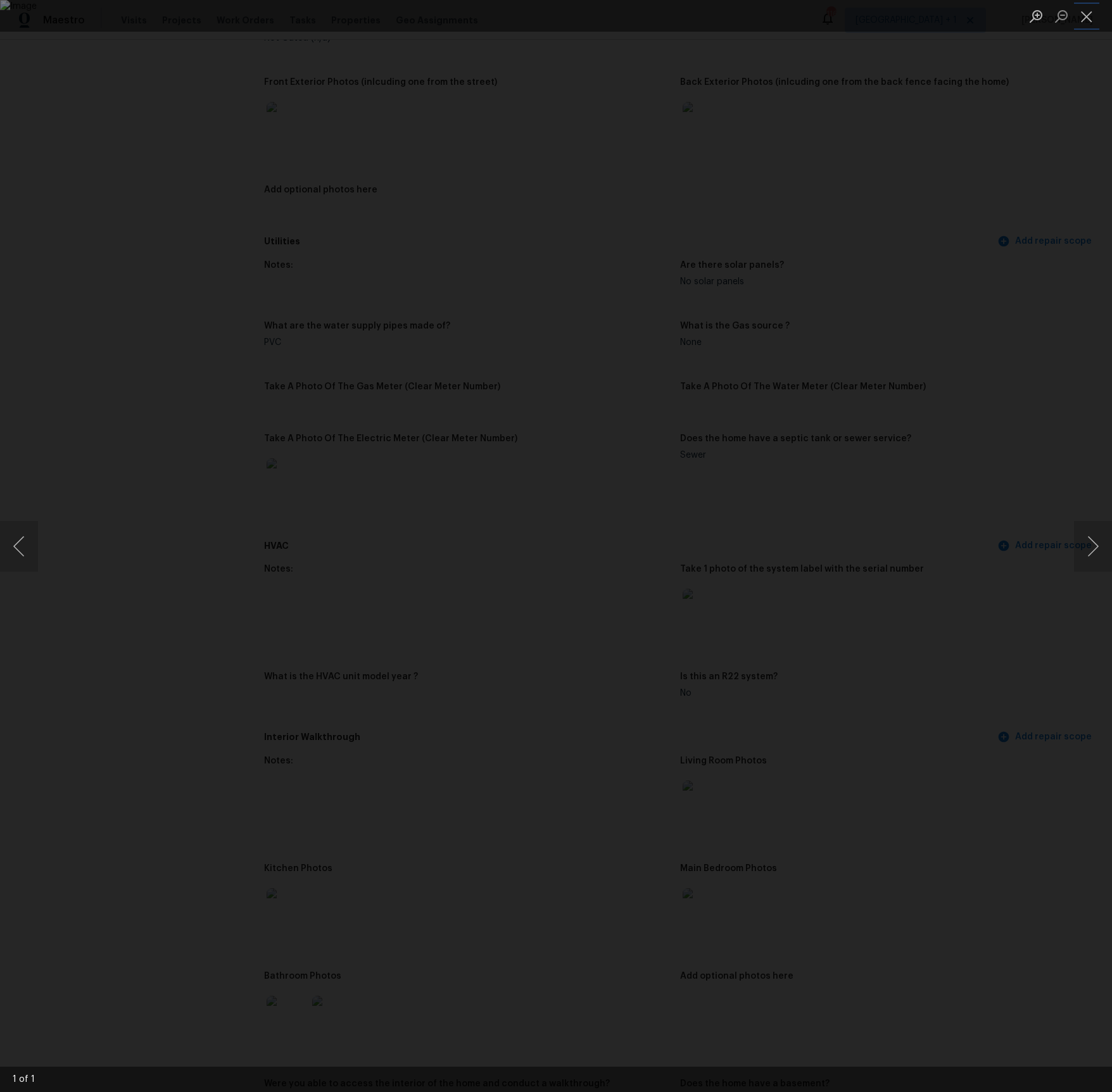
click at [1084, 25] on button "Close lightbox" at bounding box center [1086, 16] width 25 height 22
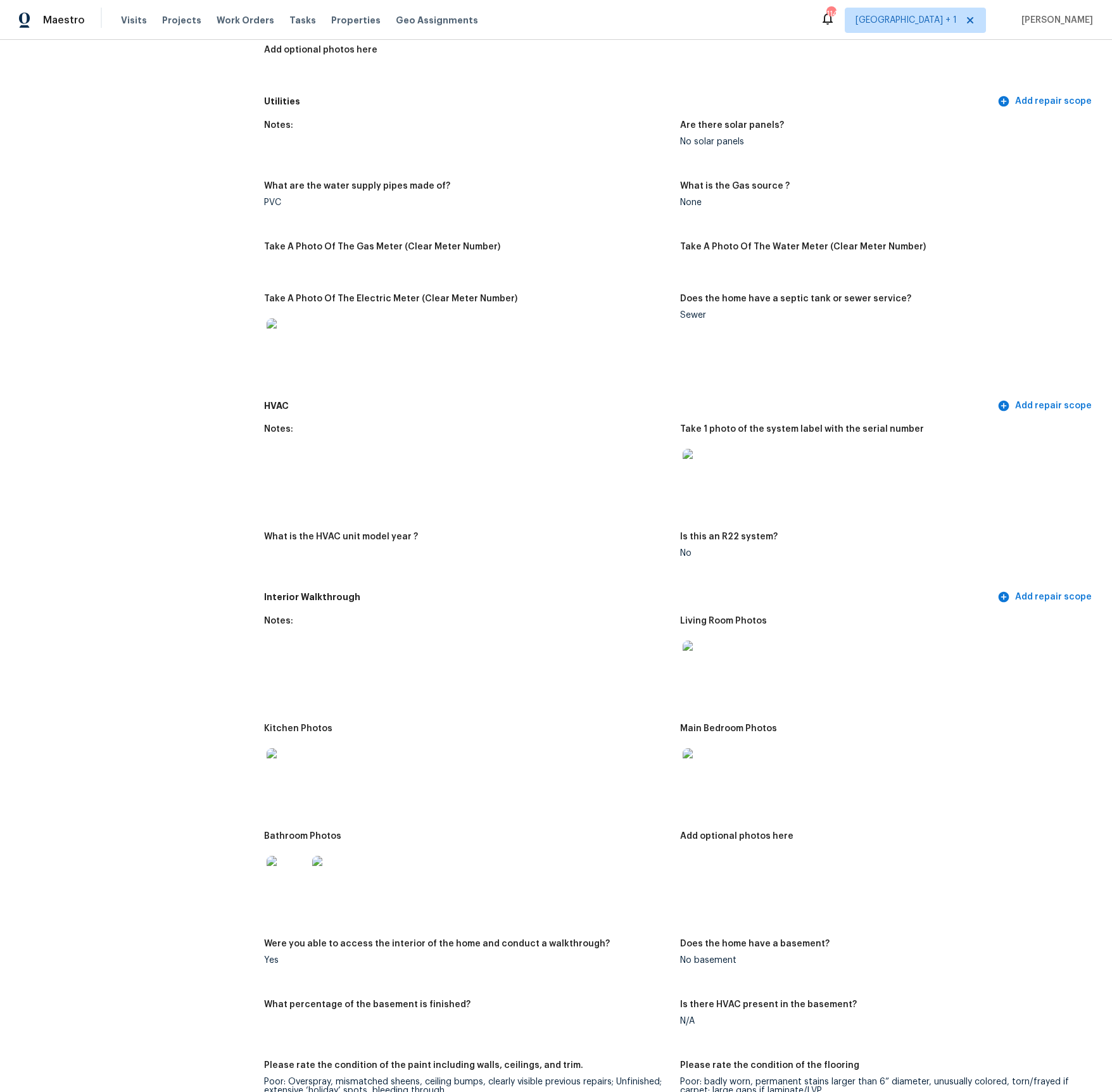
scroll to position [718, 0]
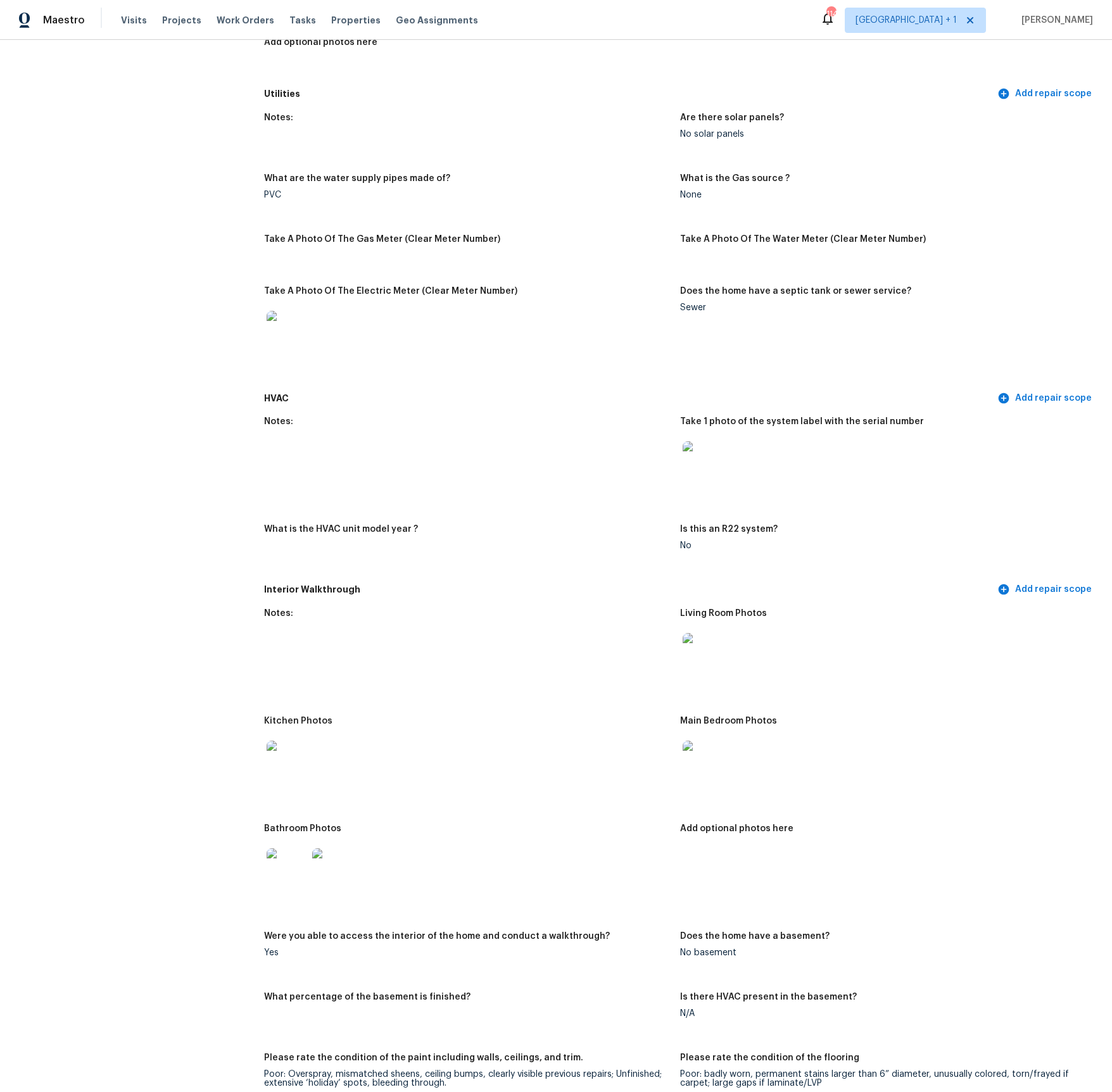
click at [701, 652] on img at bounding box center [703, 654] width 41 height 41
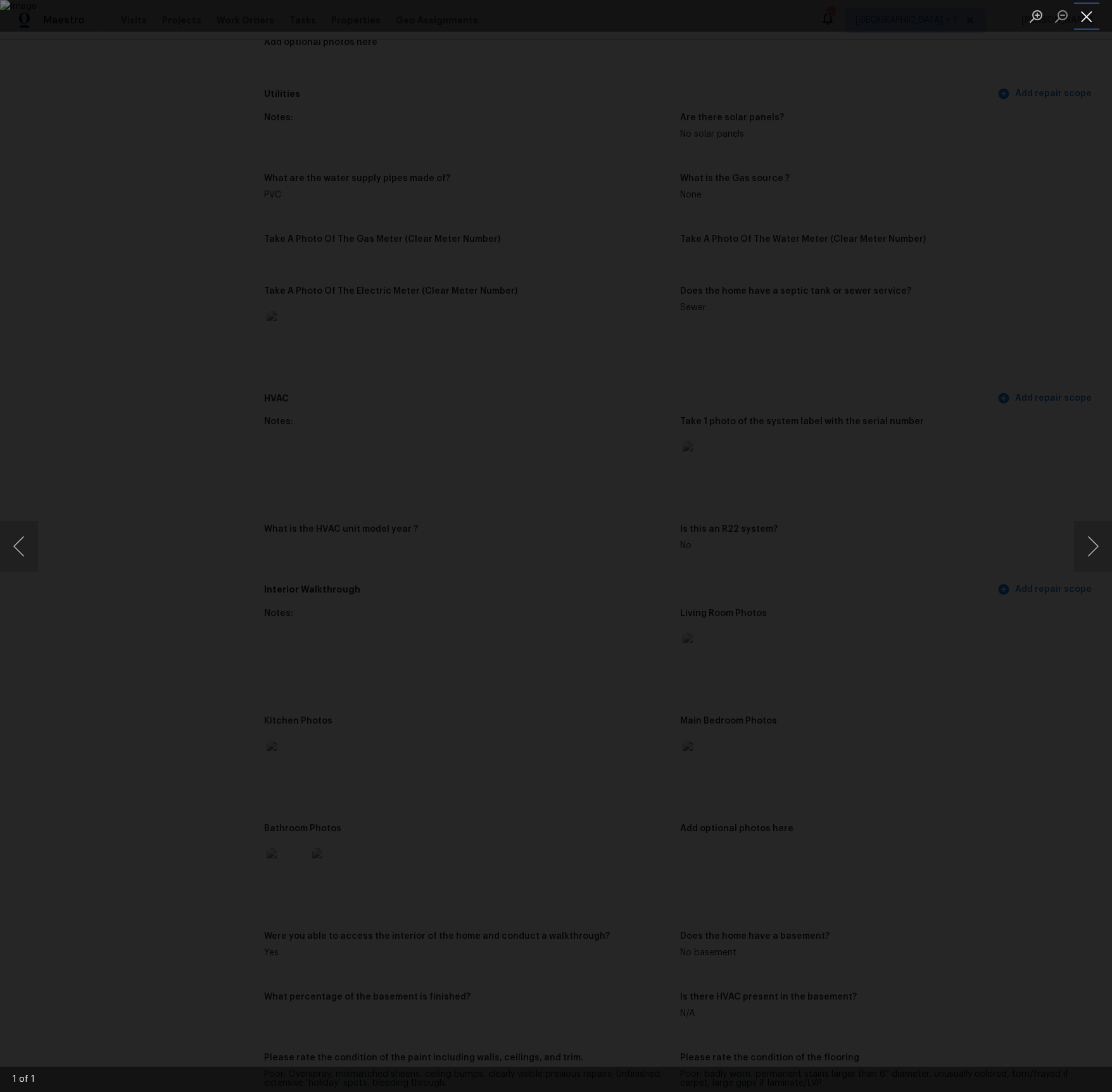
click at [1091, 16] on button "Close lightbox" at bounding box center [1086, 16] width 25 height 22
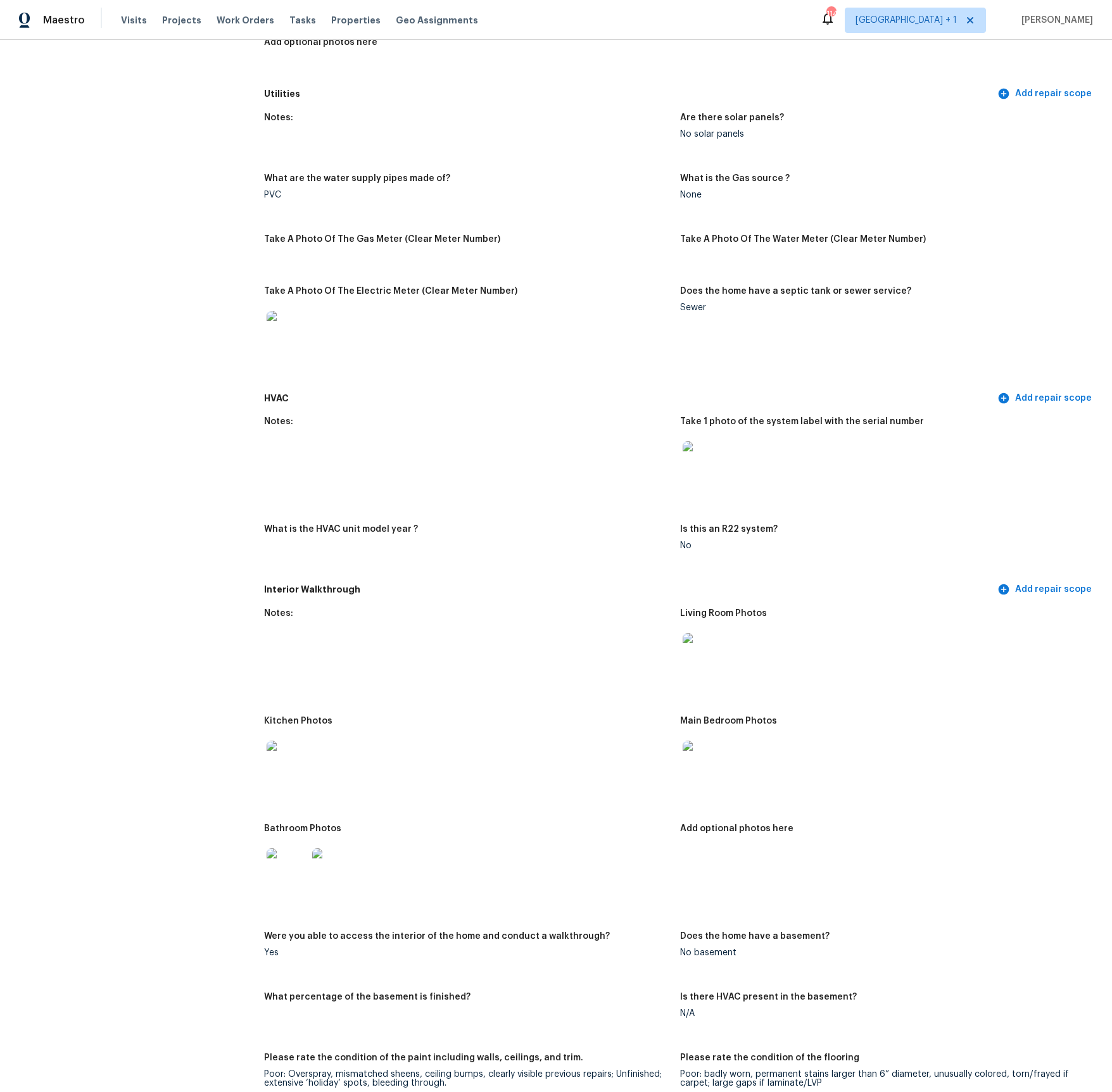
click at [276, 869] on img at bounding box center [287, 869] width 41 height 41
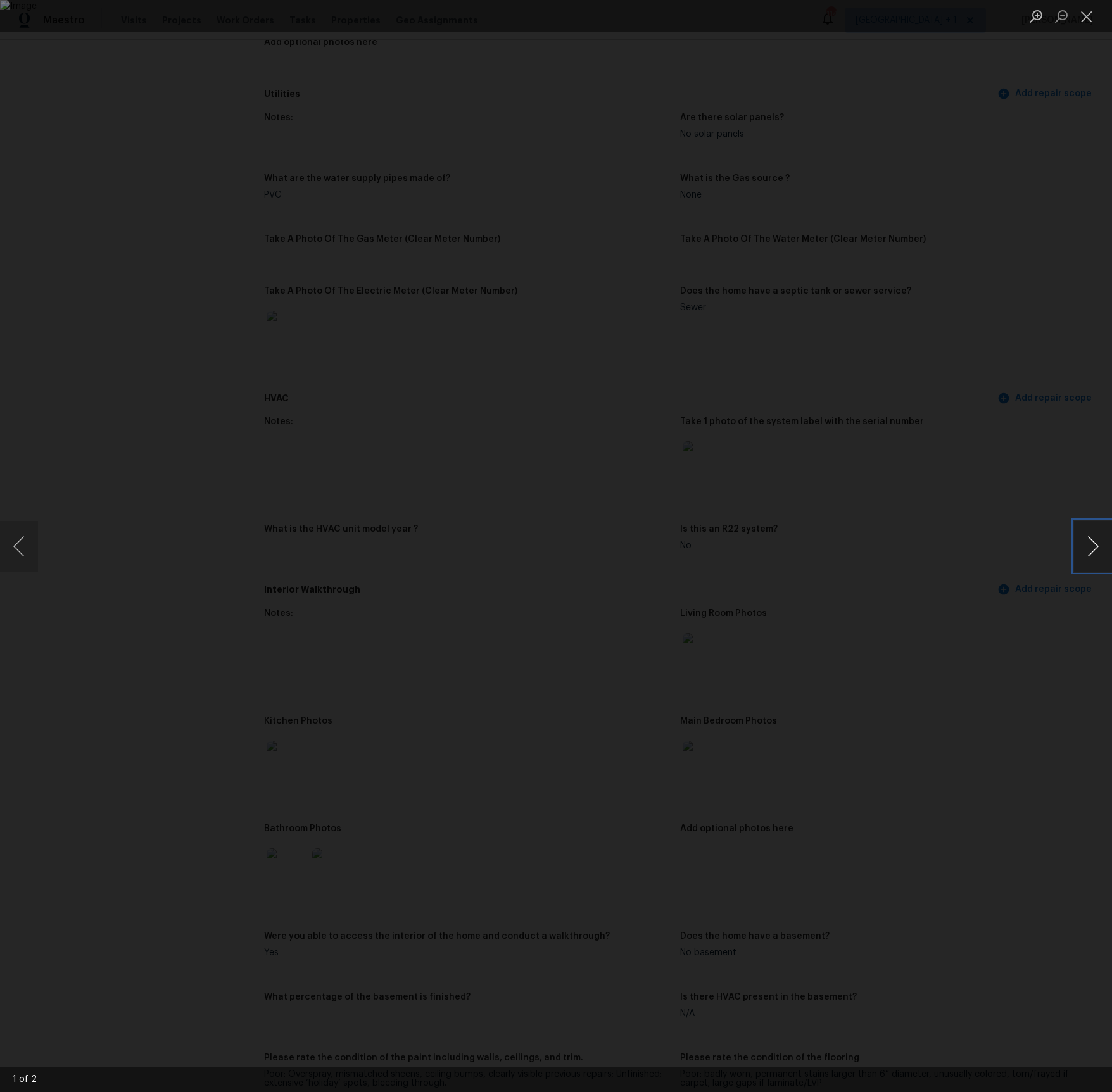
click at [1097, 547] on button "Next image" at bounding box center [1092, 546] width 38 height 50
click at [1096, 547] on button "Next image" at bounding box center [1092, 546] width 38 height 50
click at [1043, 531] on div "Lightbox" at bounding box center [556, 546] width 1112 height 1092
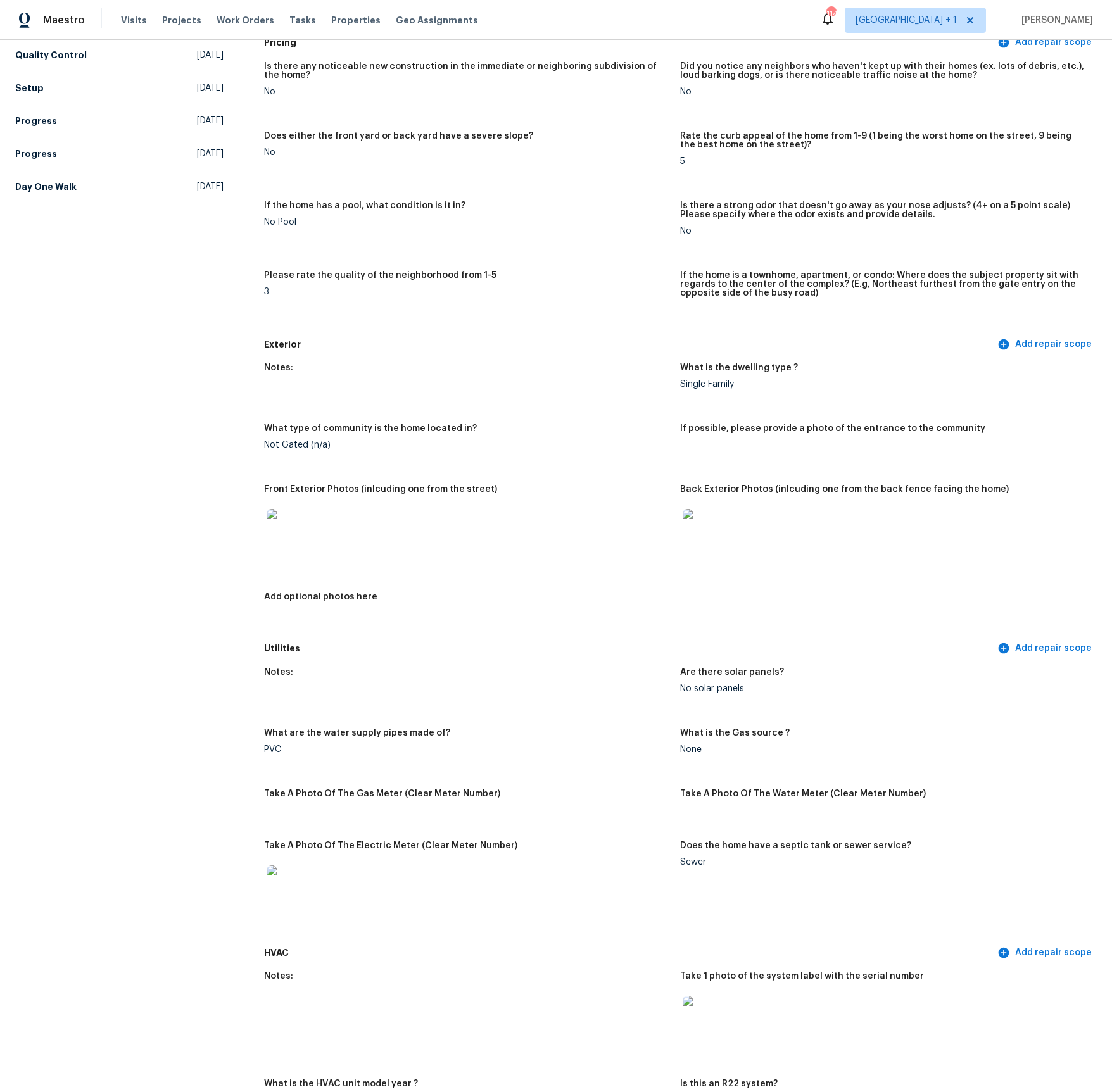
scroll to position [0, 0]
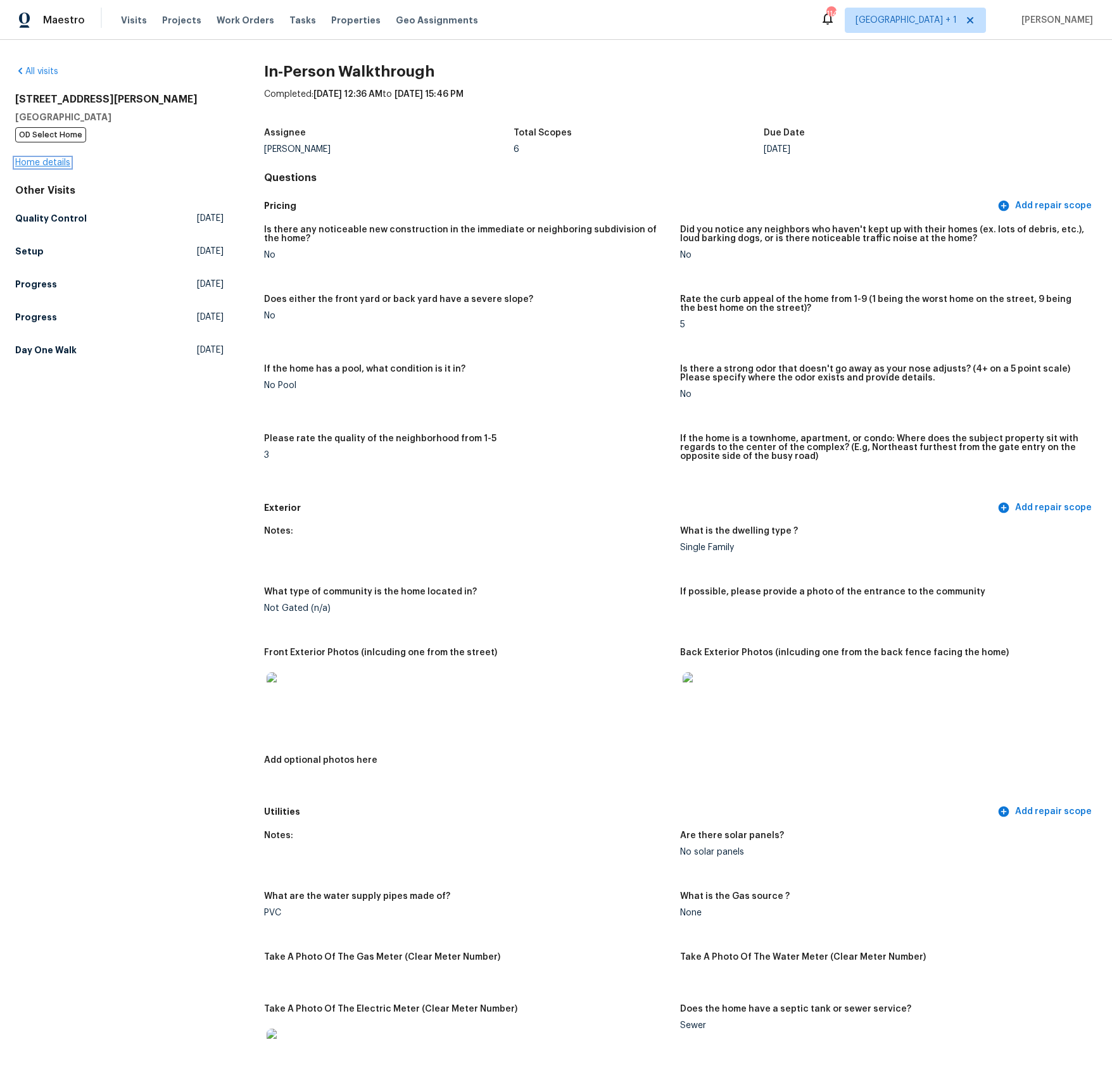
click at [45, 163] on link "Home details" at bounding box center [42, 163] width 55 height 9
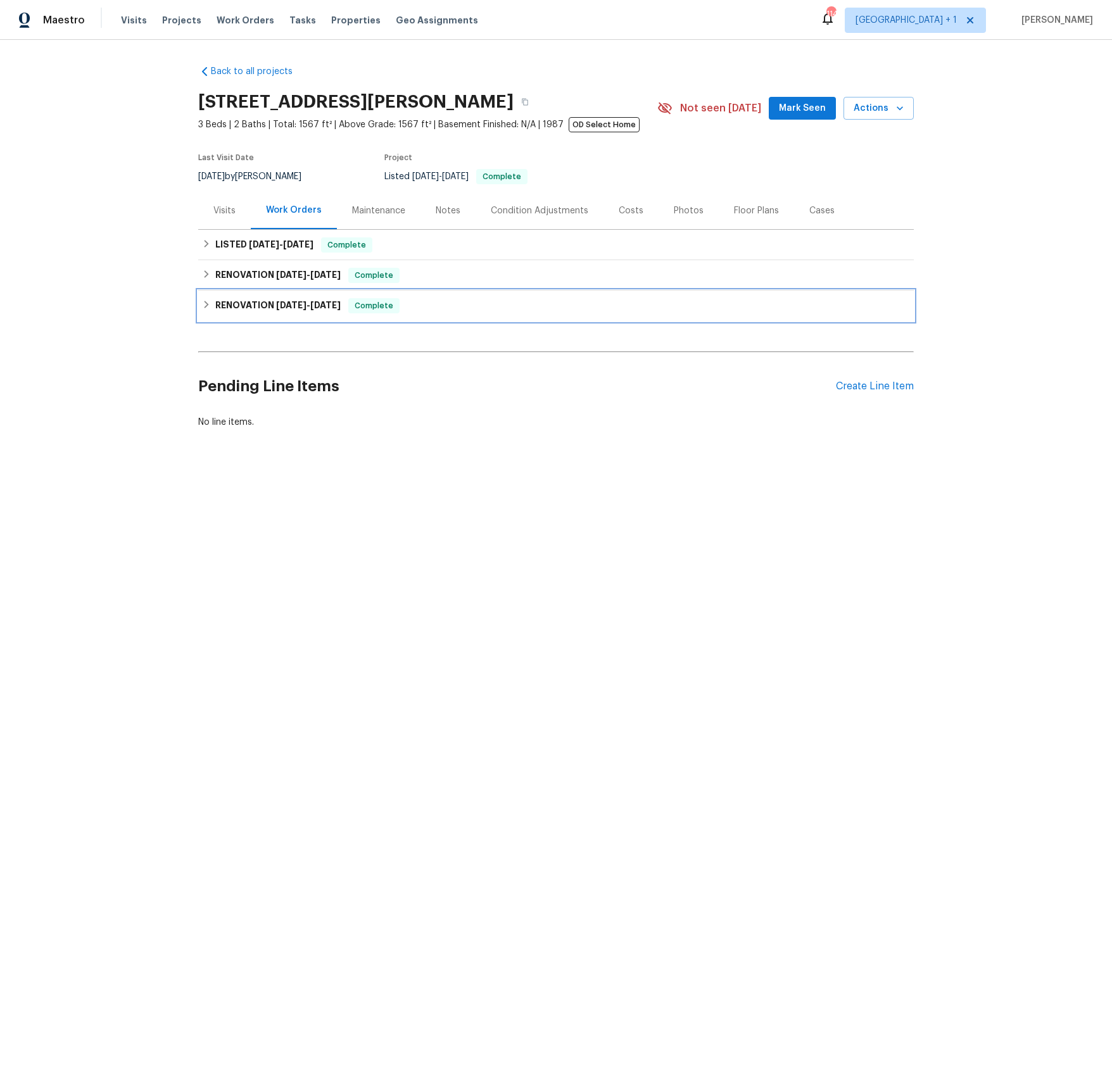
click at [257, 303] on h6 "RENOVATION [DATE] - [DATE]" at bounding box center [278, 305] width 126 height 15
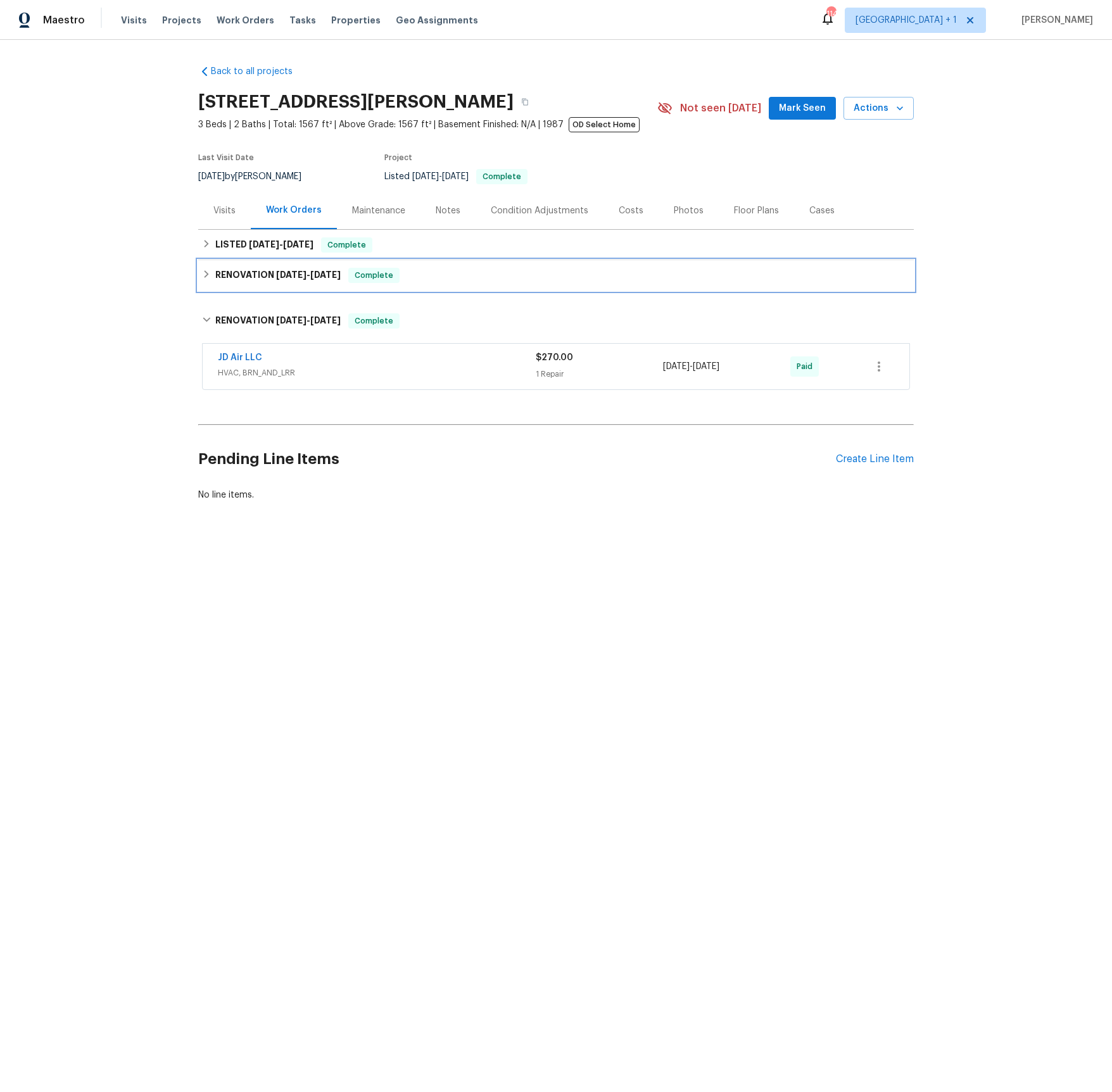
click at [276, 273] on span "[DATE]" at bounding box center [291, 275] width 31 height 9
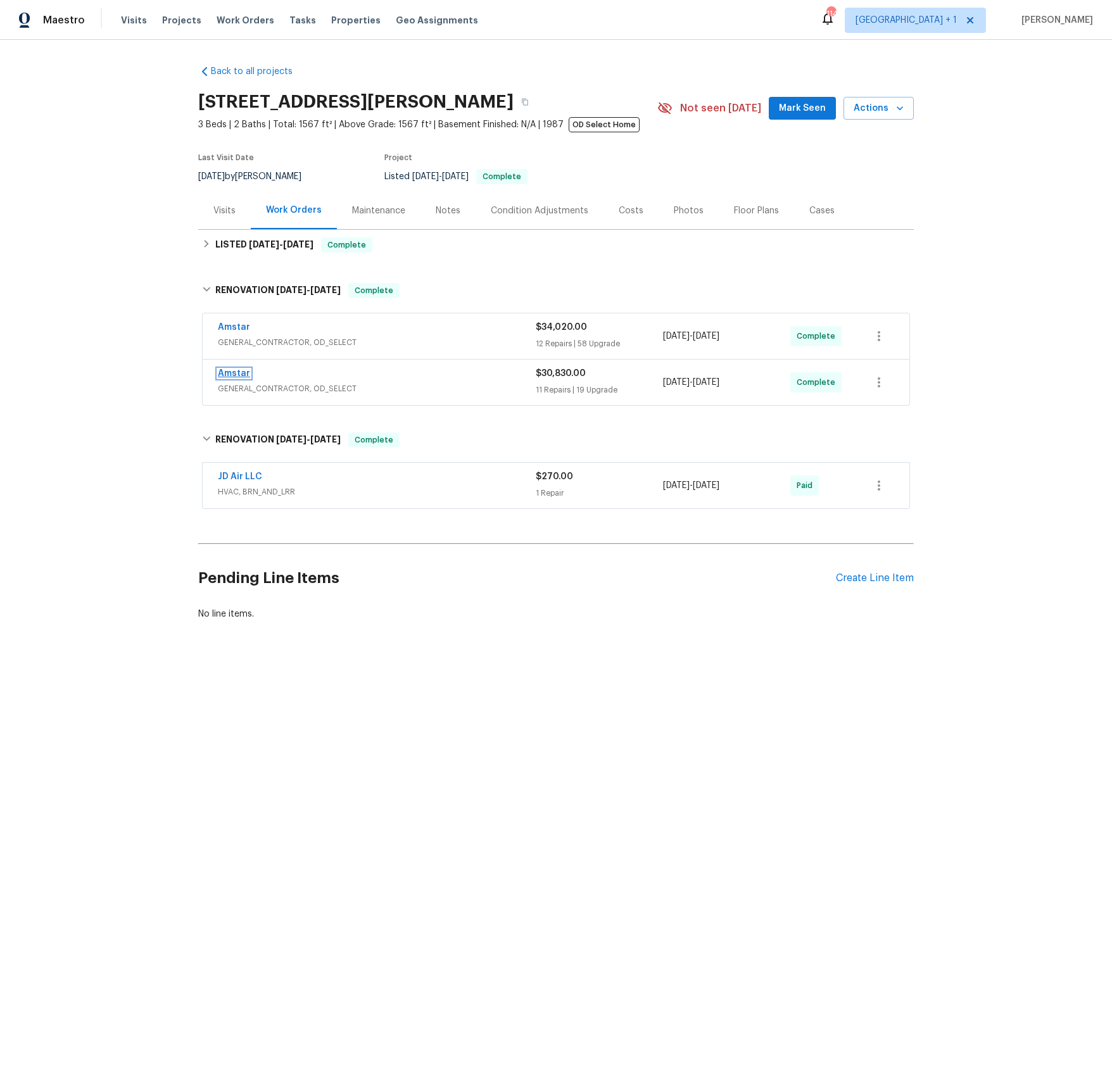
click at [231, 371] on link "Amstar" at bounding box center [234, 373] width 33 height 9
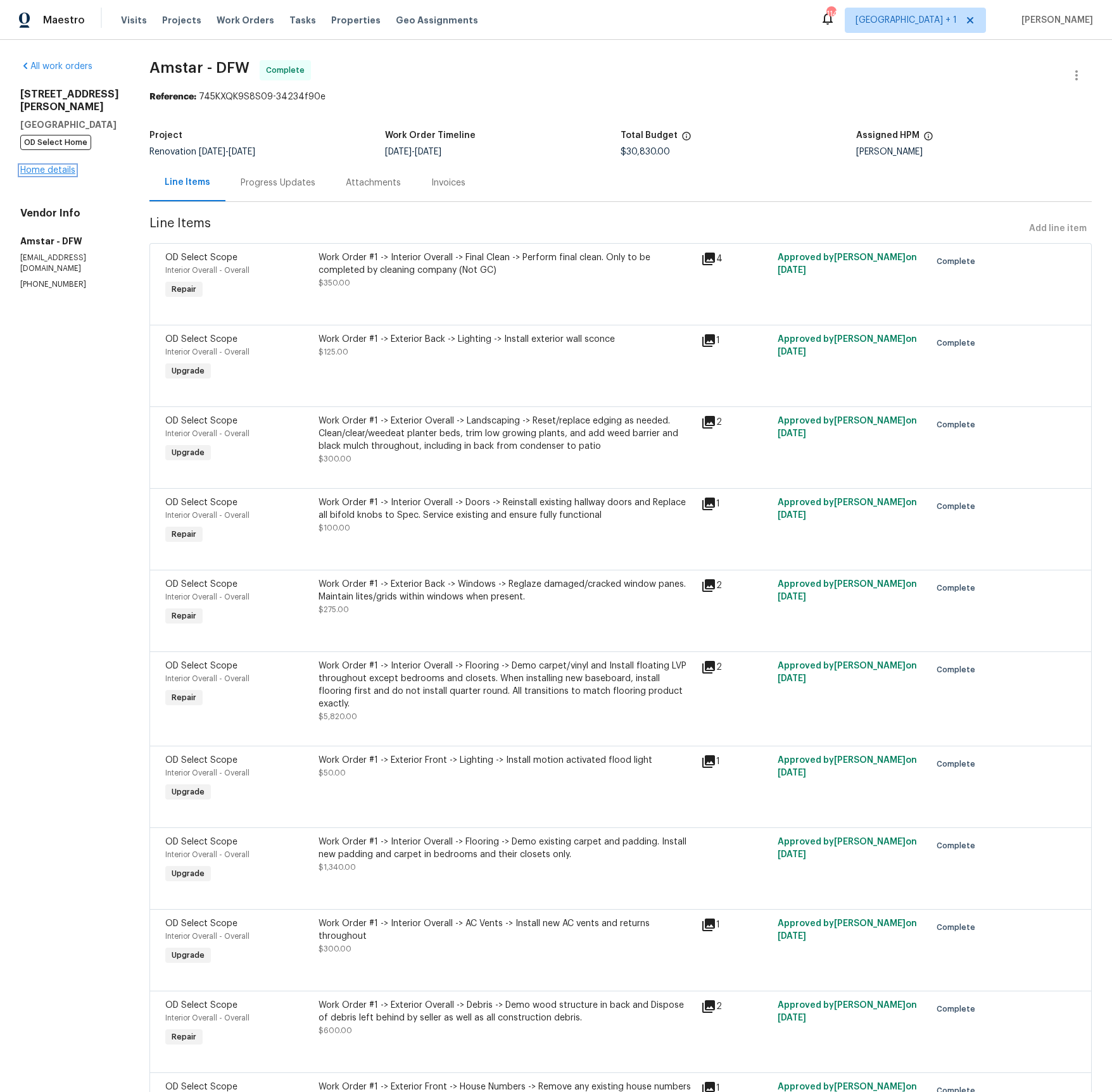
click at [35, 170] on link "Home details" at bounding box center [47, 170] width 55 height 9
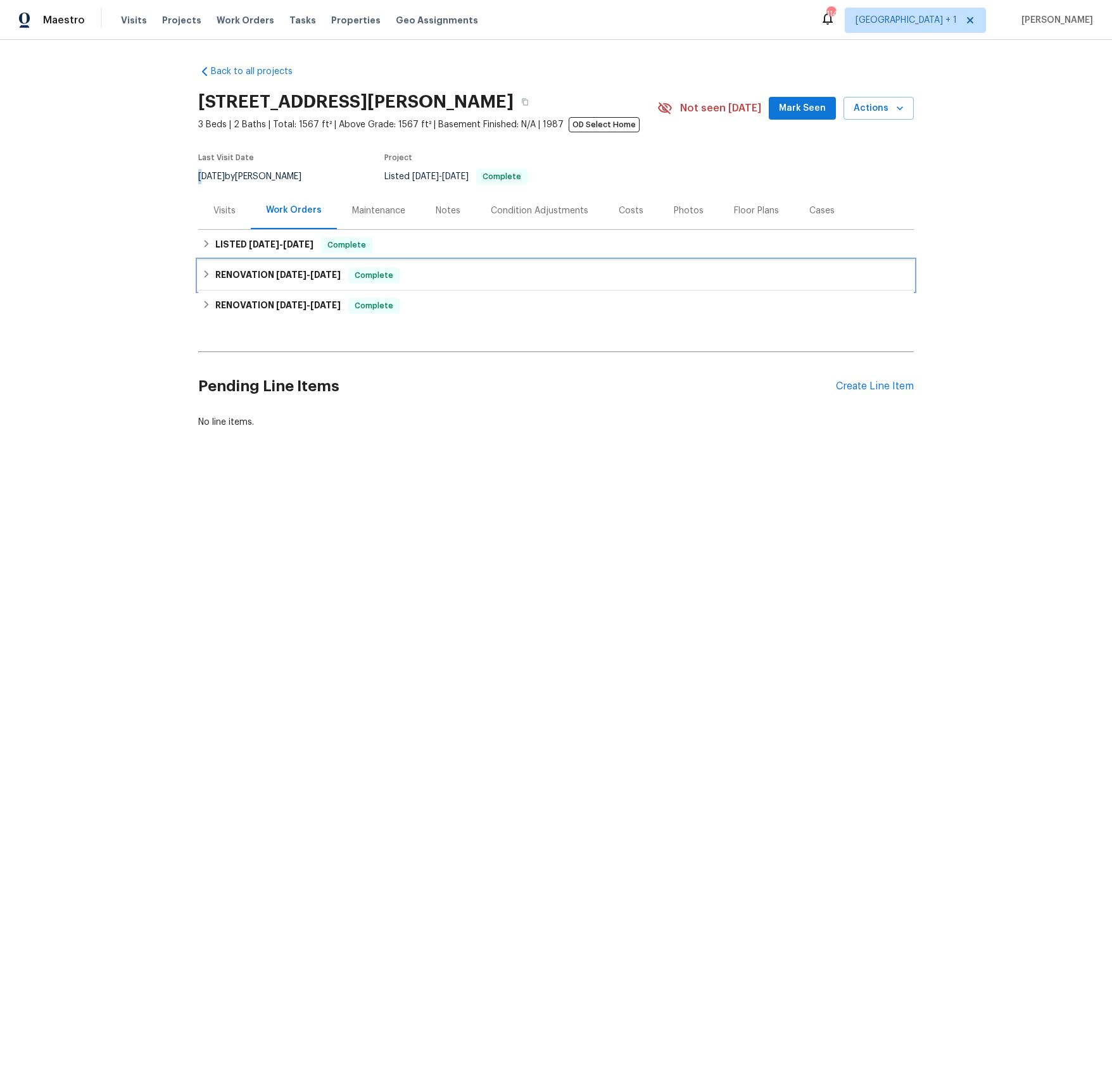
drag, startPoint x: 285, startPoint y: 274, endPoint x: 300, endPoint y: 307, distance: 36.2
click at [284, 274] on span "[DATE]" at bounding box center [291, 275] width 31 height 9
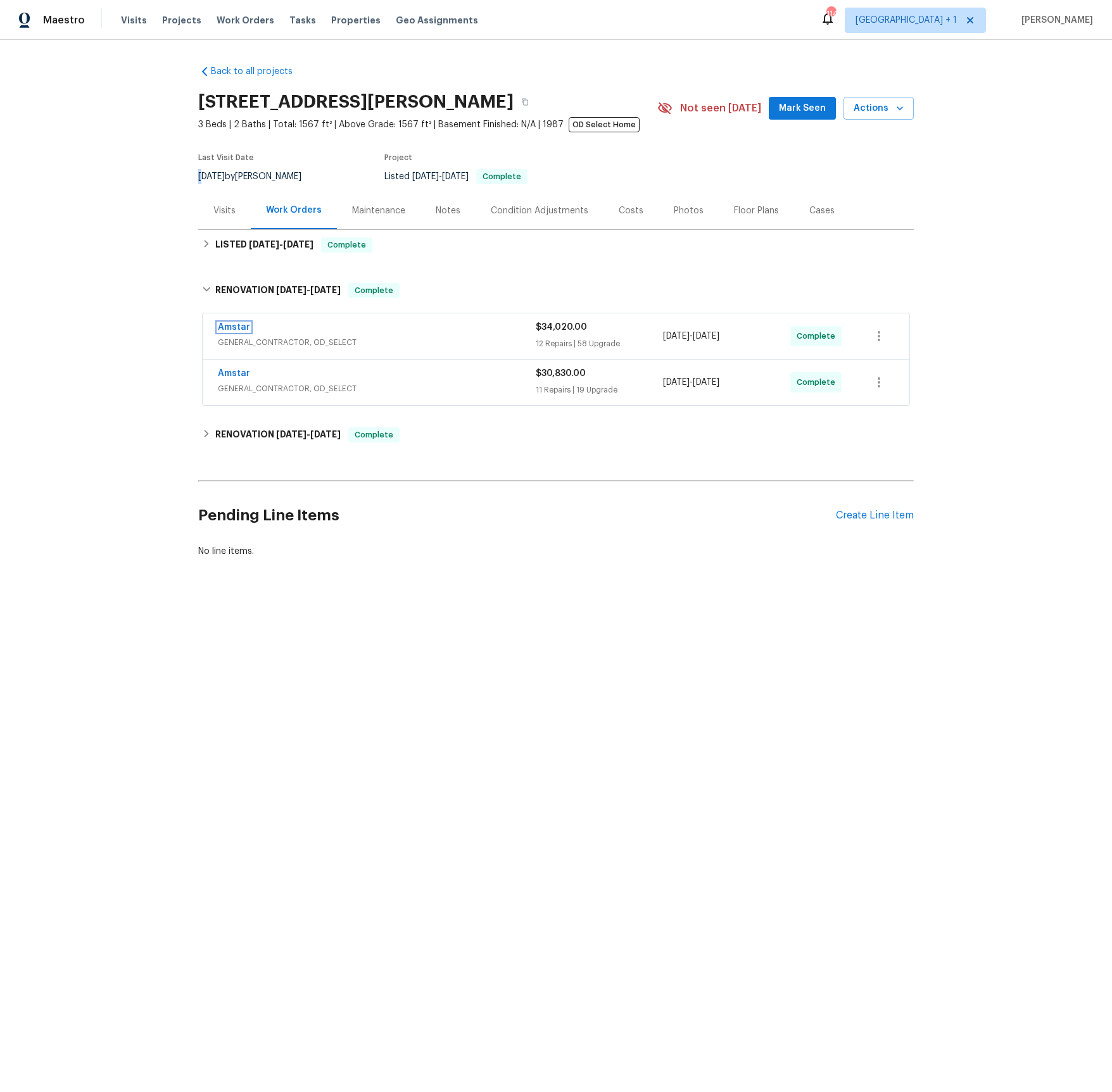
click at [233, 329] on link "Amstar" at bounding box center [234, 328] width 33 height 9
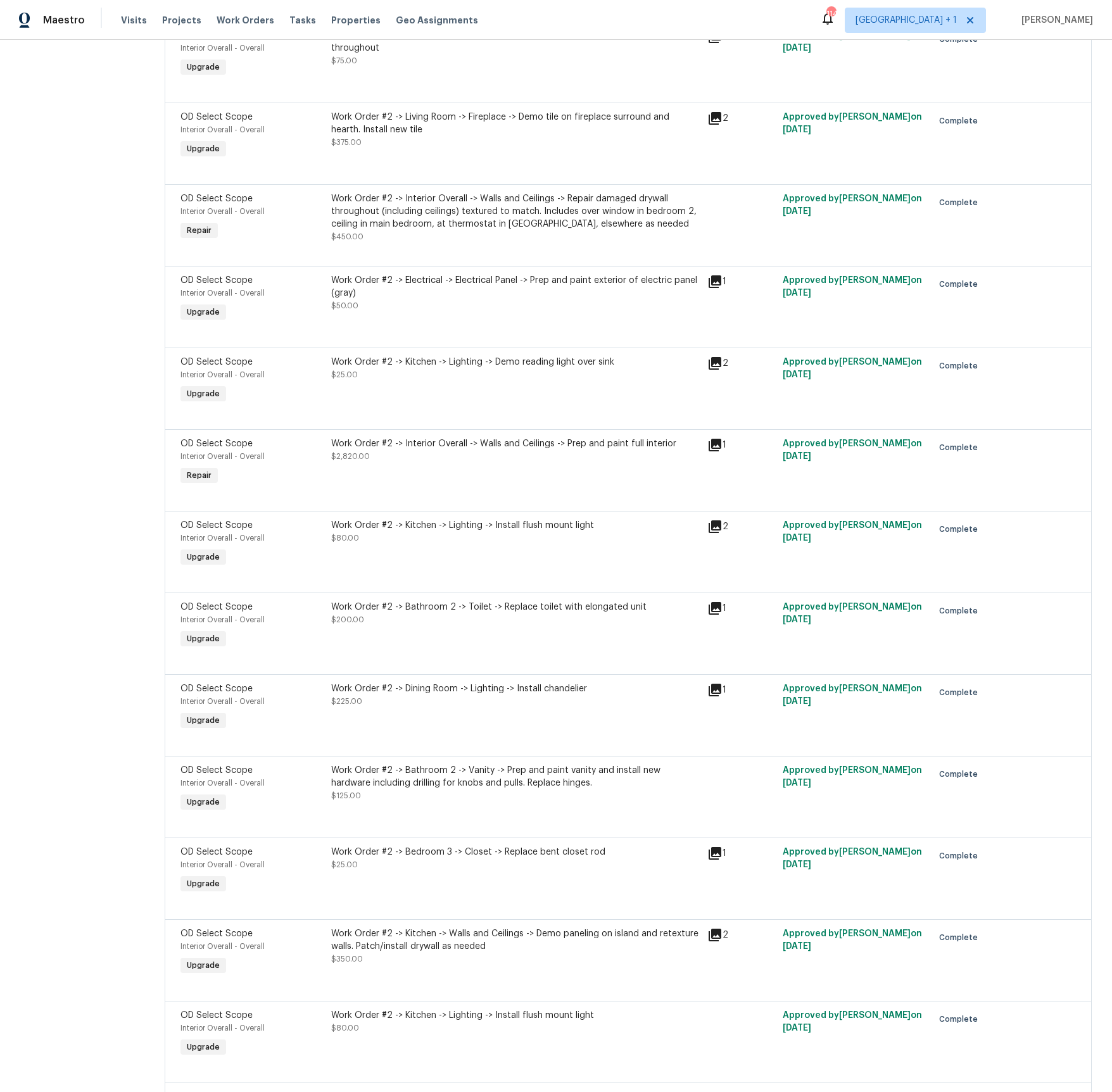
scroll to position [3292, 0]
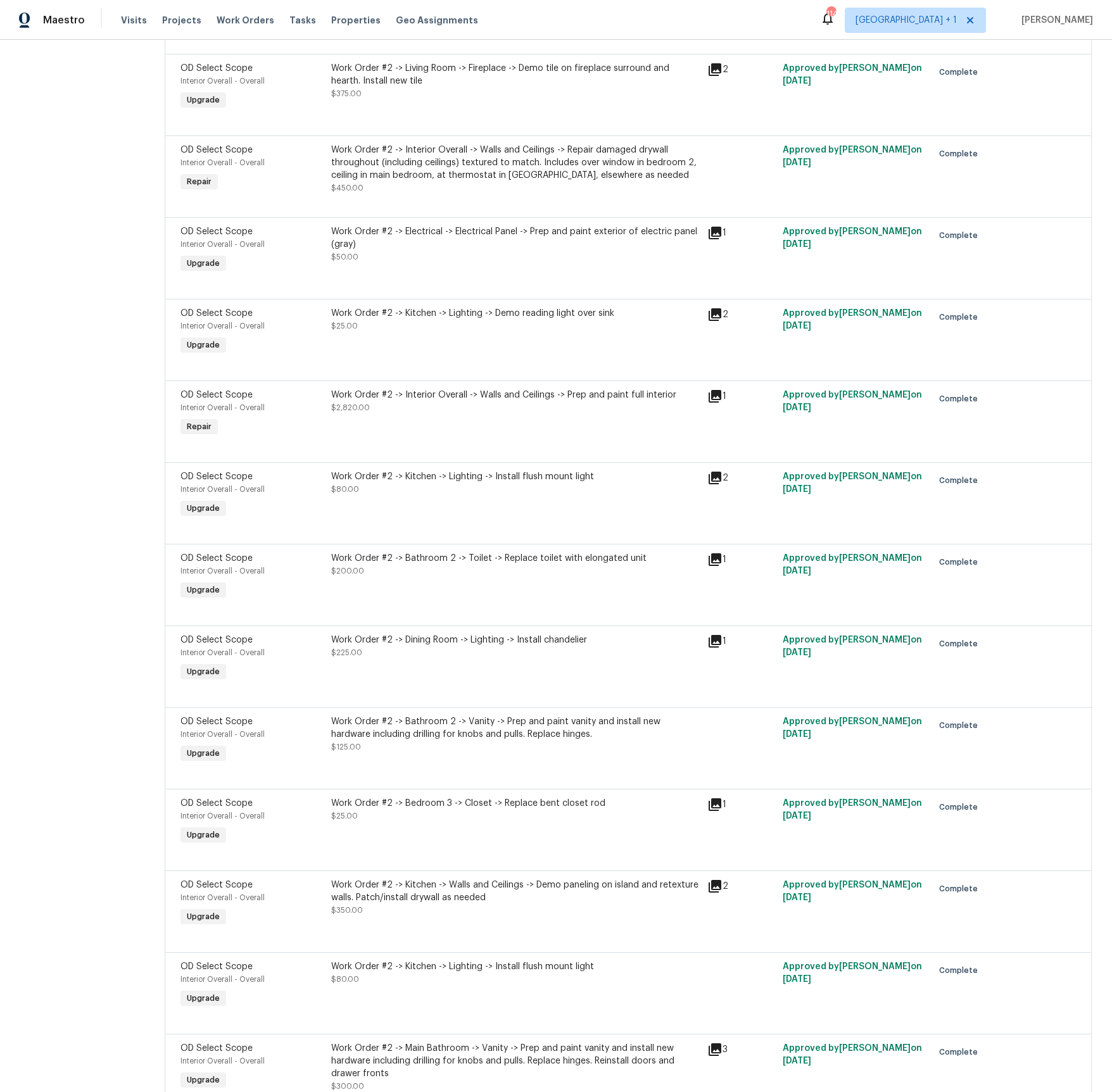
click at [715, 239] on icon at bounding box center [715, 233] width 13 height 13
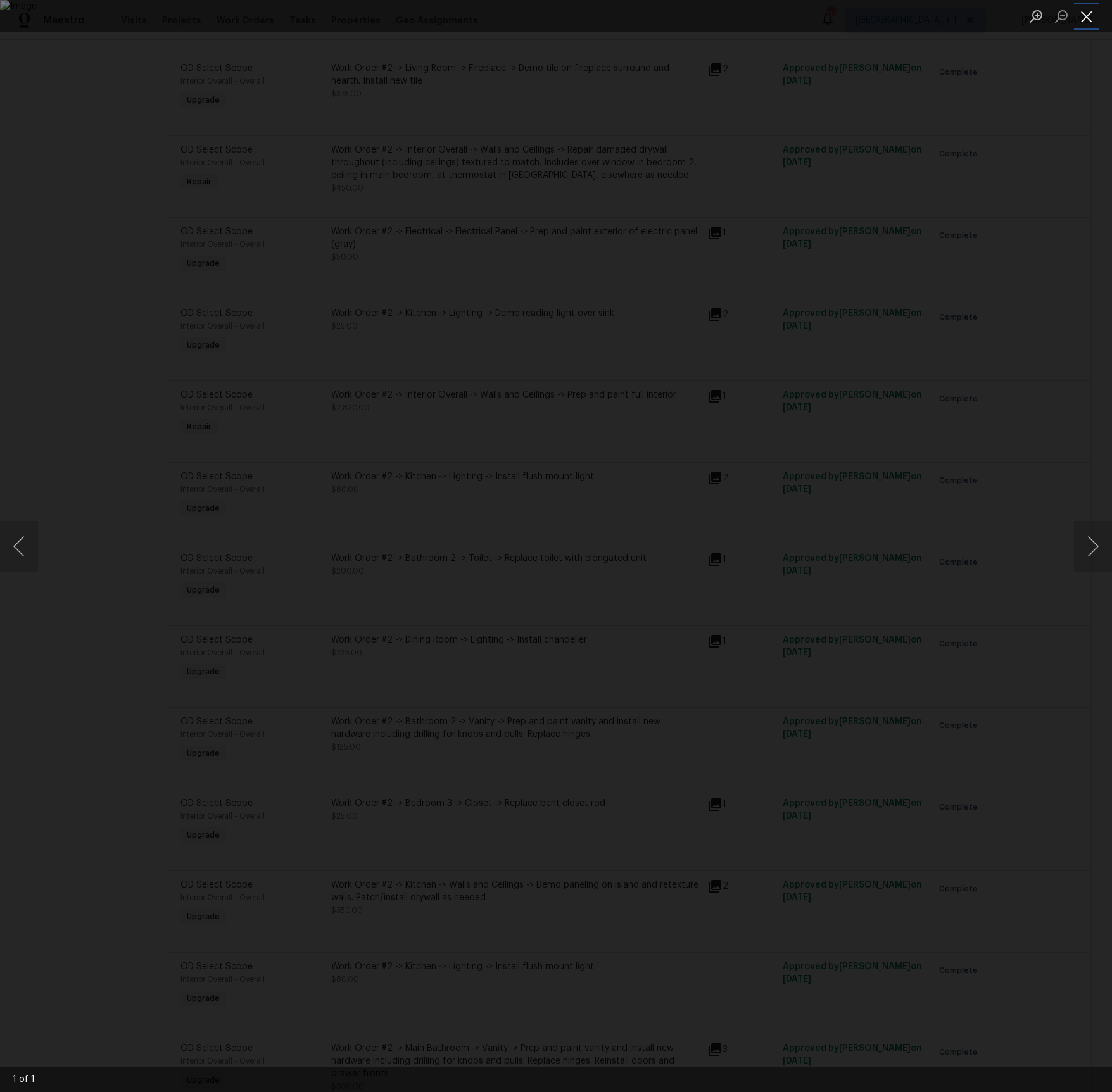
drag, startPoint x: 1088, startPoint y: 18, endPoint x: 1031, endPoint y: 99, distance: 99.0
click at [1088, 18] on button "Close lightbox" at bounding box center [1086, 16] width 25 height 22
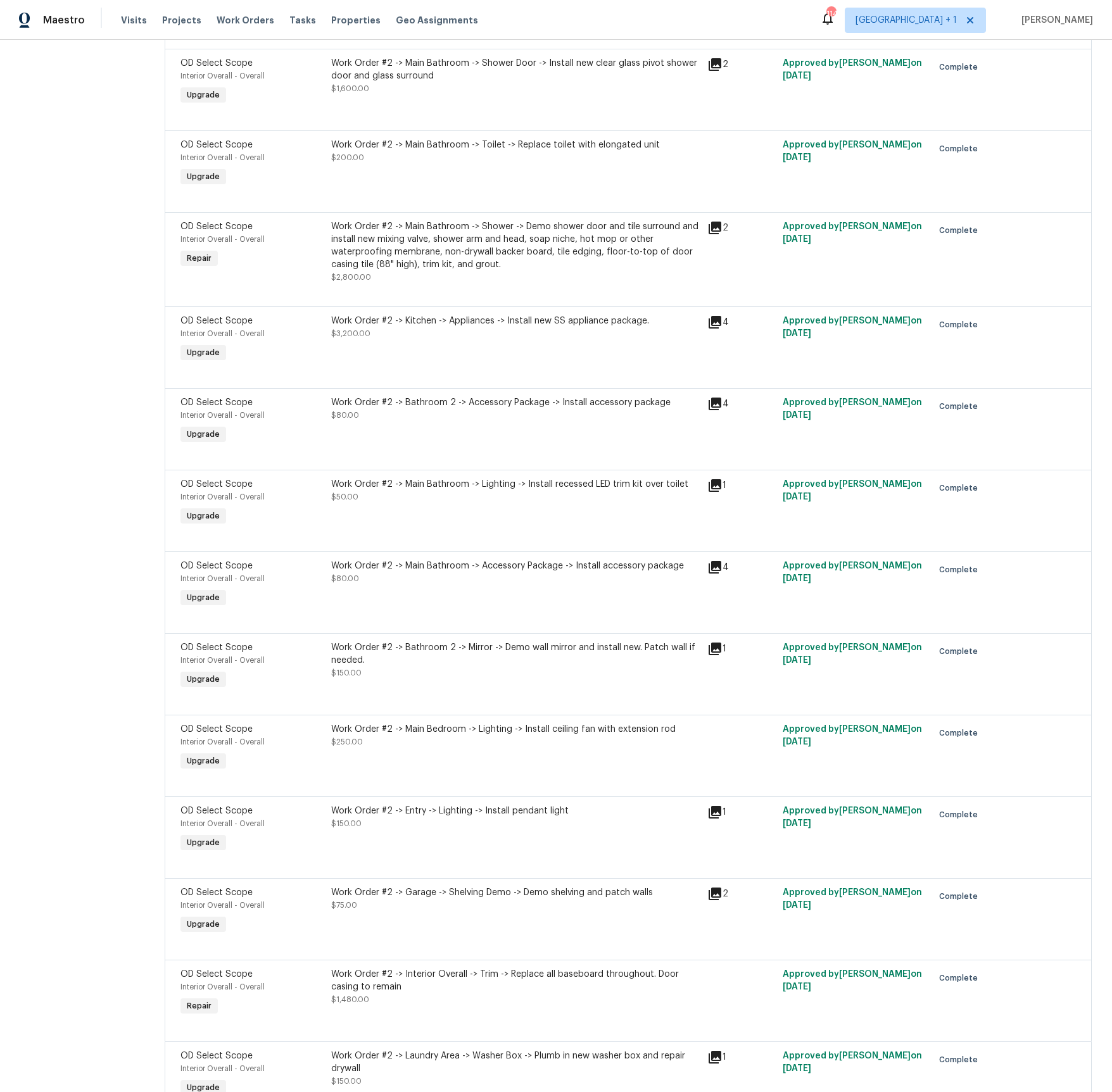
scroll to position [4900, 0]
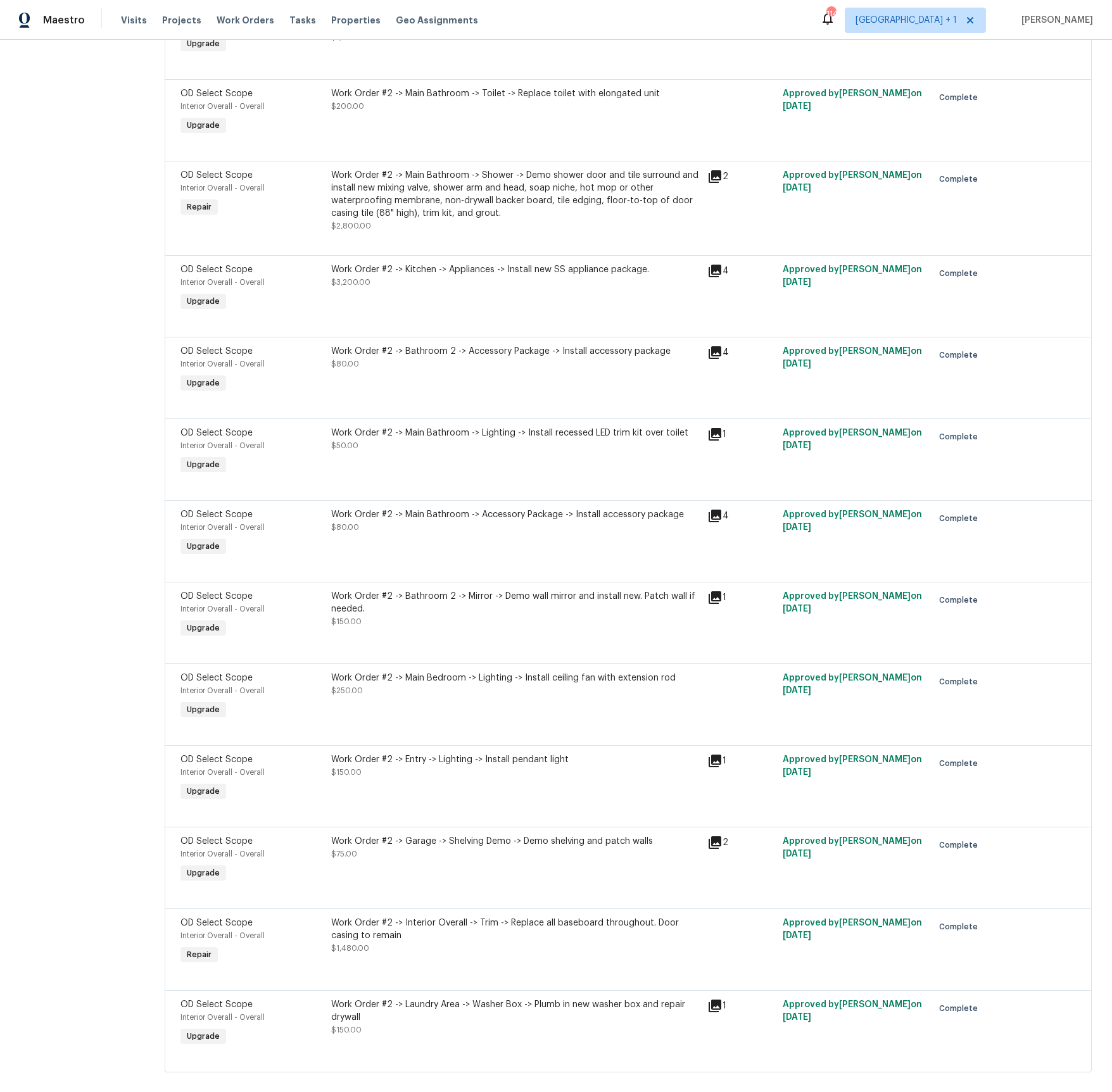
click at [713, 277] on icon at bounding box center [715, 271] width 13 height 13
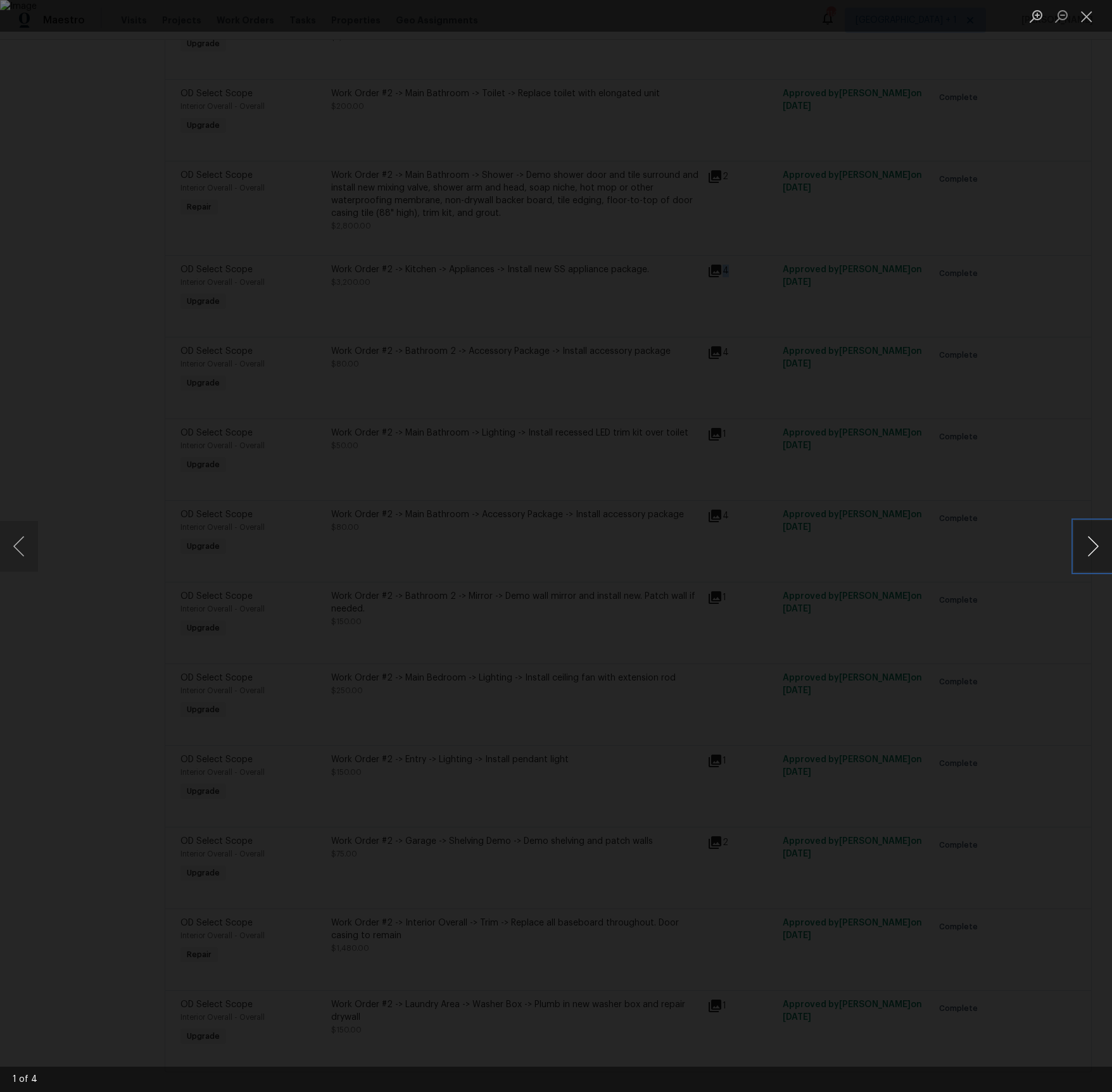
click at [1094, 550] on button "Next image" at bounding box center [1092, 546] width 38 height 50
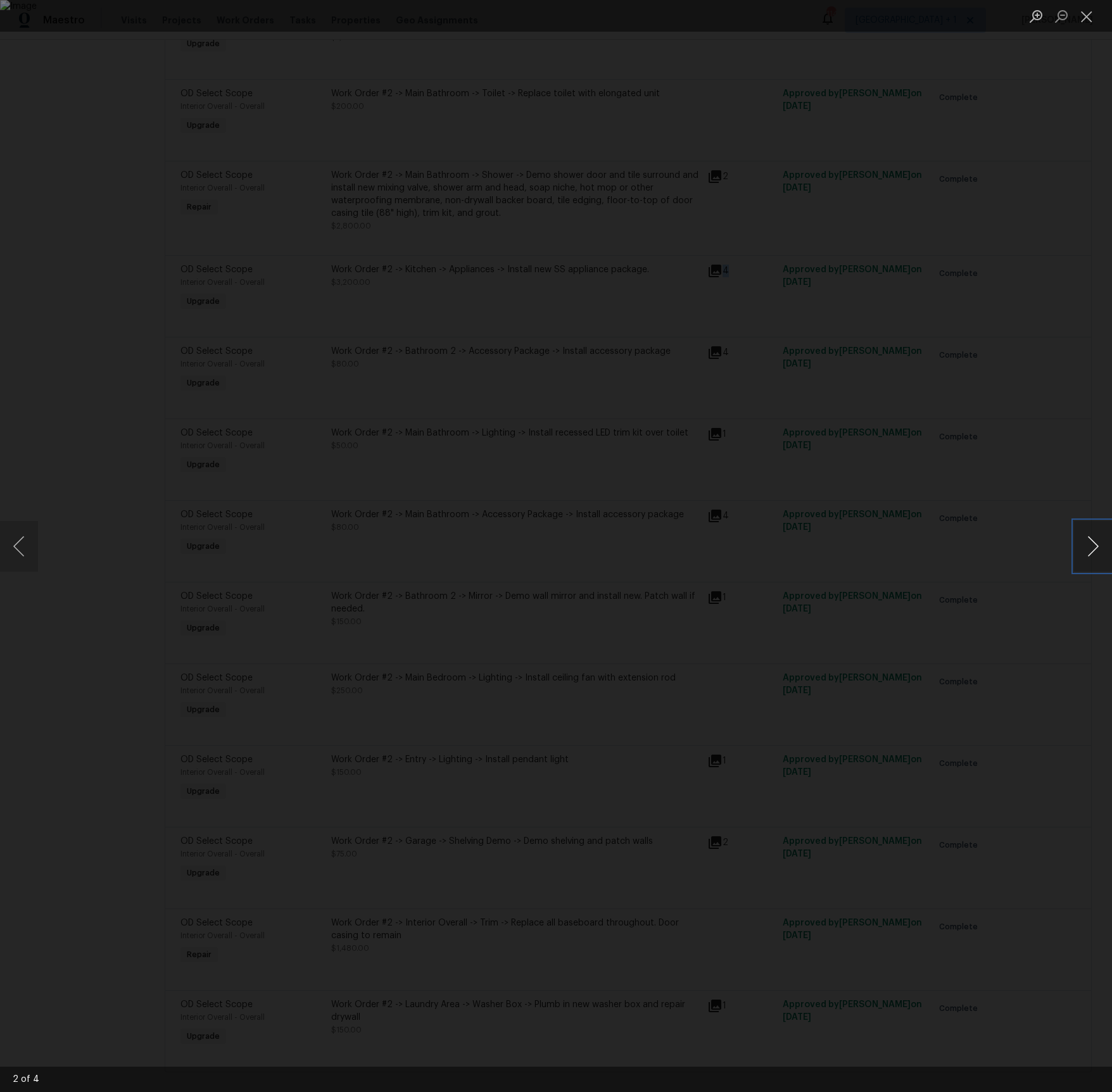
click at [1094, 550] on button "Next image" at bounding box center [1092, 546] width 38 height 50
drag, startPoint x: 1092, startPoint y: 20, endPoint x: 1086, endPoint y: 29, distance: 10.8
click at [1092, 20] on button "Close lightbox" at bounding box center [1086, 16] width 25 height 22
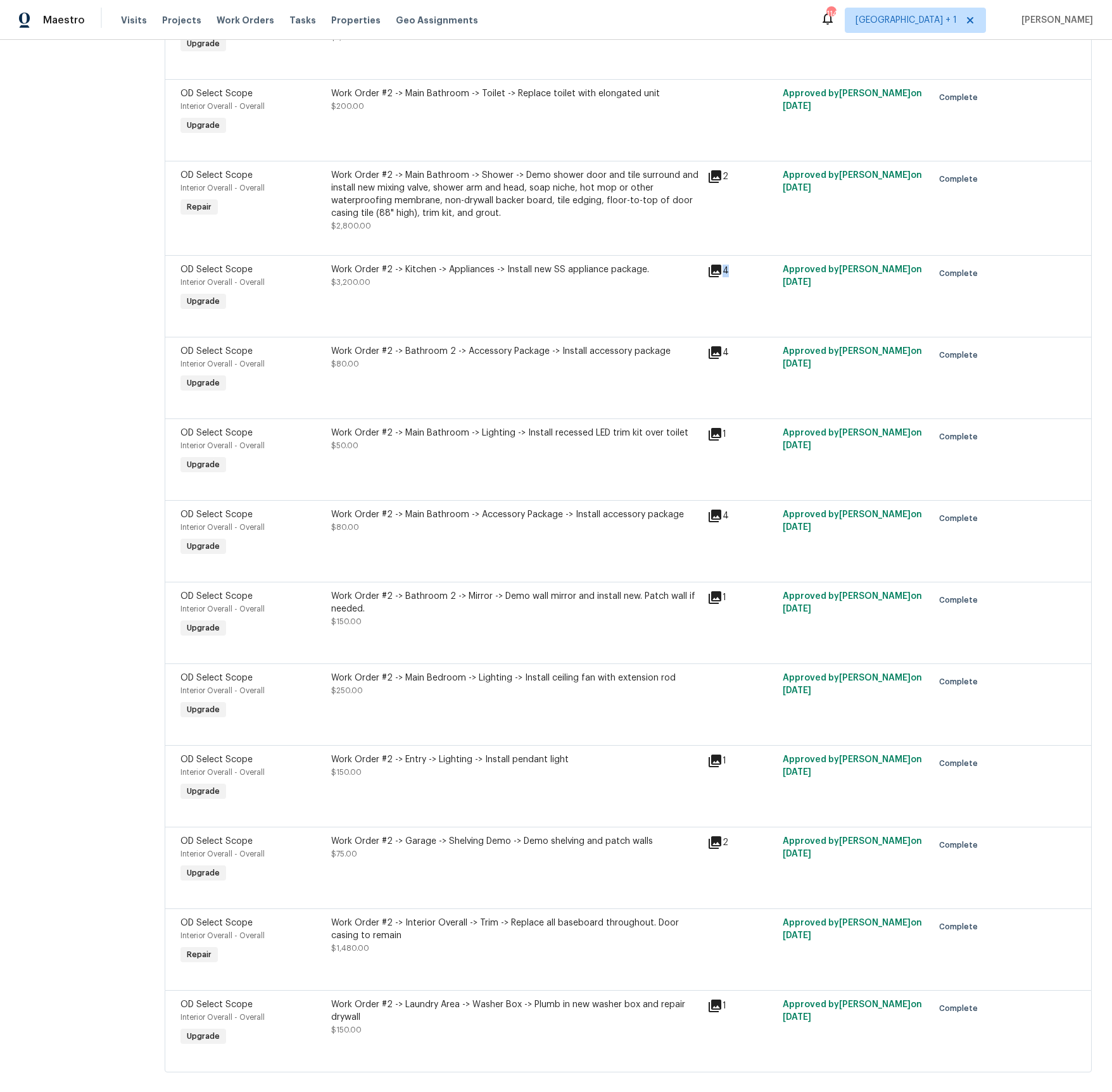
scroll to position [4988, 0]
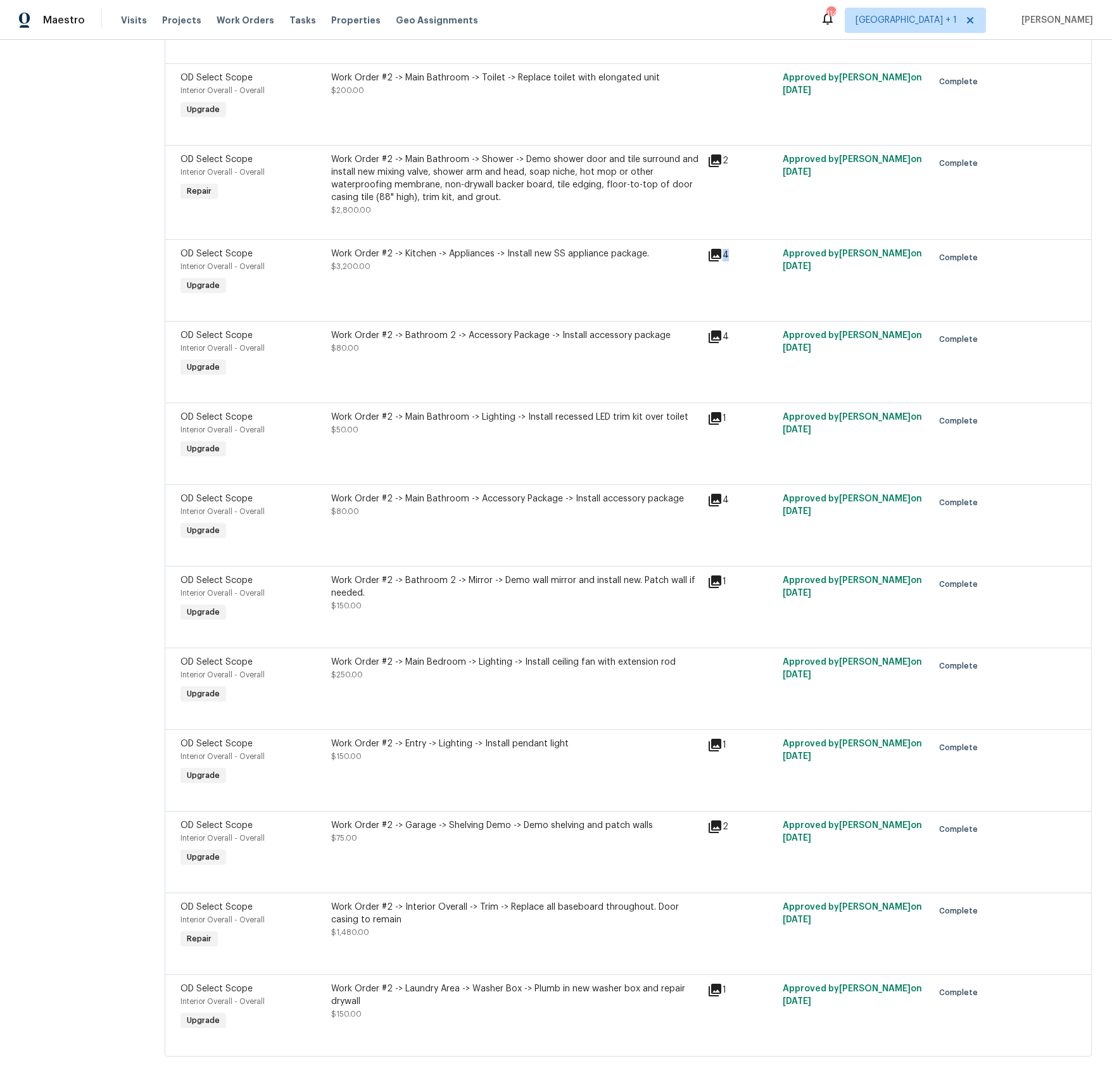
click at [712, 987] on icon at bounding box center [715, 991] width 13 height 13
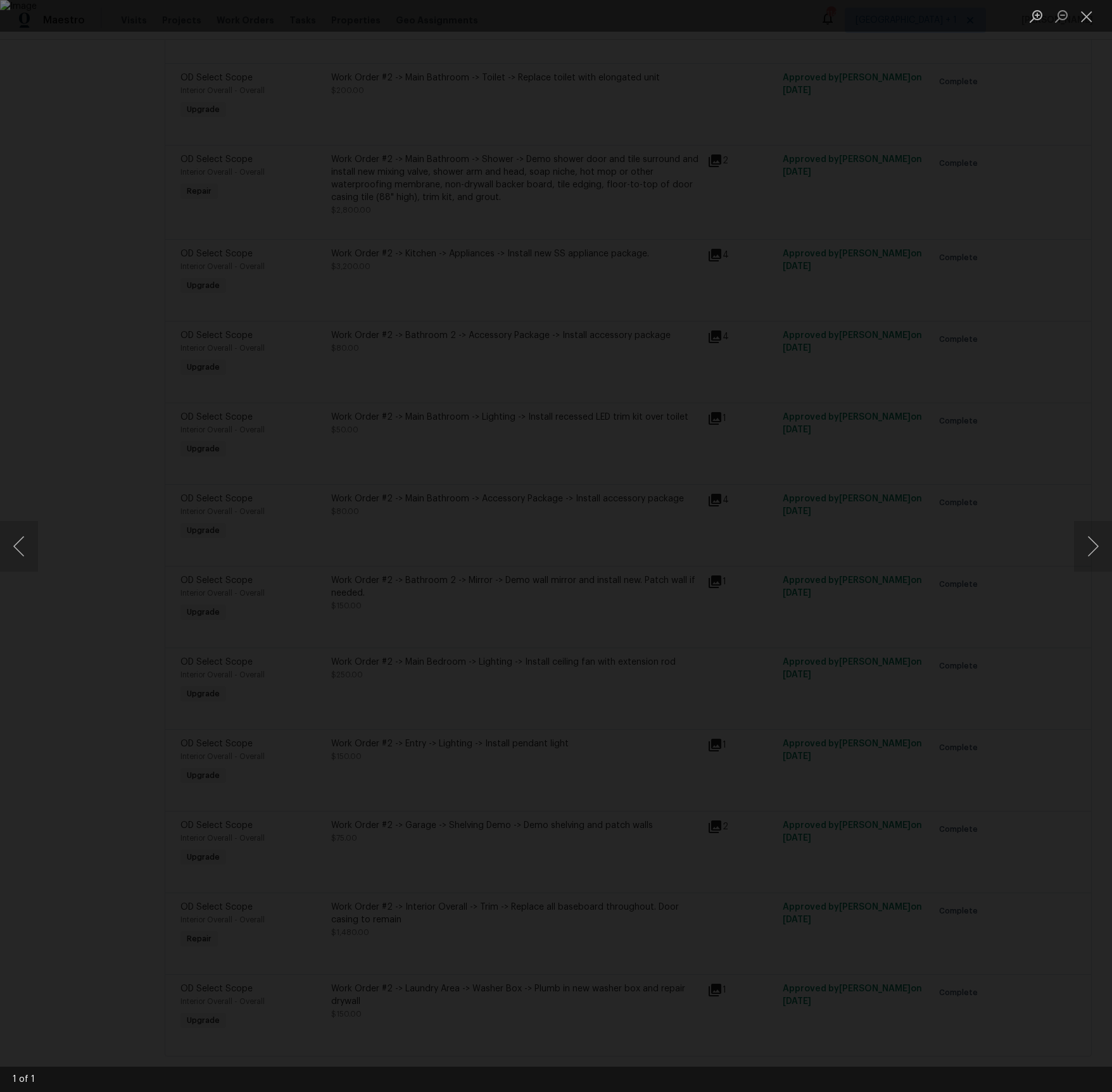
drag, startPoint x: 1041, startPoint y: 803, endPoint x: 721, endPoint y: 863, distance: 325.6
click at [1022, 805] on div "Lightbox" at bounding box center [556, 546] width 1112 height 1092
